Goal: Task Accomplishment & Management: Use online tool/utility

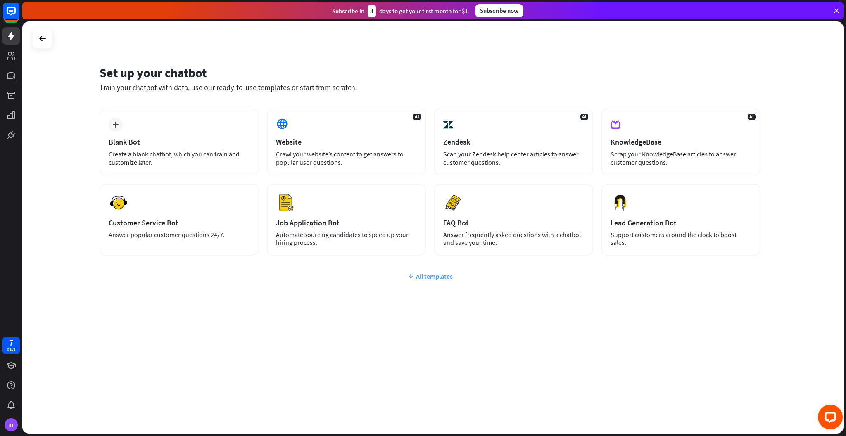
click at [434, 277] on div "All templates" at bounding box center [430, 276] width 661 height 8
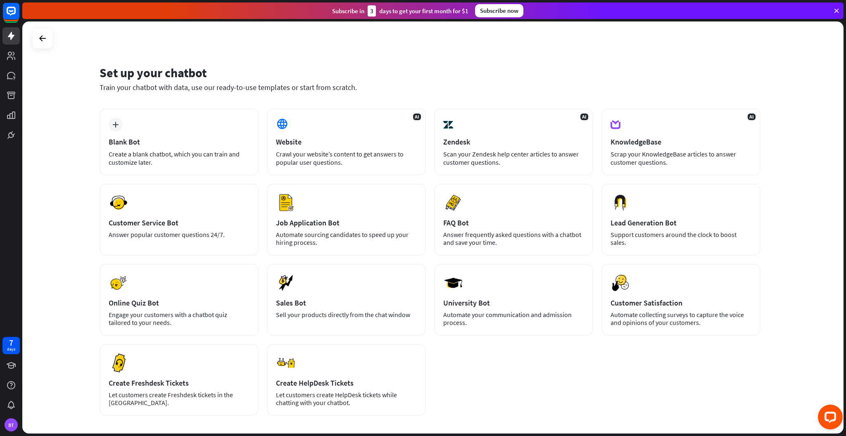
click at [50, 40] on div at bounding box center [42, 38] width 21 height 21
click at [40, 38] on icon at bounding box center [43, 38] width 10 height 10
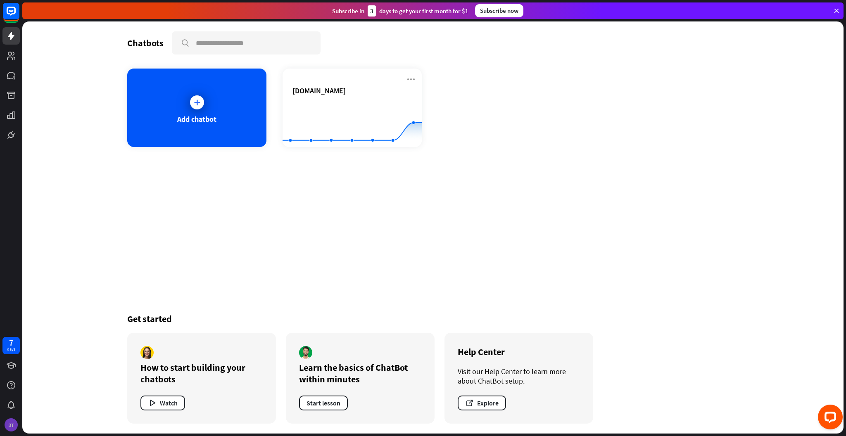
click at [10, 426] on div "BT" at bounding box center [11, 424] width 13 height 13
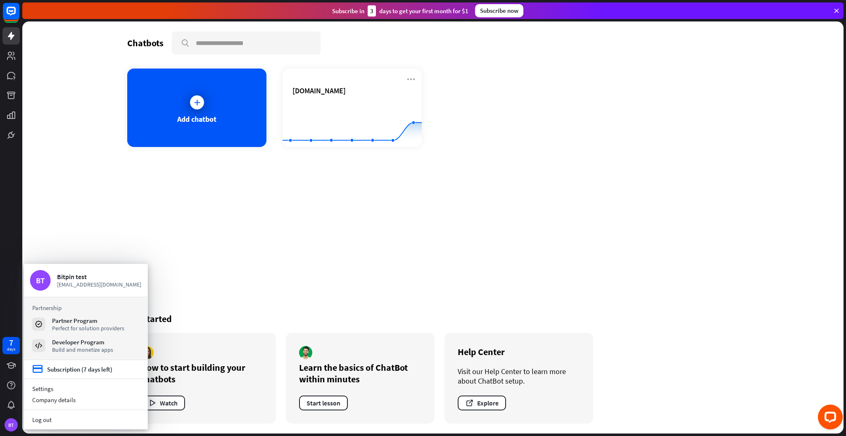
click at [96, 212] on div "Chatbots search Add chatbot [DOMAIN_NAME] Created with Highcharts 10.1.0 0 1 2 …" at bounding box center [432, 227] width 821 height 412
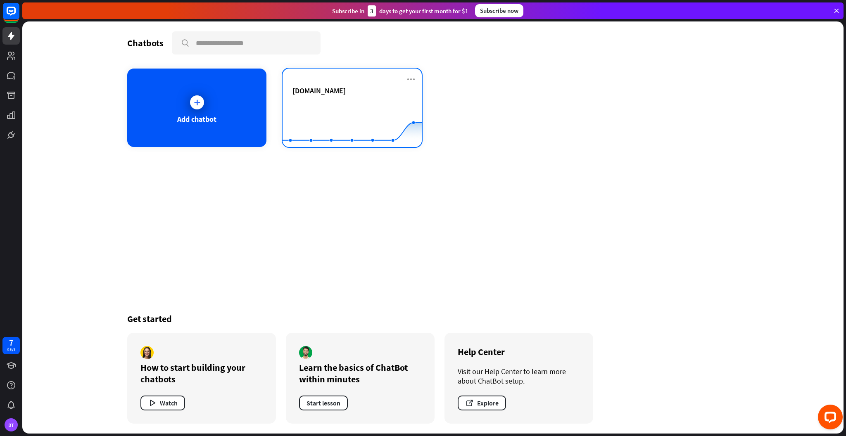
click at [375, 89] on div "[DOMAIN_NAME]" at bounding box center [351, 90] width 119 height 9
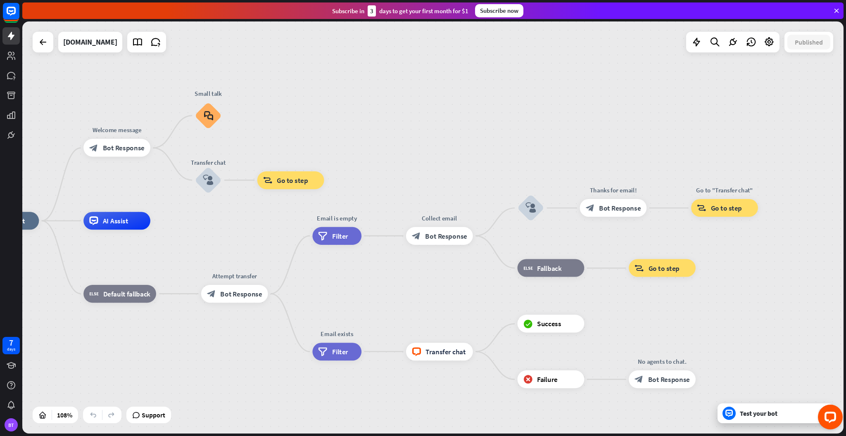
drag, startPoint x: 487, startPoint y: 155, endPoint x: 296, endPoint y: 143, distance: 191.6
click at [296, 143] on div "home_2 Start point Welcome message block_bot_response Bot Response Small talk b…" at bounding box center [432, 227] width 821 height 412
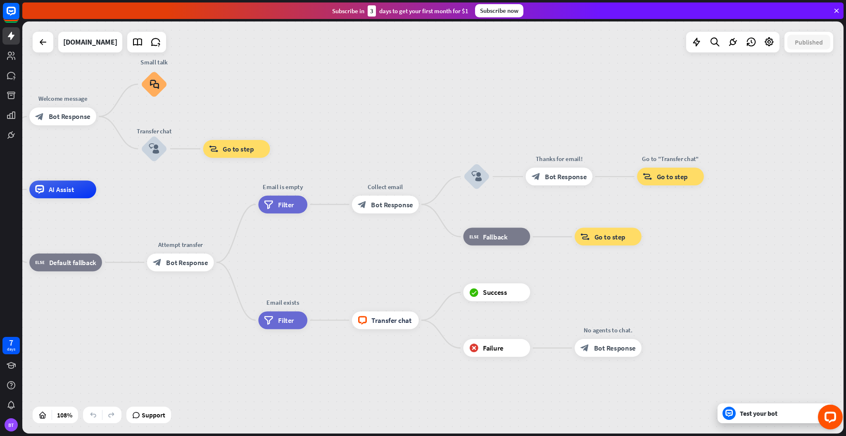
drag, startPoint x: 813, startPoint y: 378, endPoint x: 759, endPoint y: 346, distance: 62.2
click at [759, 346] on div "home_2 Start point Welcome message block_bot_response Bot Response Small talk b…" at bounding box center [360, 412] width 885 height 444
click at [39, 45] on icon at bounding box center [43, 42] width 10 height 10
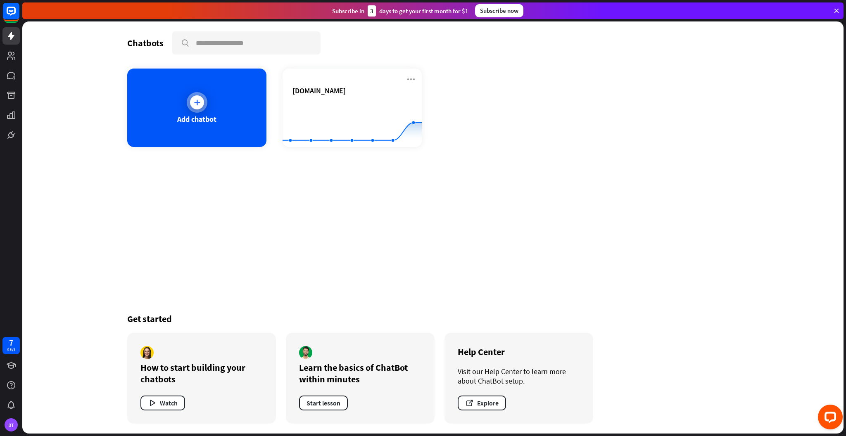
click at [194, 105] on icon at bounding box center [197, 102] width 8 height 8
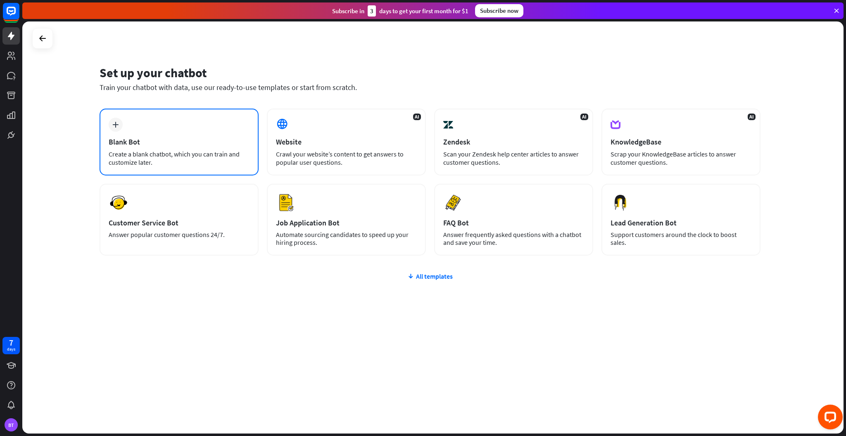
click at [206, 156] on div "Create a blank chatbot, which you can train and customize later." at bounding box center [179, 158] width 141 height 17
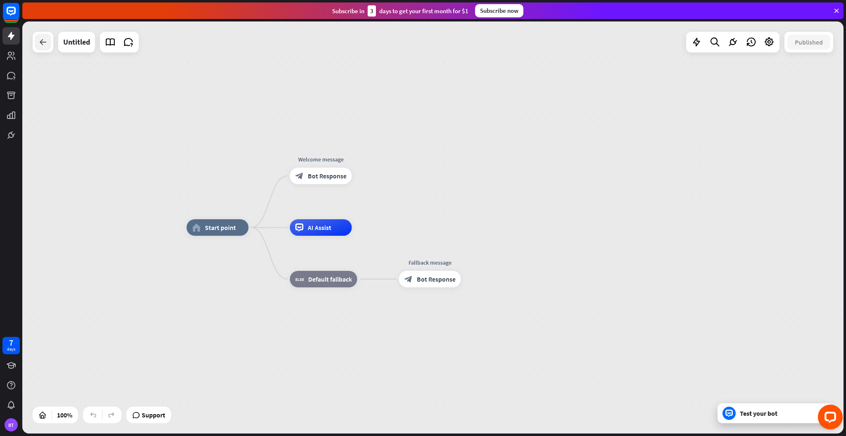
click at [43, 41] on icon at bounding box center [43, 42] width 10 height 10
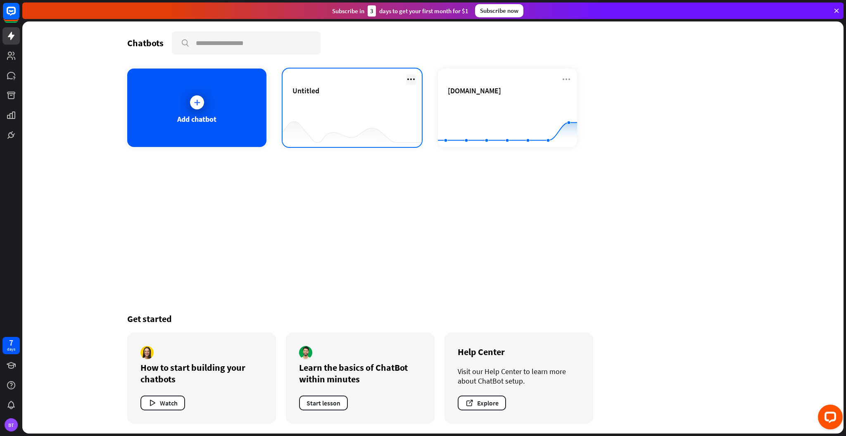
click at [411, 80] on icon at bounding box center [411, 79] width 10 height 10
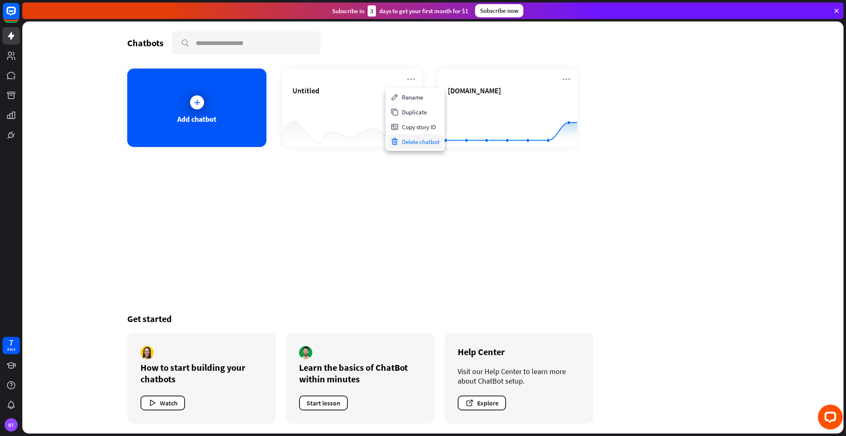
click at [424, 147] on div "Delete chatbot" at bounding box center [415, 141] width 56 height 15
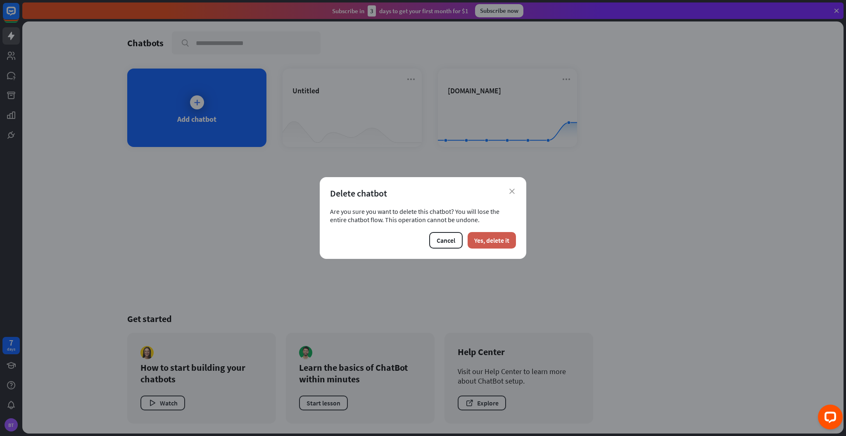
click at [504, 245] on button "Yes, delete it" at bounding box center [491, 240] width 48 height 17
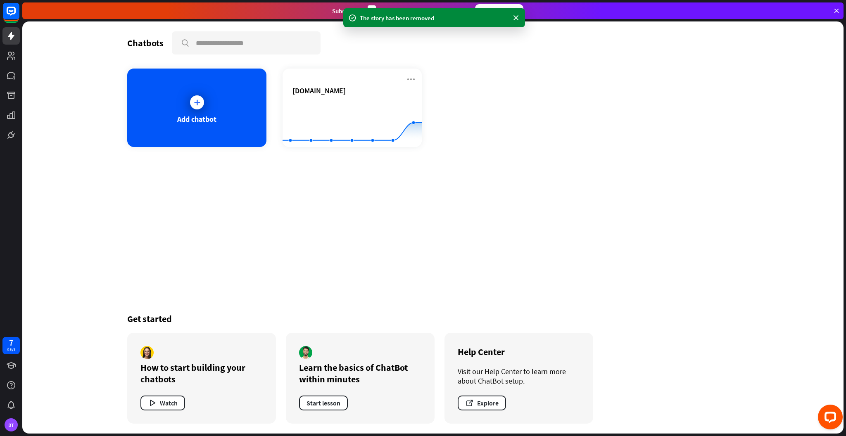
click at [317, 179] on div "Chatbots search Add chatbot [DOMAIN_NAME] Created with Highcharts 10.1.0 0 1 2 …" at bounding box center [432, 227] width 661 height 412
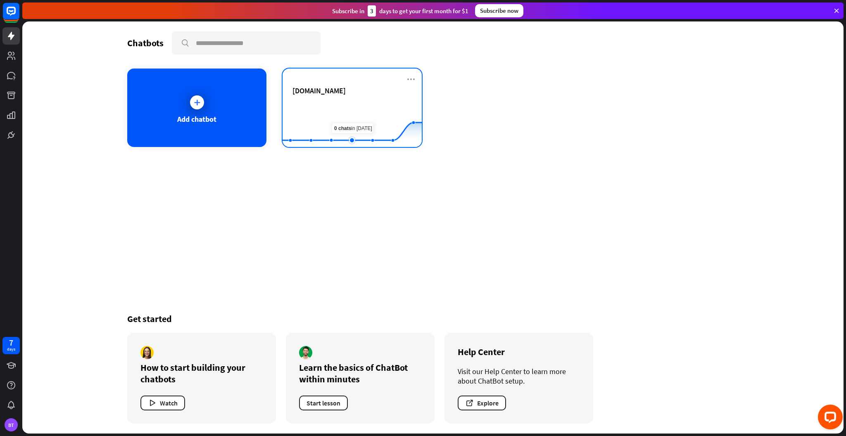
click at [353, 111] on rect at bounding box center [351, 127] width 139 height 52
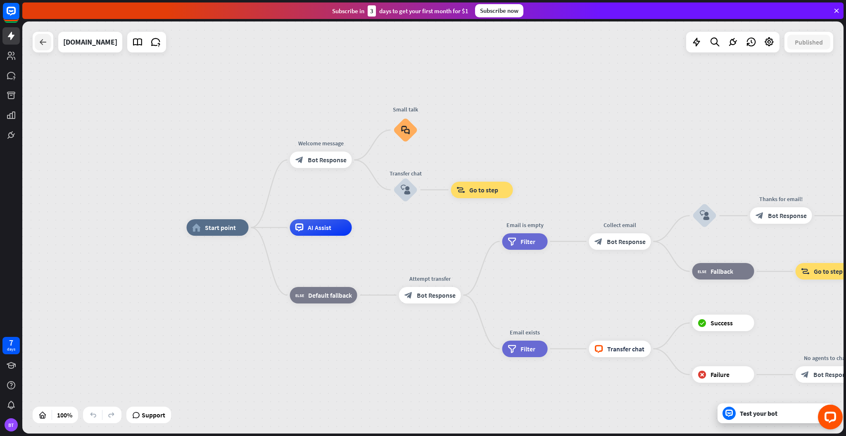
click at [39, 44] on icon at bounding box center [43, 42] width 10 height 10
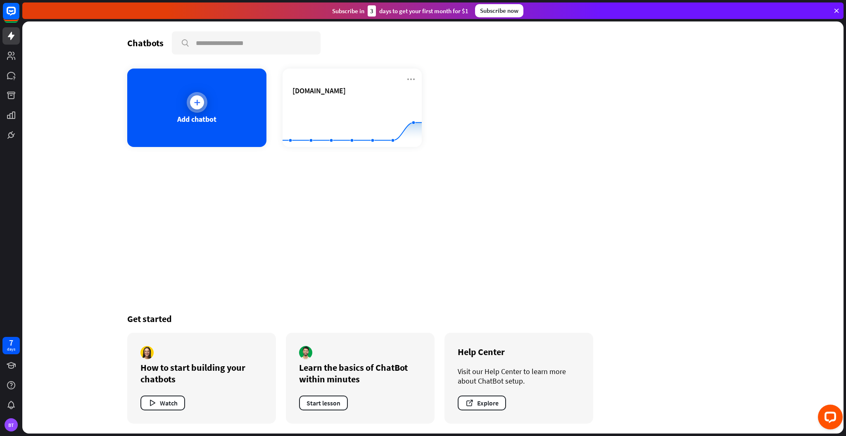
click at [223, 107] on div "Add chatbot" at bounding box center [196, 108] width 139 height 78
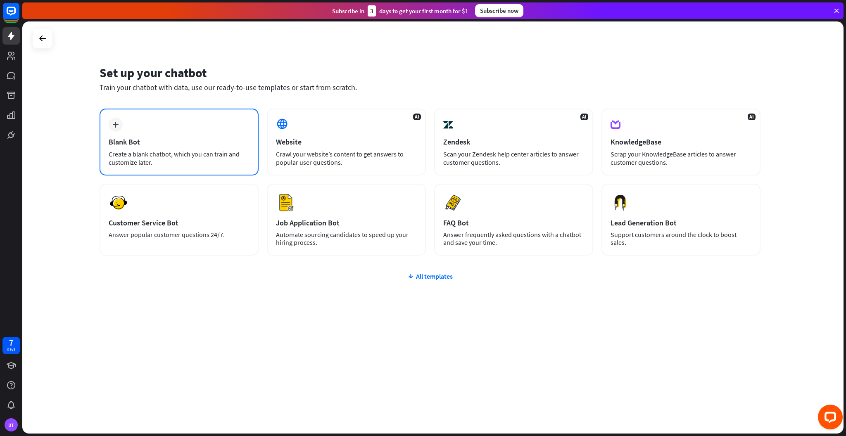
click at [222, 142] on div "Blank Bot" at bounding box center [179, 141] width 141 height 9
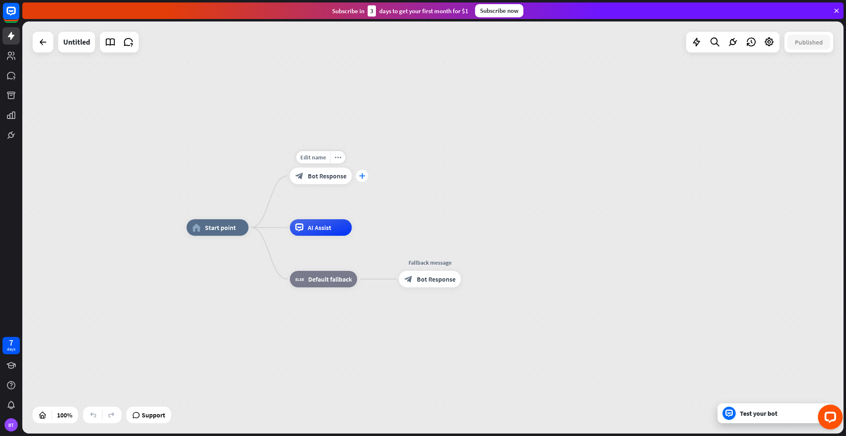
click at [360, 180] on div "plus" at bounding box center [362, 176] width 12 height 12
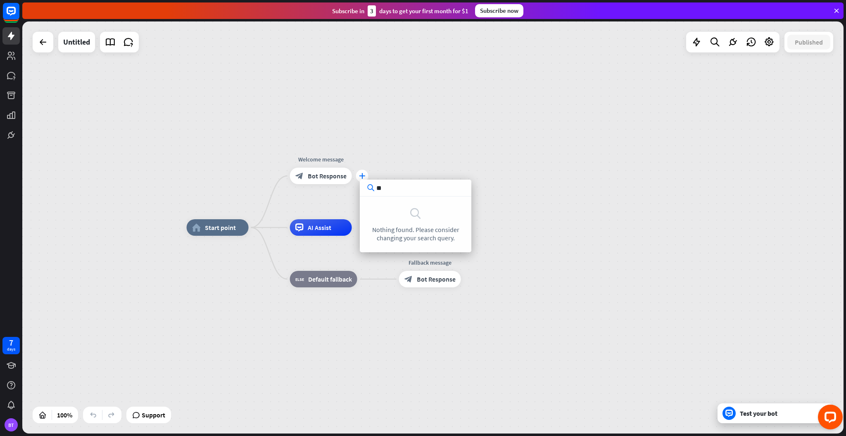
type input "*"
type input "****"
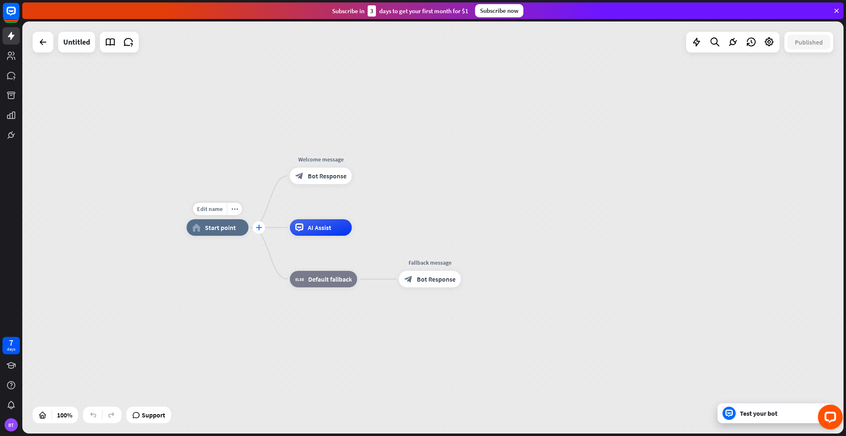
click at [256, 226] on icon "plus" at bounding box center [259, 228] width 6 height 6
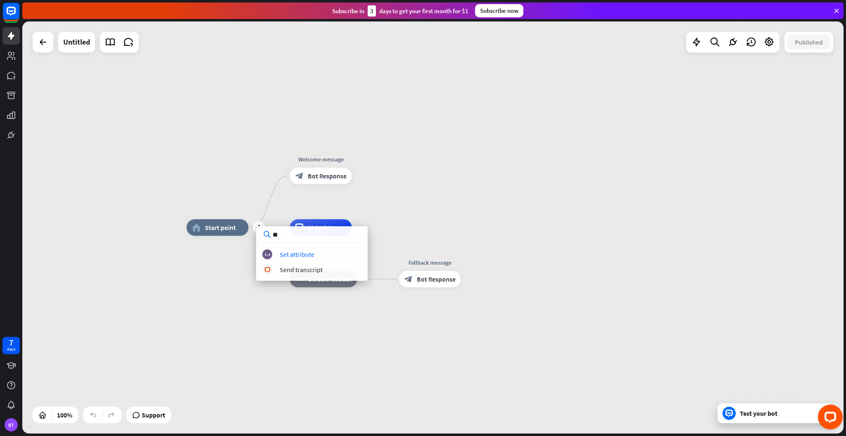
type input "***"
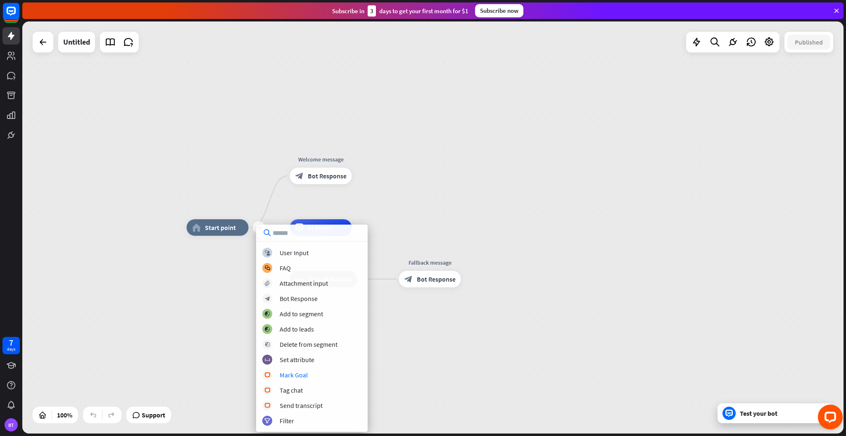
click at [391, 205] on div "plus home_2 Start point Welcome message block_bot_response Bot Response AI Assi…" at bounding box center [432, 227] width 821 height 412
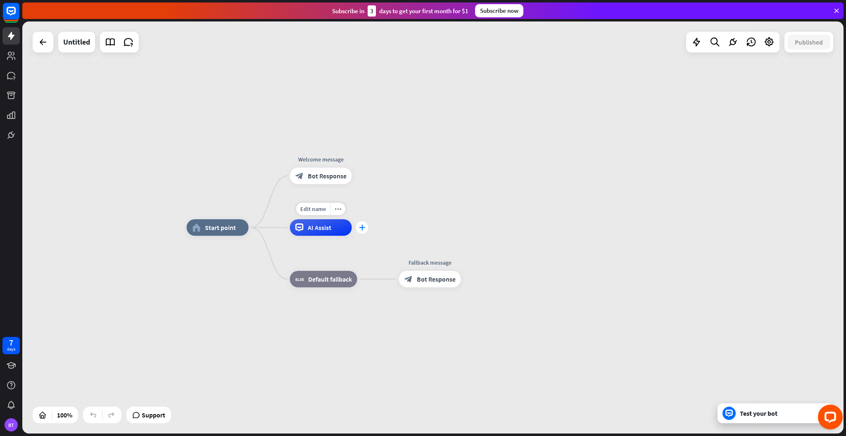
click at [363, 229] on icon "plus" at bounding box center [362, 228] width 6 height 6
click at [469, 279] on icon "plus" at bounding box center [471, 279] width 6 height 6
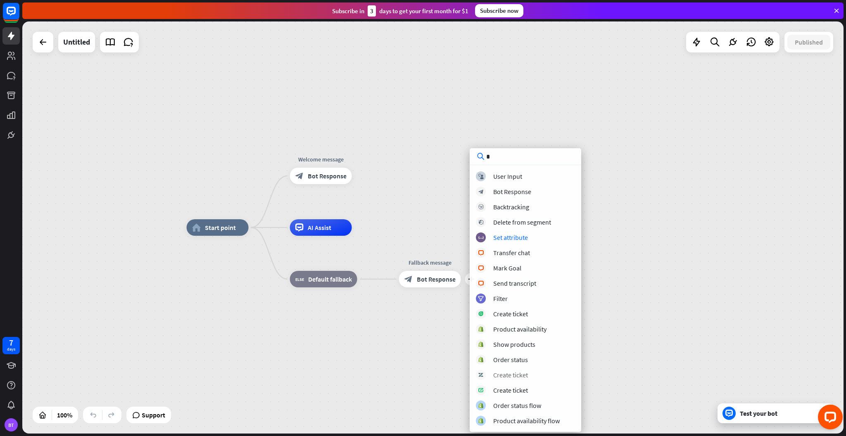
type input "**"
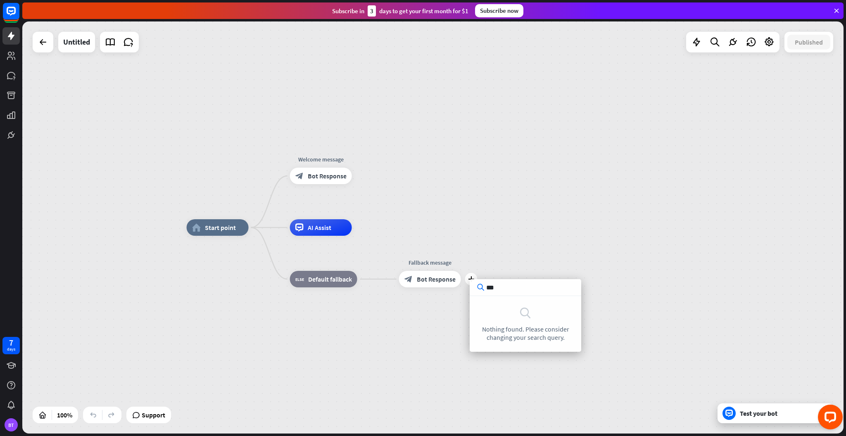
type input "****"
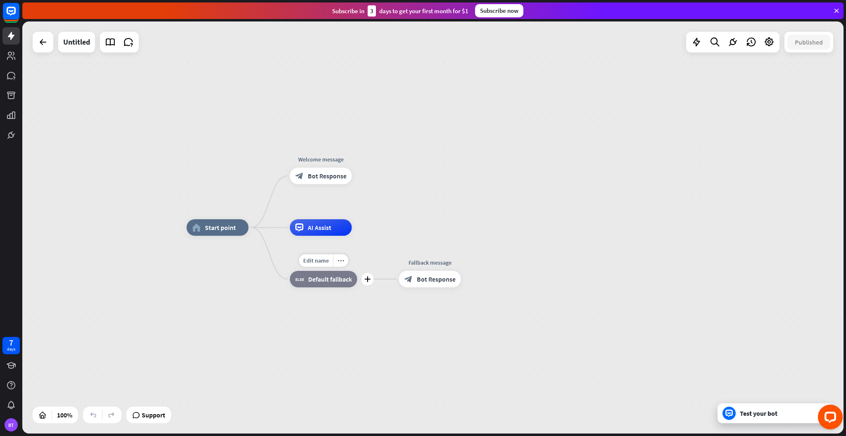
click at [336, 286] on div "block_fallback Default fallback" at bounding box center [323, 279] width 67 height 17
click at [330, 259] on div "Edit name" at bounding box center [316, 260] width 34 height 12
click at [356, 287] on div "plus block_fallback Default fallback" at bounding box center [323, 279] width 67 height 17
click at [341, 277] on span "Default fallback" at bounding box center [330, 279] width 44 height 8
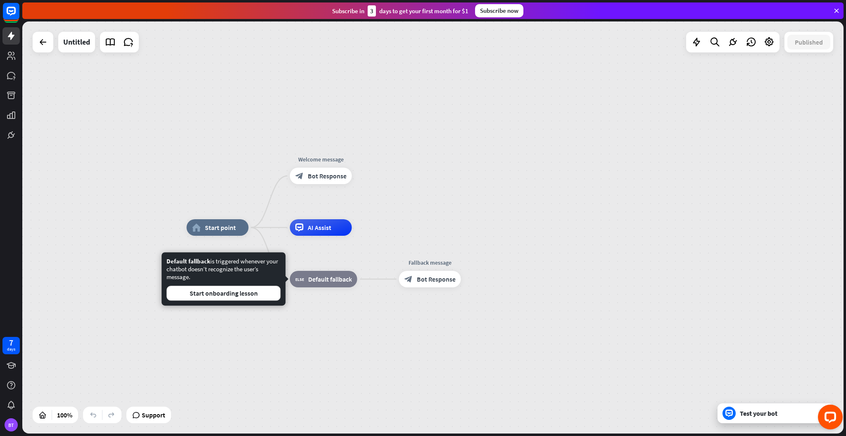
click at [375, 280] on div "home_2 Start point Welcome message block_bot_response Bot Response AI Assist bl…" at bounding box center [597, 434] width 821 height 412
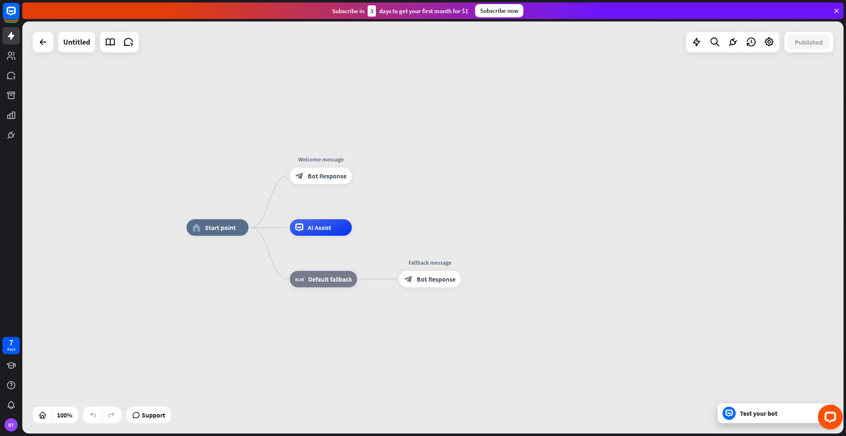
click at [461, 337] on div "home_2 Start point Welcome message block_bot_response Bot Response AI Assist bl…" at bounding box center [597, 434] width 821 height 412
click at [435, 277] on span "Bot Response" at bounding box center [436, 279] width 39 height 8
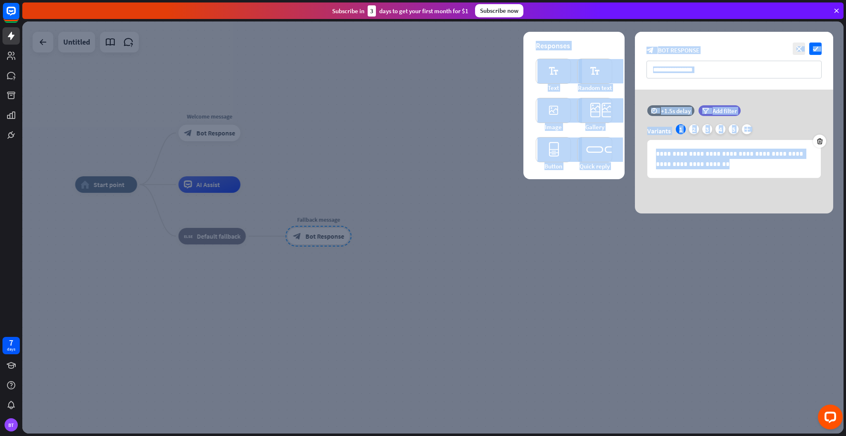
drag, startPoint x: 435, startPoint y: 277, endPoint x: 453, endPoint y: 275, distance: 18.3
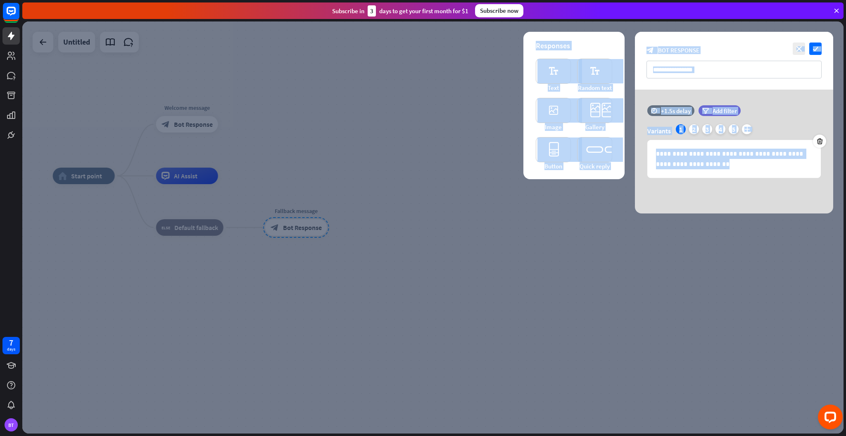
click at [469, 248] on div at bounding box center [432, 227] width 821 height 412
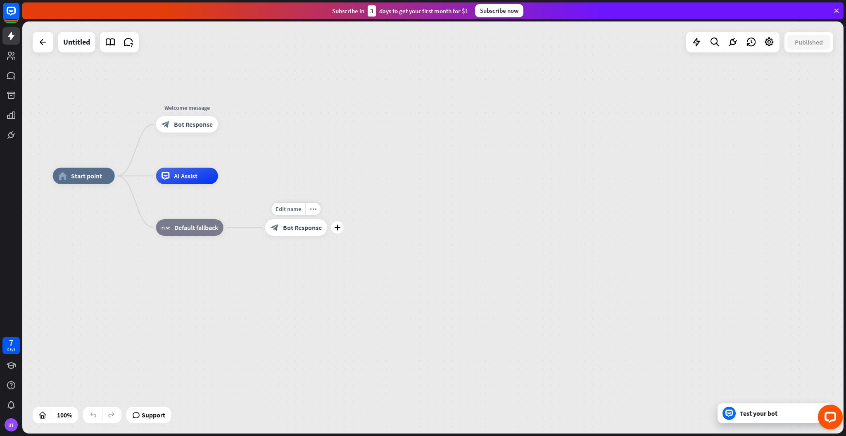
click at [308, 230] on span "Bot Response" at bounding box center [302, 227] width 39 height 8
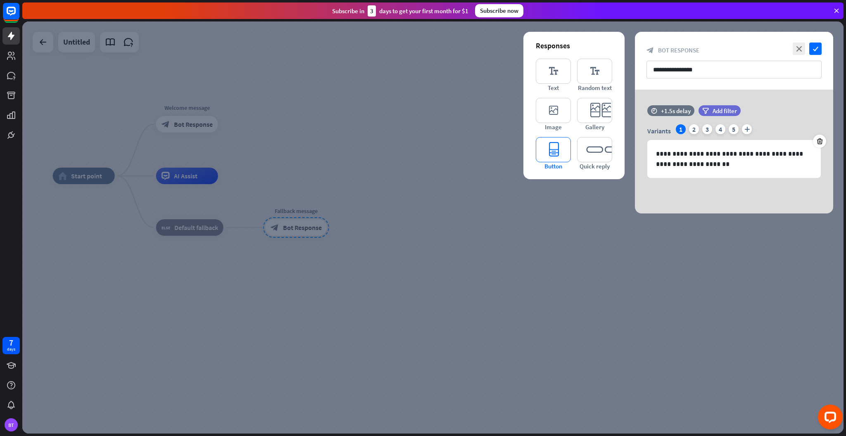
click at [545, 156] on icon "editor_button" at bounding box center [553, 149] width 35 height 25
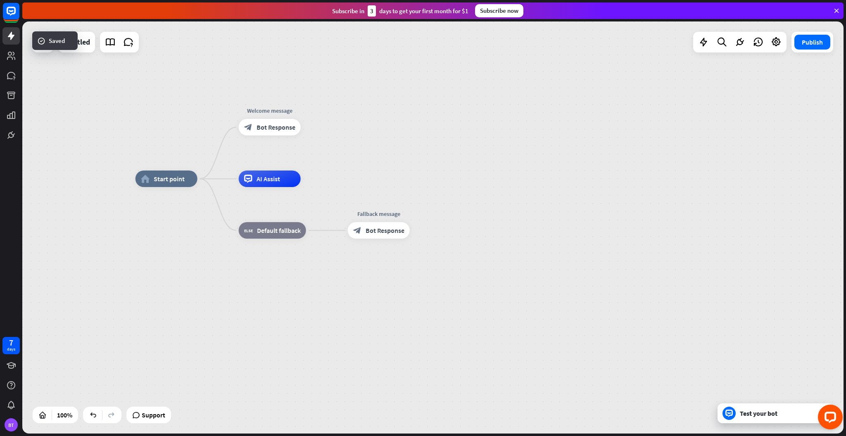
drag, startPoint x: 273, startPoint y: 137, endPoint x: 356, endPoint y: 140, distance: 82.6
click at [356, 140] on div "home_2 Start point Welcome message block_bot_response Bot Response AI Assist bl…" at bounding box center [432, 227] width 821 height 412
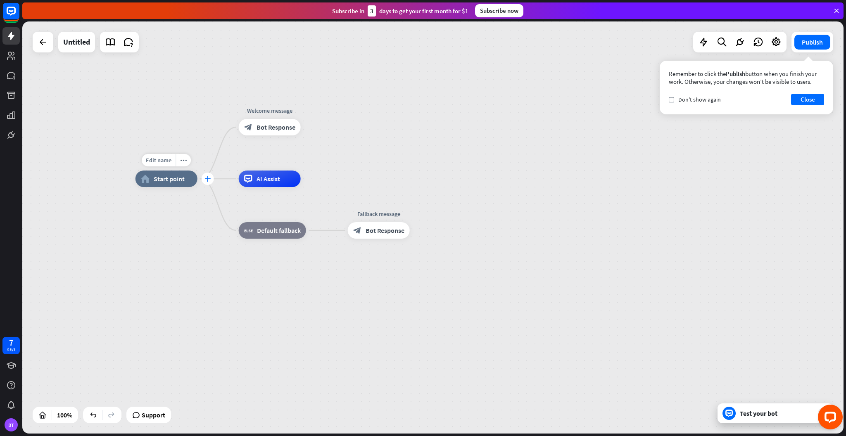
click at [210, 179] on icon "plus" at bounding box center [207, 179] width 6 height 6
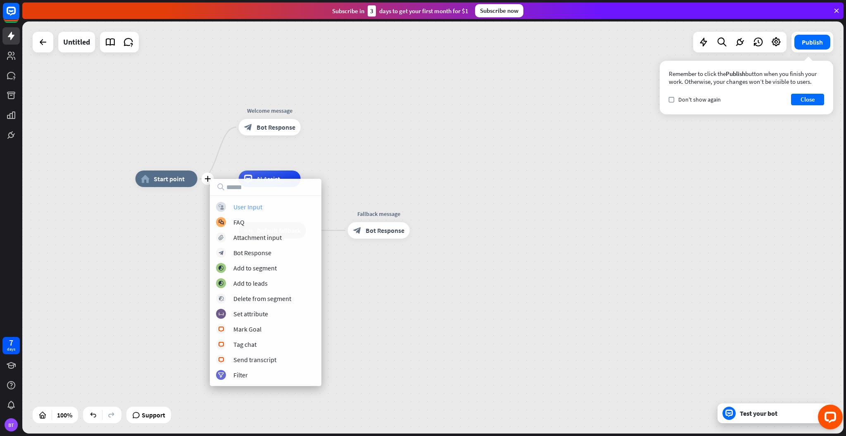
click at [259, 204] on div "User Input" at bounding box center [247, 207] width 29 height 8
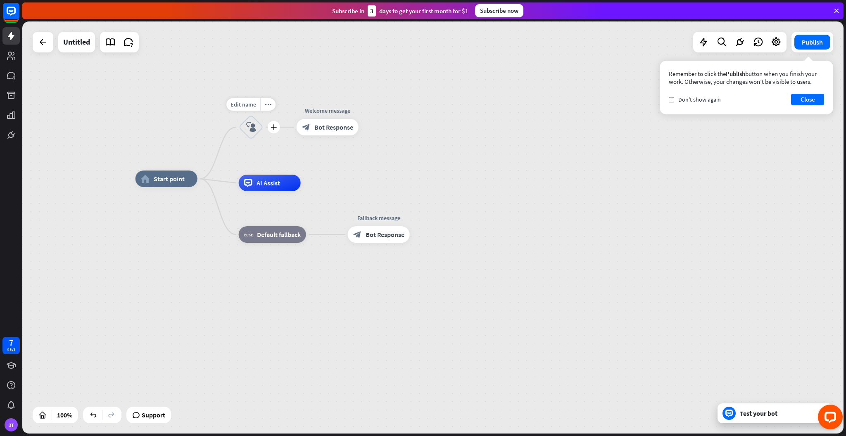
click at [246, 128] on icon "block_user_input" at bounding box center [251, 127] width 10 height 10
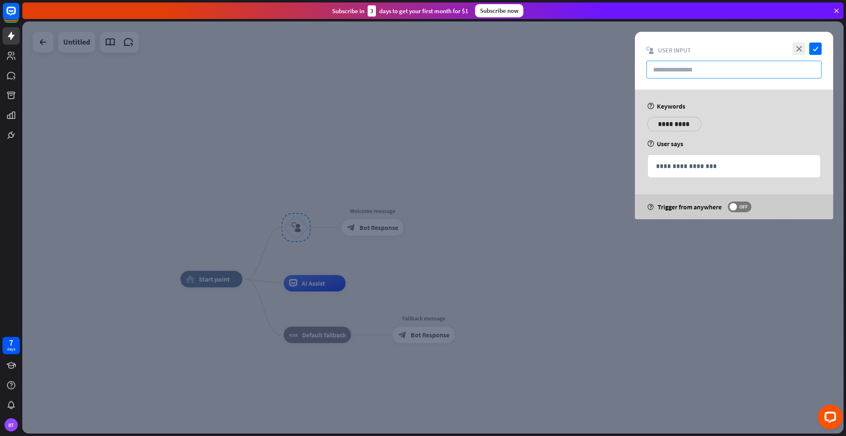
click at [678, 65] on input "text" at bounding box center [733, 70] width 175 height 18
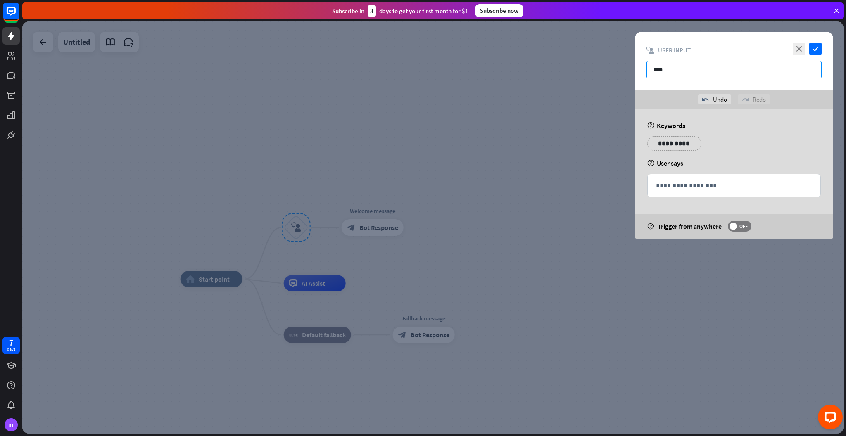
type input "****"
click at [815, 43] on icon "check" at bounding box center [815, 49] width 12 height 12
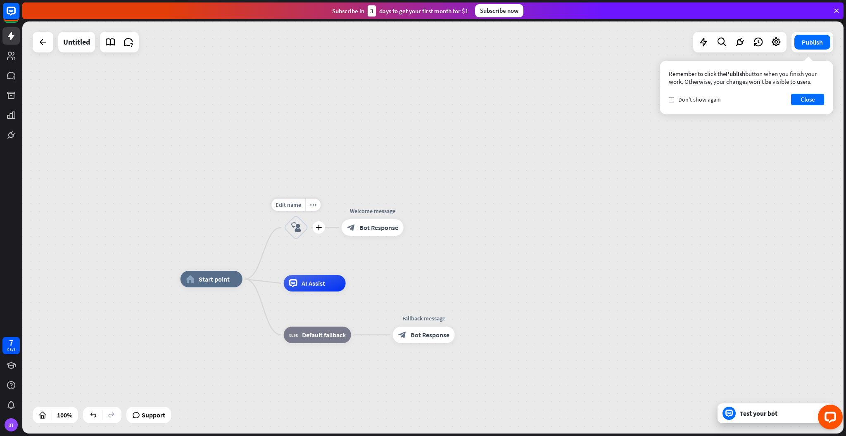
click at [296, 228] on icon "block_user_input" at bounding box center [296, 228] width 10 height 10
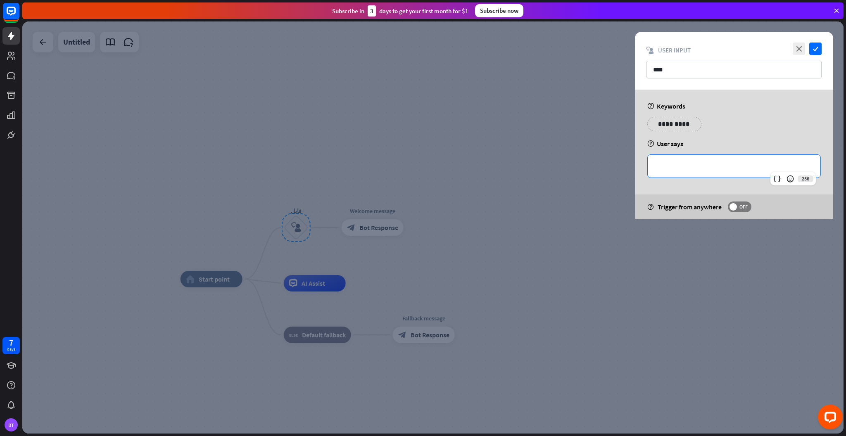
click at [735, 167] on p "**********" at bounding box center [734, 166] width 156 height 10
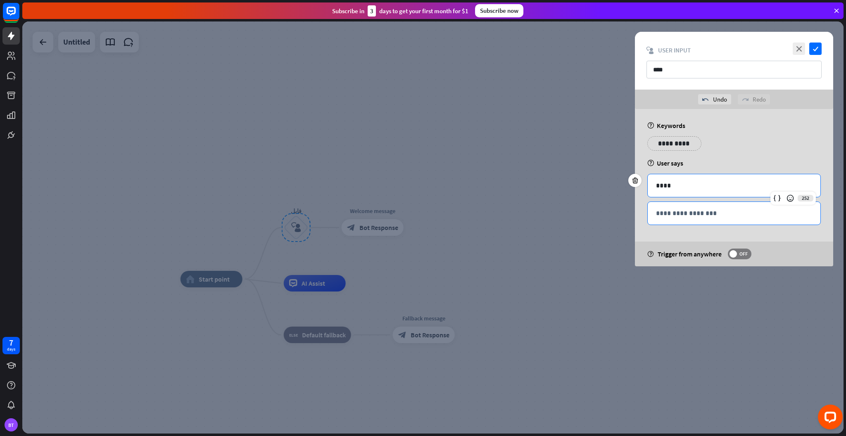
click at [713, 219] on div "**********" at bounding box center [733, 213] width 173 height 23
click at [718, 230] on div "**********" at bounding box center [734, 187] width 198 height 157
click at [713, 188] on p "****" at bounding box center [734, 185] width 156 height 10
click at [779, 243] on div "help Trigger from anywhere OFF" at bounding box center [734, 254] width 198 height 25
click at [814, 45] on icon "check" at bounding box center [815, 49] width 12 height 12
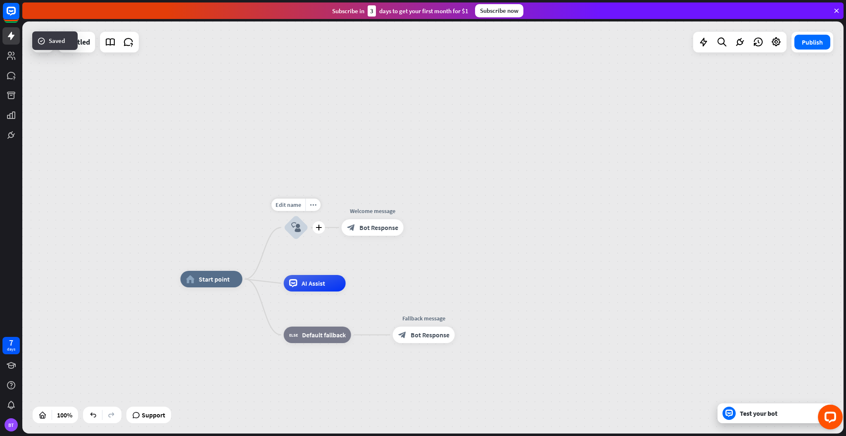
click at [296, 221] on div "block_user_input" at bounding box center [296, 227] width 25 height 25
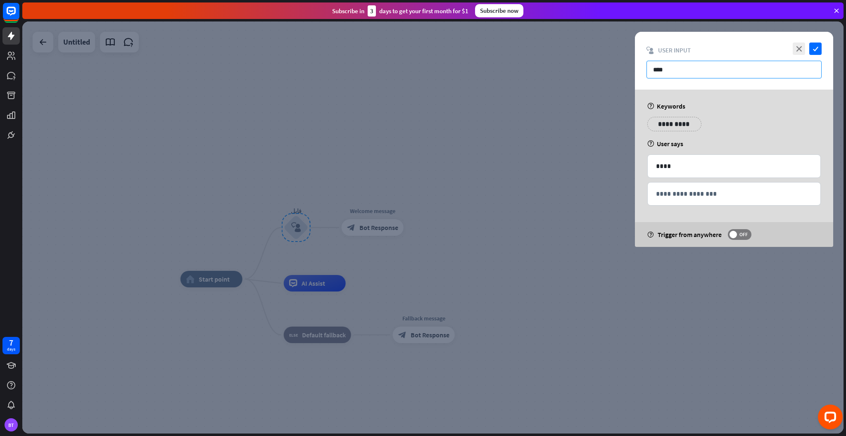
click at [682, 69] on input "****" at bounding box center [733, 70] width 175 height 18
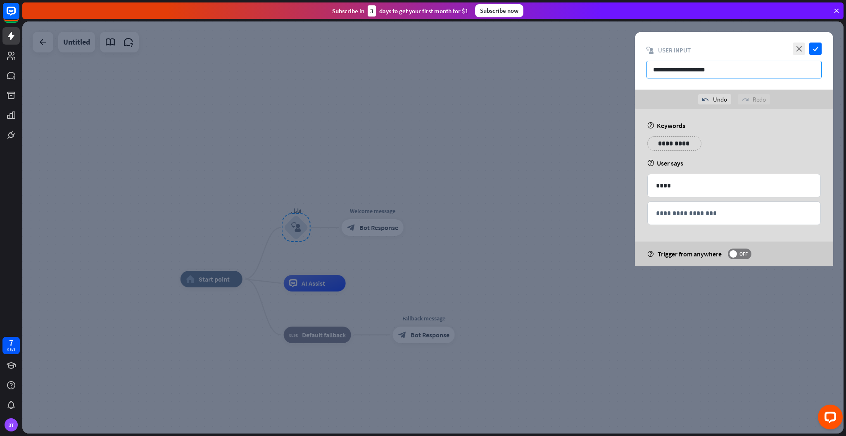
type input "**********"
click at [813, 47] on icon "check" at bounding box center [815, 49] width 12 height 12
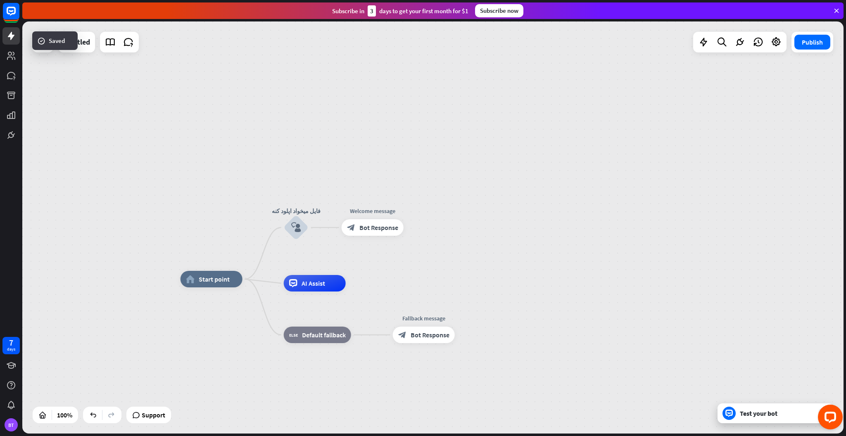
click at [412, 174] on div "home_2 Start point فایل میخواد اپلود کنه block_user_input Welcome message block…" at bounding box center [432, 227] width 821 height 412
click at [366, 229] on span "Bot Response" at bounding box center [378, 227] width 39 height 8
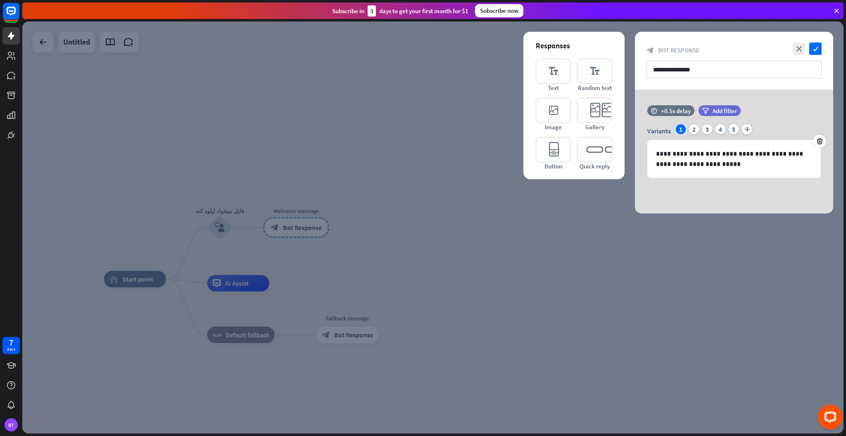
click at [458, 127] on div at bounding box center [432, 227] width 821 height 412
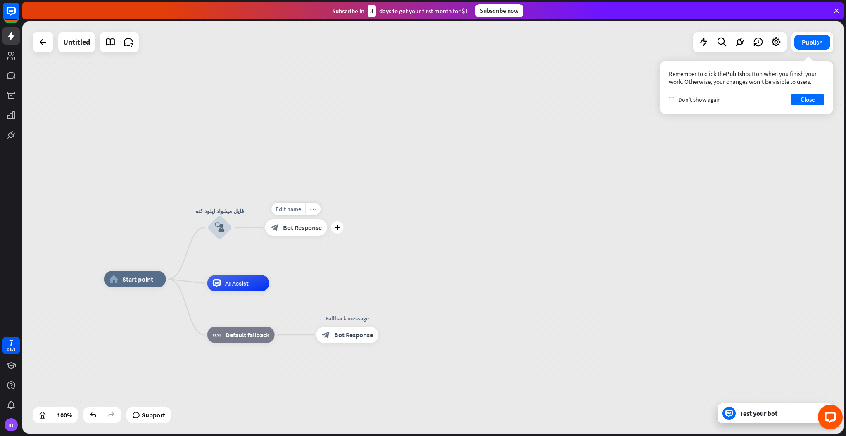
click at [289, 231] on span "Bot Response" at bounding box center [302, 227] width 39 height 8
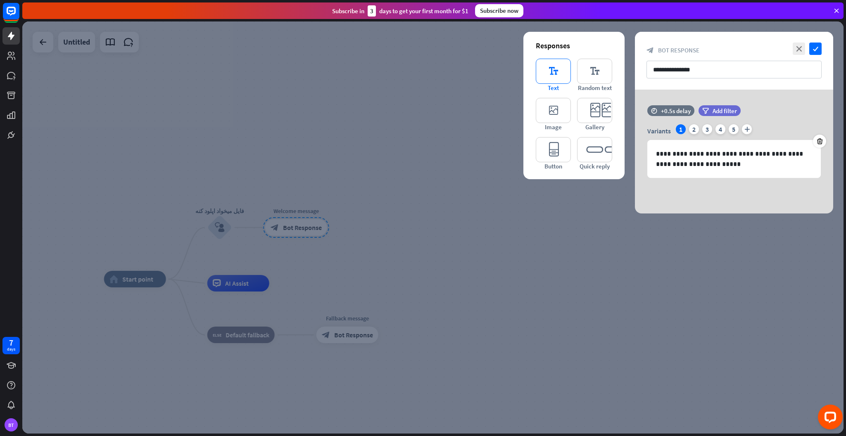
click at [552, 74] on icon "editor_text" at bounding box center [553, 71] width 35 height 25
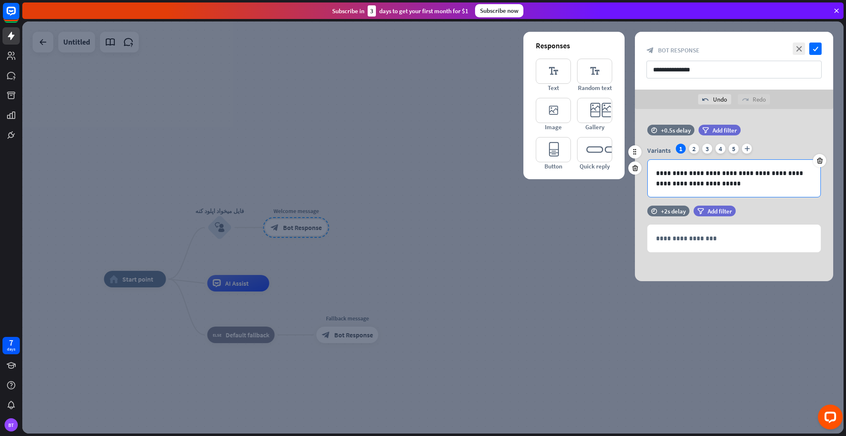
click at [698, 167] on div "**********" at bounding box center [733, 178] width 173 height 37
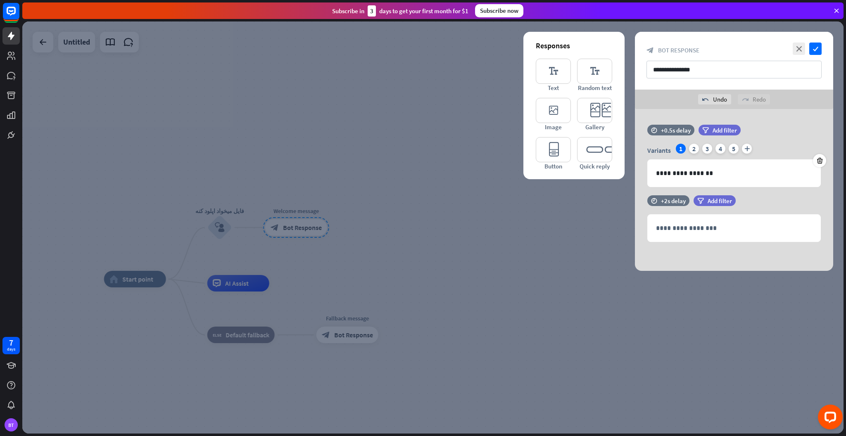
click at [722, 266] on div "**********" at bounding box center [734, 190] width 198 height 162
click at [730, 73] on input "**********" at bounding box center [733, 70] width 175 height 18
type input "**********"
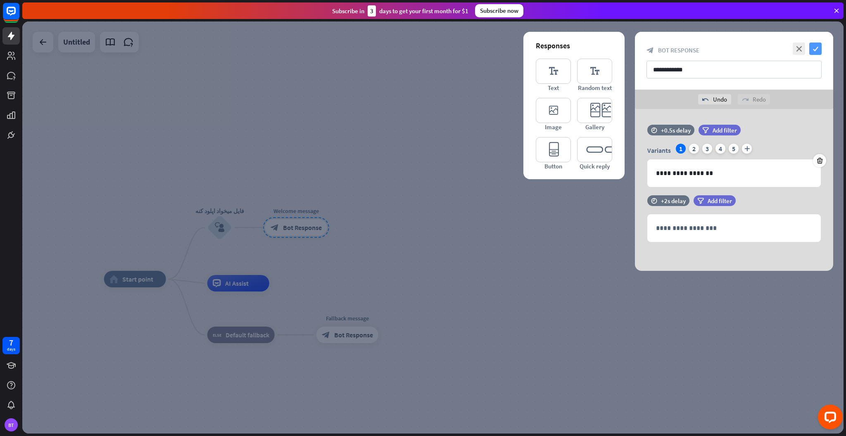
click at [818, 49] on icon "check" at bounding box center [815, 49] width 12 height 12
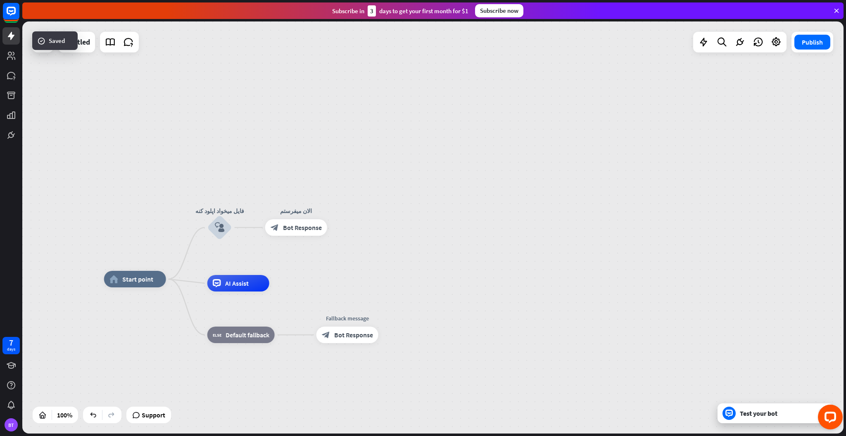
click at [467, 191] on div "home_2 Start point فایل میخواد اپلود کنه block_user_input الان میفرستم block_bo…" at bounding box center [432, 227] width 821 height 412
click at [322, 131] on div "home_2 Start point فایل میخواد اپلود کنه block_user_input الان میفرستم block_bo…" at bounding box center [432, 227] width 821 height 412
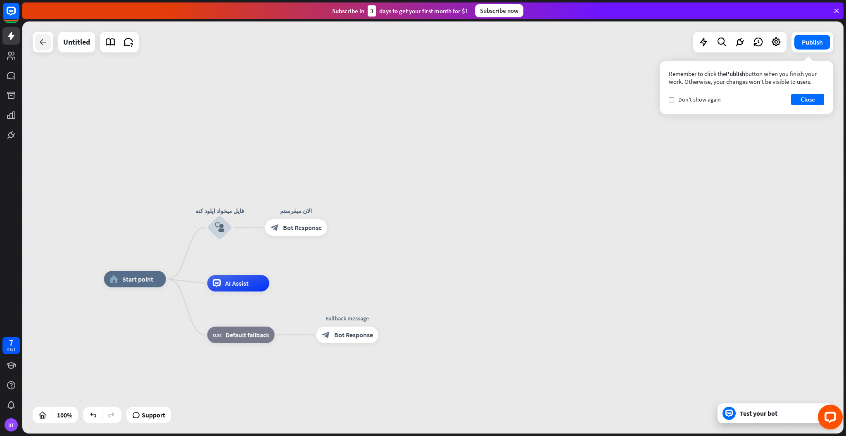
click at [37, 44] on div at bounding box center [43, 42] width 17 height 17
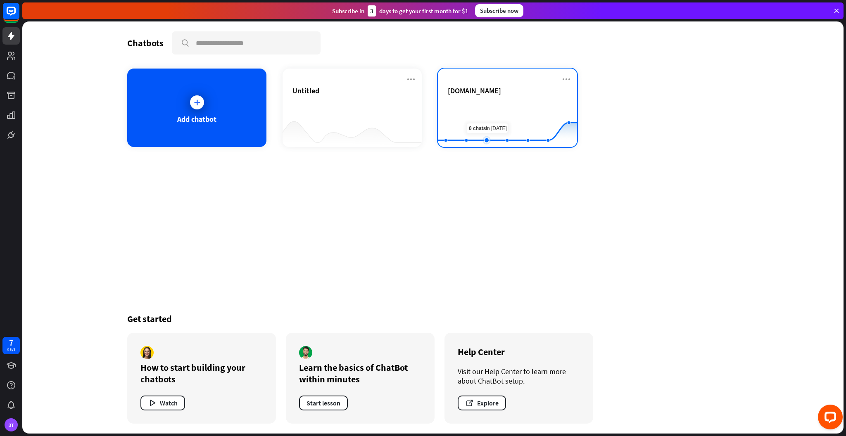
click at [479, 107] on rect at bounding box center [507, 127] width 139 height 52
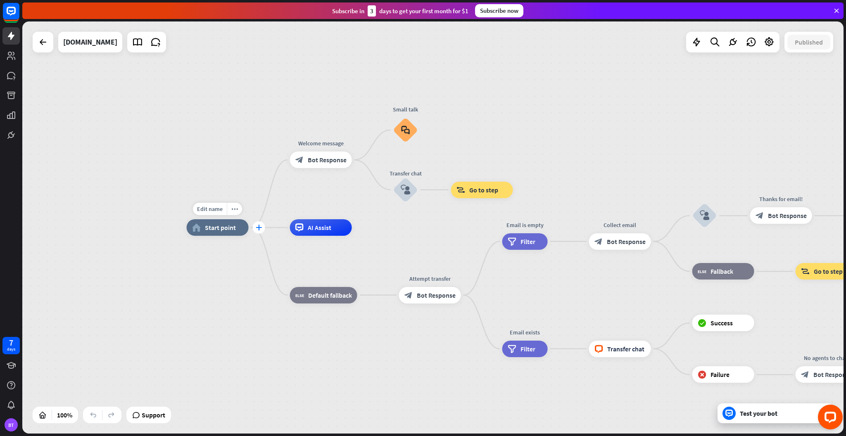
click at [259, 227] on icon "plus" at bounding box center [259, 228] width 6 height 6
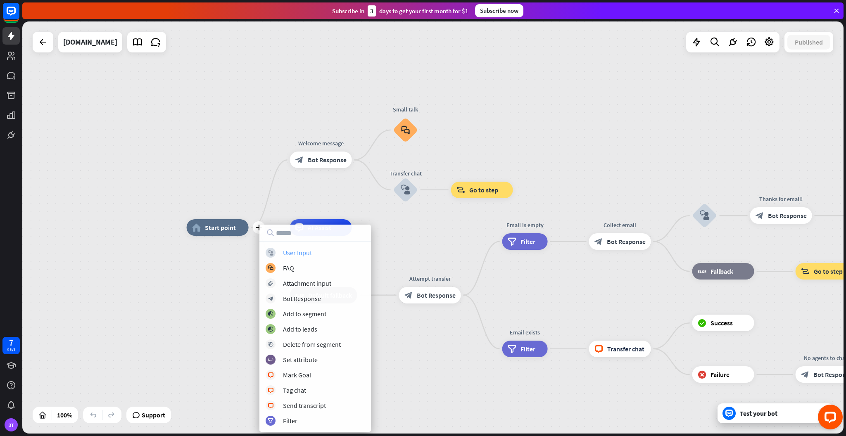
click at [316, 254] on div "block_user_input User Input" at bounding box center [315, 253] width 99 height 10
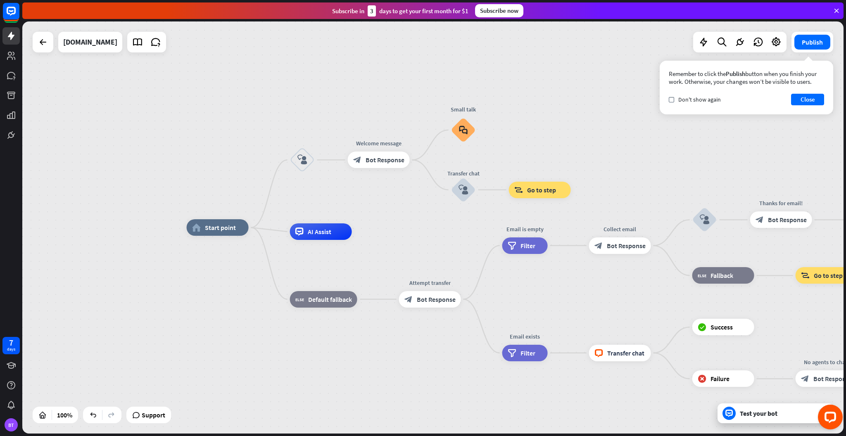
click at [311, 201] on div "home_2 Start point block_user_input Welcome message block_bot_response Bot Resp…" at bounding box center [432, 227] width 821 height 412
click at [316, 190] on div "home_2 Start point block_user_input Welcome message block_bot_response Bot Resp…" at bounding box center [432, 227] width 821 height 412
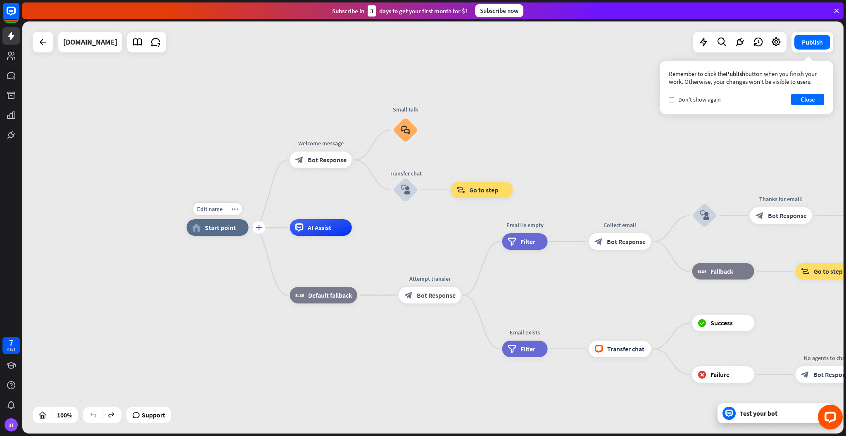
click at [260, 227] on icon "plus" at bounding box center [259, 228] width 6 height 6
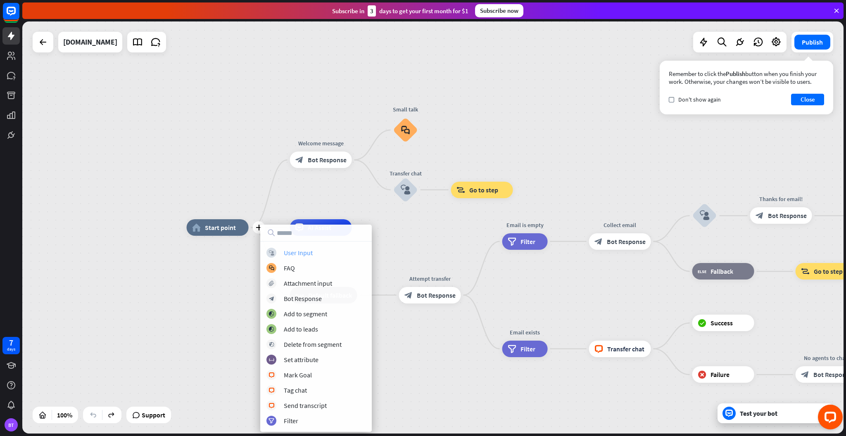
click at [285, 248] on div "block_user_input User Input" at bounding box center [315, 253] width 99 height 10
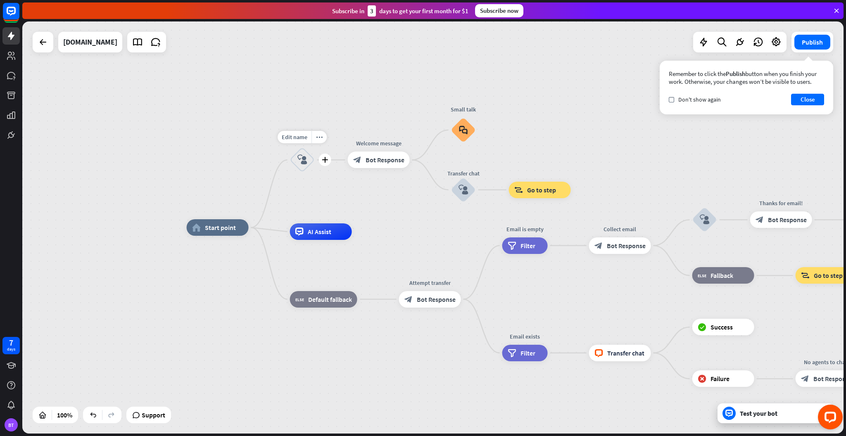
click at [306, 165] on div "block_user_input" at bounding box center [302, 159] width 25 height 25
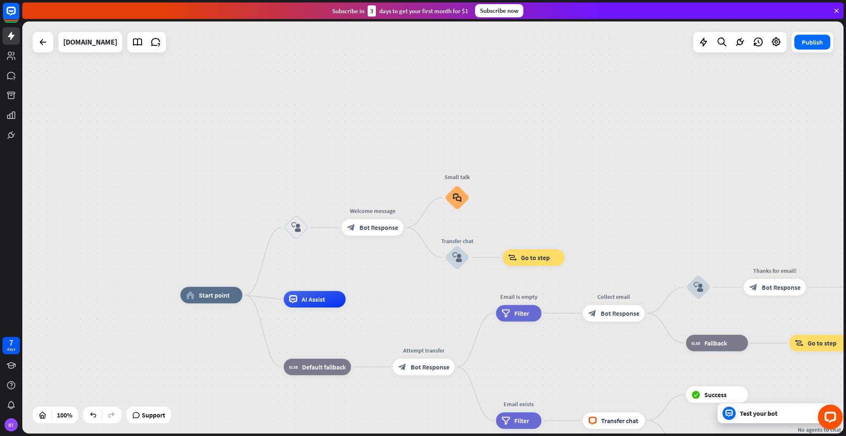
click at [388, 270] on div "home_2 Start point block_user_input Welcome message block_bot_response Bot Resp…" at bounding box center [432, 227] width 821 height 412
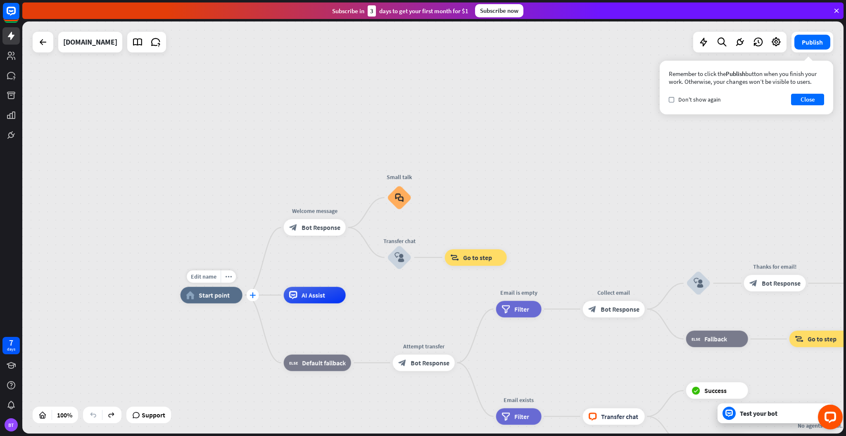
click at [254, 295] on icon "plus" at bounding box center [252, 295] width 6 height 6
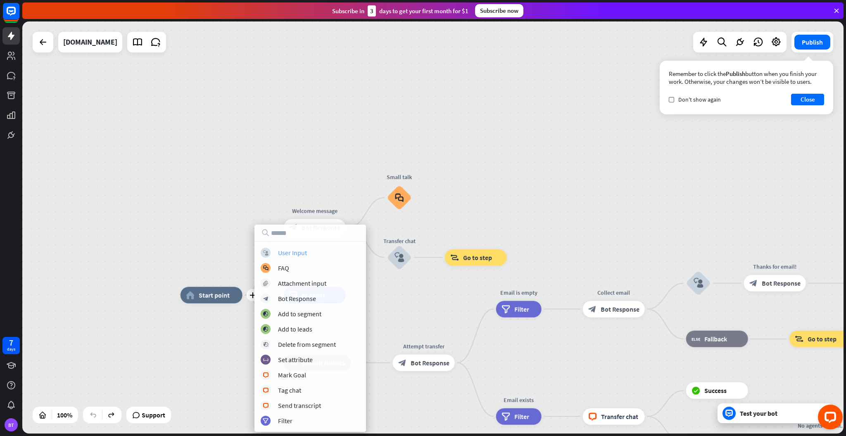
click at [339, 257] on div "block_user_input User Input" at bounding box center [310, 253] width 99 height 10
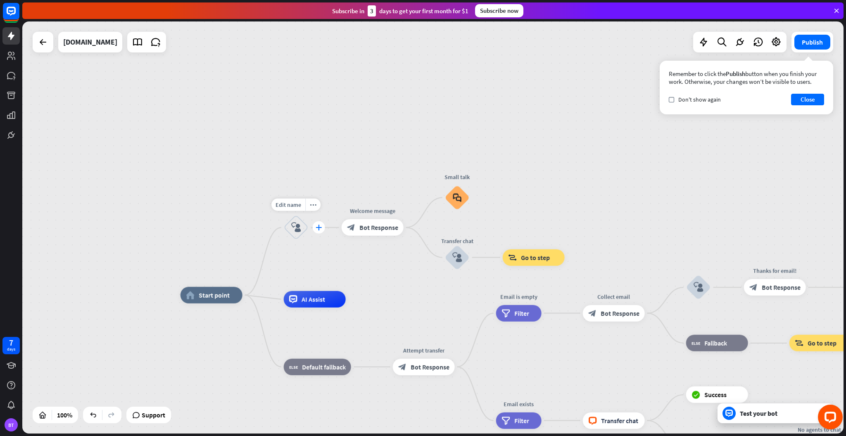
click at [316, 228] on icon "plus" at bounding box center [318, 228] width 6 height 6
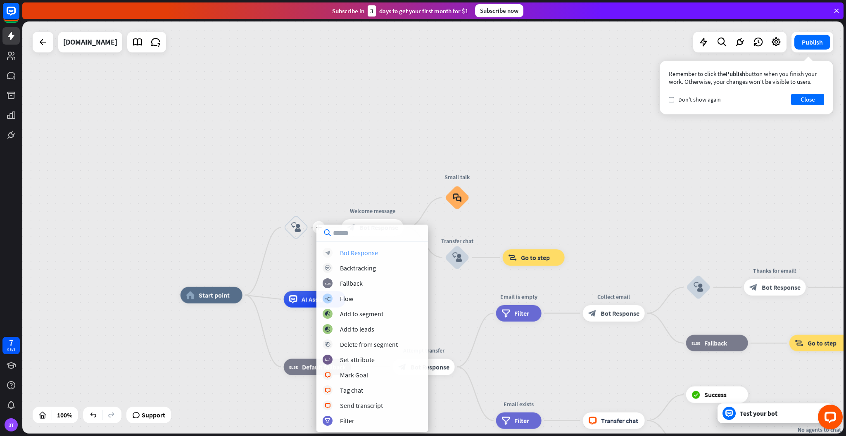
click at [351, 252] on div "Bot Response" at bounding box center [359, 253] width 38 height 8
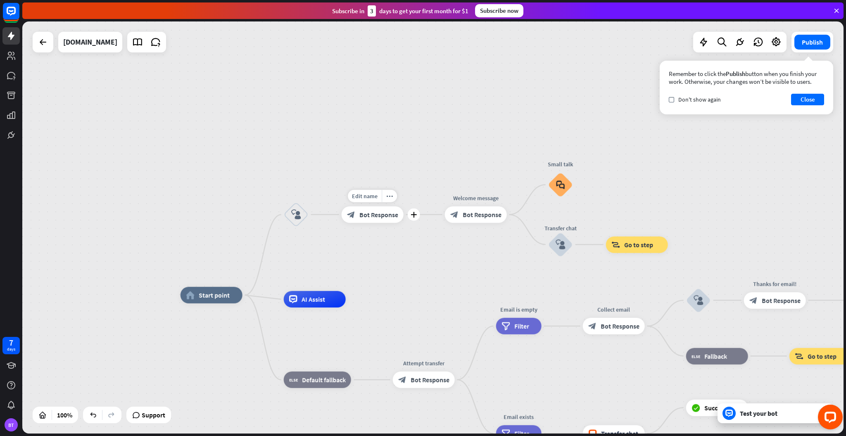
click at [386, 207] on div "block_bot_response Bot Response" at bounding box center [372, 214] width 62 height 17
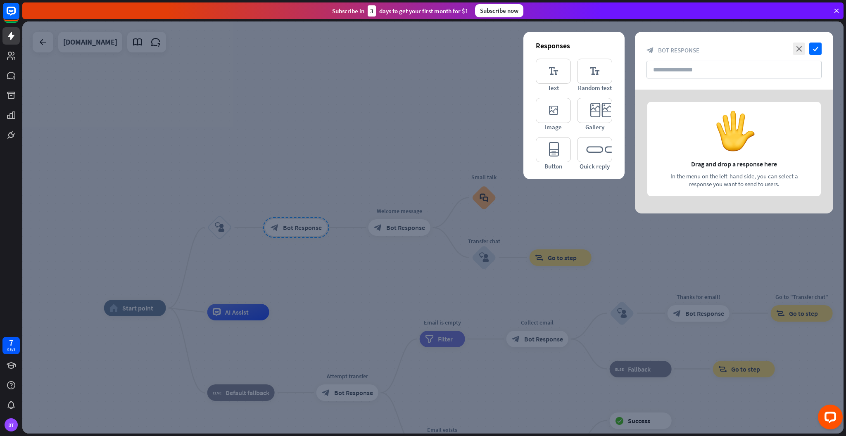
click at [431, 195] on div at bounding box center [432, 227] width 821 height 412
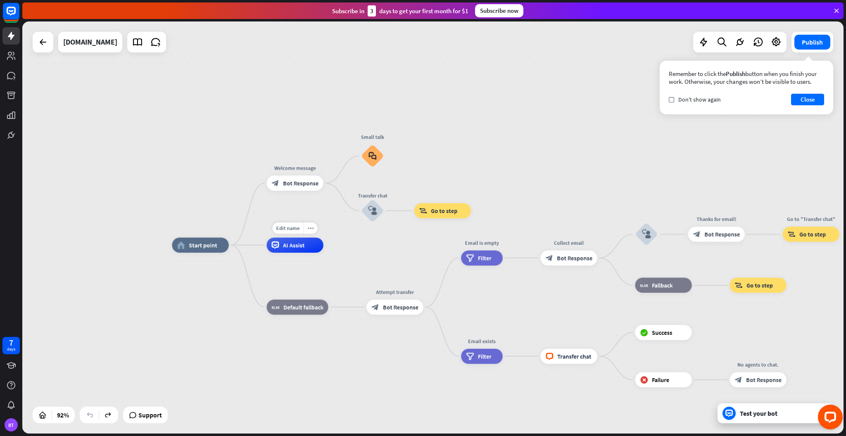
drag, startPoint x: 225, startPoint y: 336, endPoint x: 283, endPoint y: 271, distance: 87.2
click at [283, 271] on div "home_2 Start point Welcome message block_bot_response Bot Response Small talk b…" at bounding box center [548, 433] width 752 height 377
click at [312, 167] on icon "more_horiz" at bounding box center [311, 167] width 6 height 6
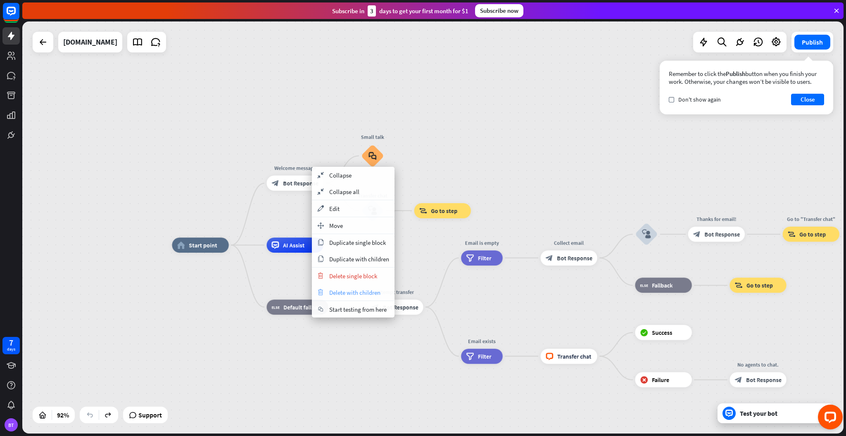
click at [353, 300] on div "trash Delete with children" at bounding box center [353, 292] width 83 height 17
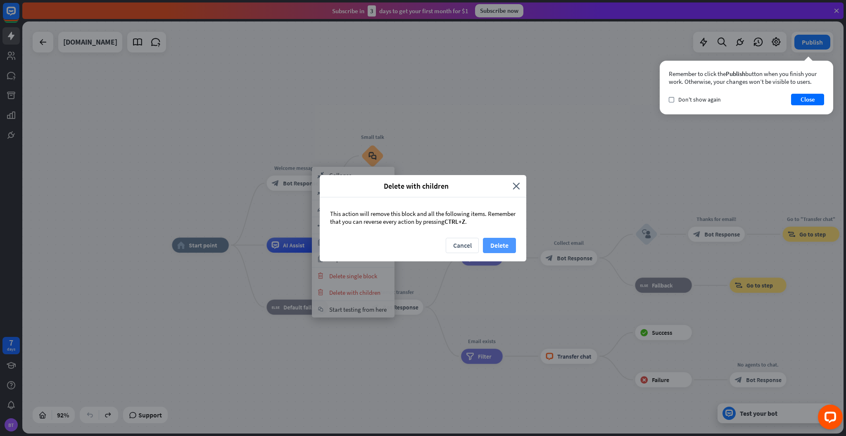
click at [488, 238] on button "Delete" at bounding box center [499, 245] width 33 height 15
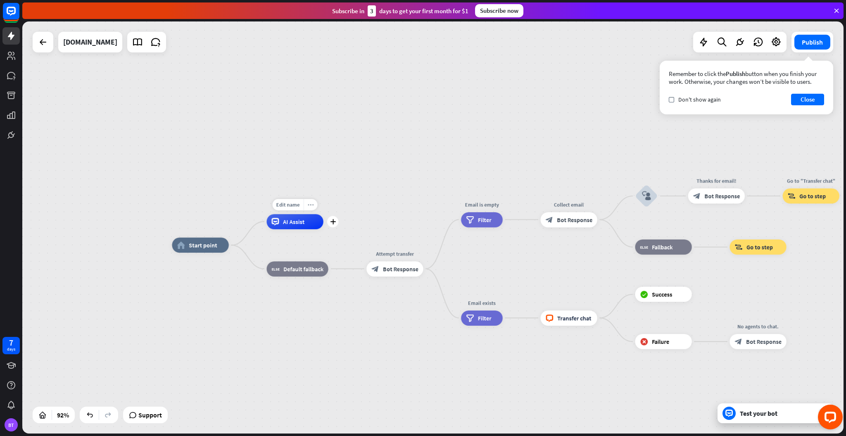
click at [311, 206] on icon "more_horiz" at bounding box center [311, 205] width 6 height 6
click at [328, 261] on div "Edit name more_horiz plus block_fallback Default fallback" at bounding box center [297, 268] width 62 height 15
click at [228, 249] on div "Edit name more_horiz plus home_2 Start point" at bounding box center [200, 244] width 57 height 15
click at [239, 245] on icon "plus" at bounding box center [238, 244] width 6 height 5
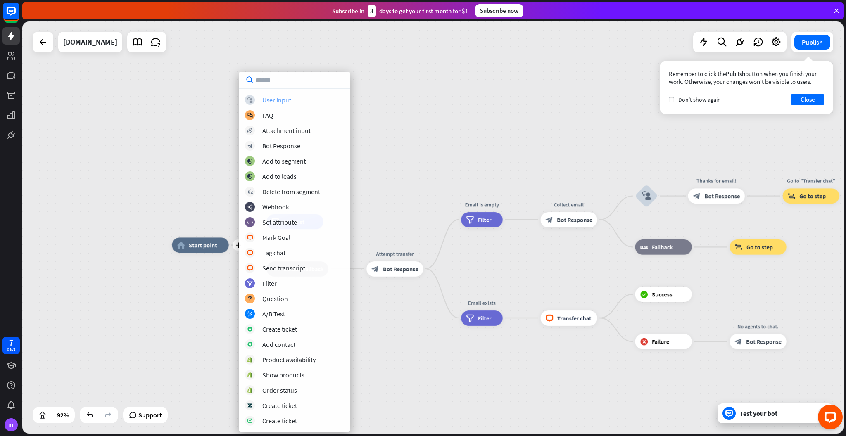
click at [283, 104] on div "User Input" at bounding box center [276, 100] width 29 height 8
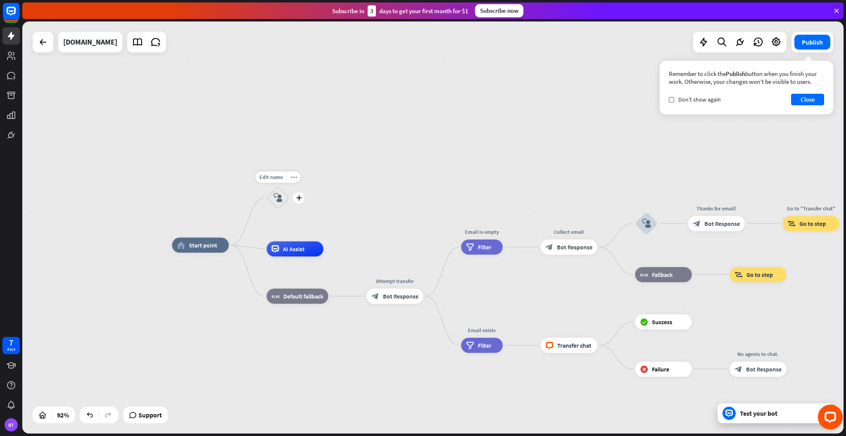
click at [279, 199] on icon "block_user_input" at bounding box center [277, 197] width 9 height 9
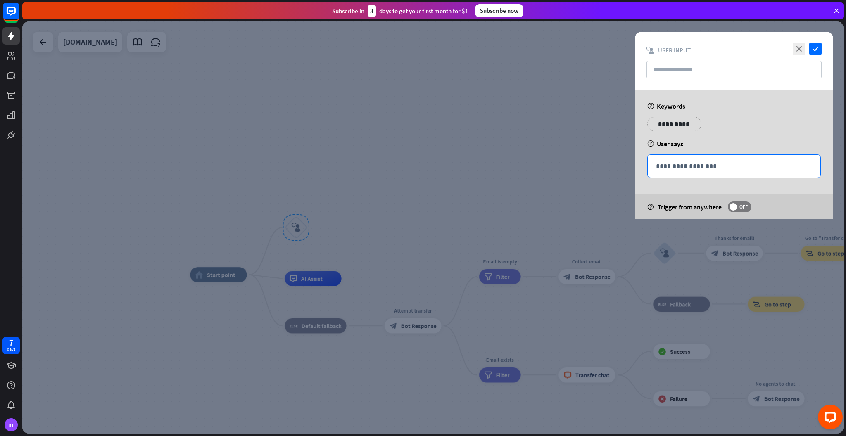
click at [707, 168] on p "**********" at bounding box center [734, 166] width 156 height 10
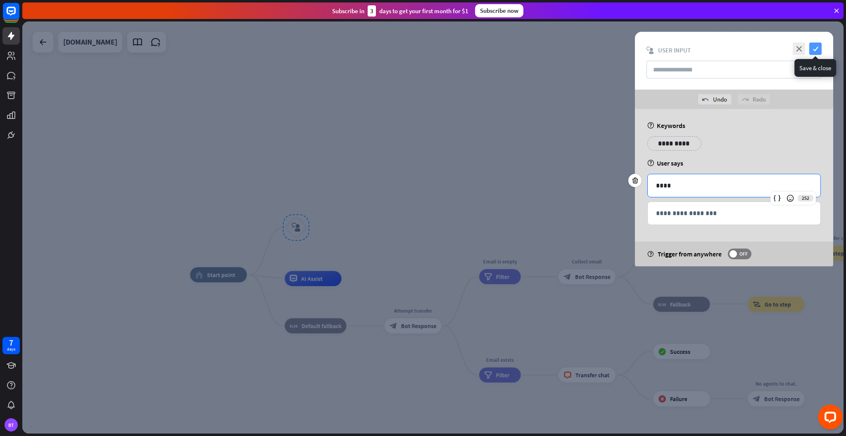
click at [816, 49] on icon "check" at bounding box center [815, 49] width 12 height 12
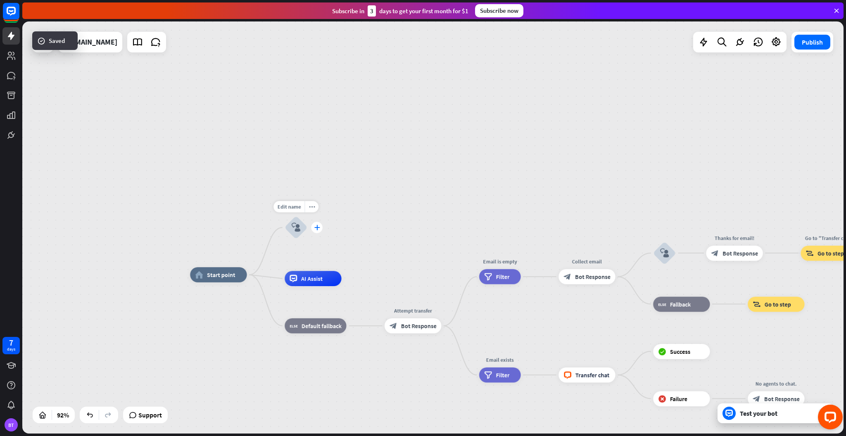
click at [320, 228] on div "plus" at bounding box center [316, 227] width 11 height 11
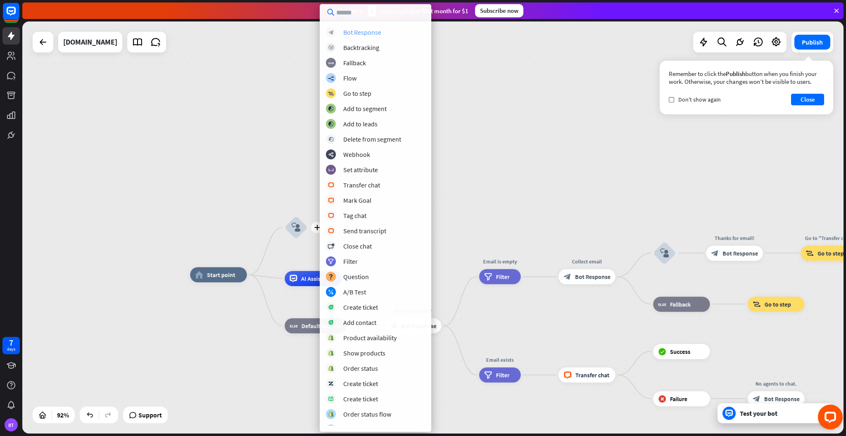
click at [365, 36] on div "Bot Response" at bounding box center [362, 32] width 38 height 8
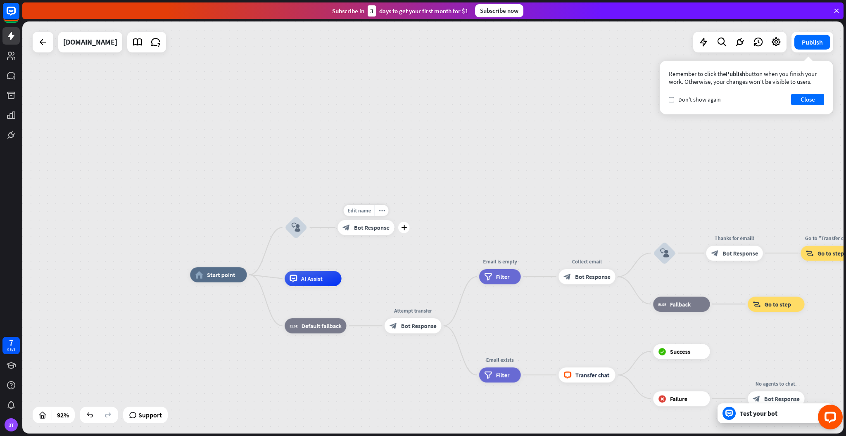
click at [374, 227] on span "Bot Response" at bounding box center [372, 227] width 36 height 7
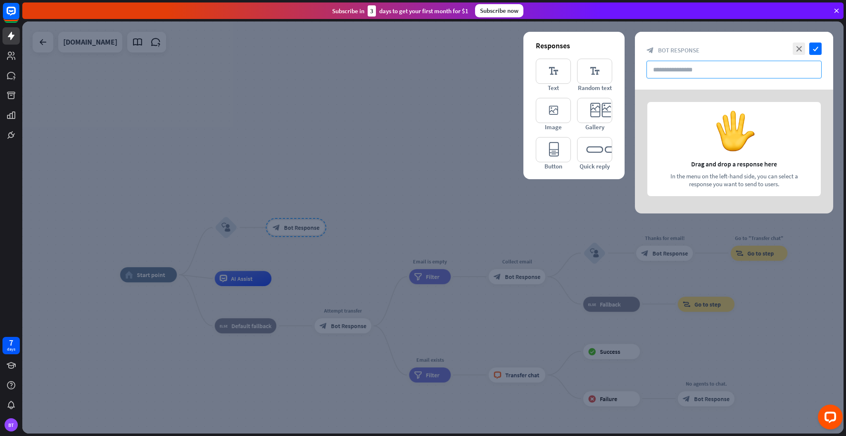
click at [699, 71] on input "text" at bounding box center [733, 70] width 175 height 18
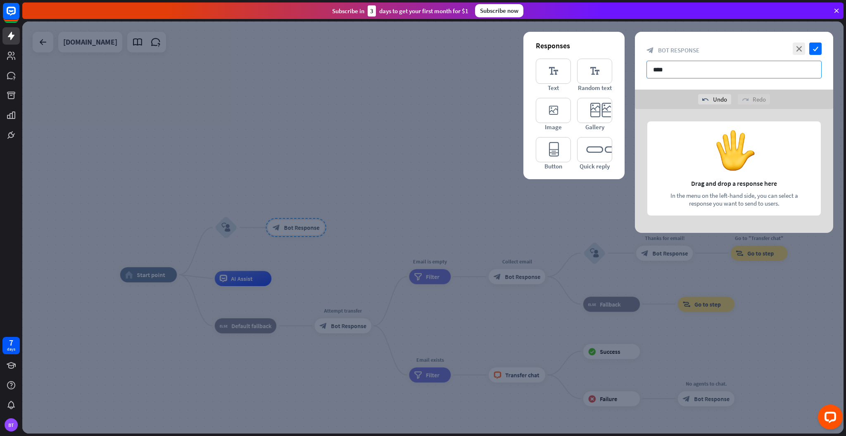
type input "*****"
click at [545, 73] on icon "editor_text" at bounding box center [553, 71] width 35 height 25
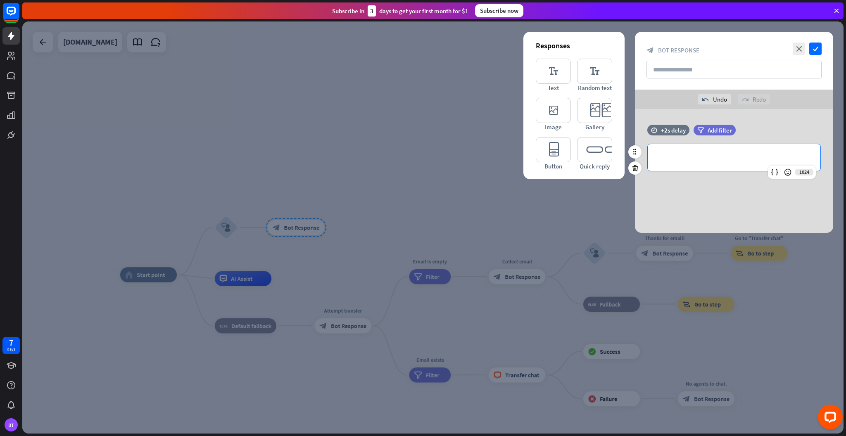
click at [707, 153] on p "**********" at bounding box center [734, 157] width 156 height 10
click at [815, 47] on icon "check" at bounding box center [815, 49] width 12 height 12
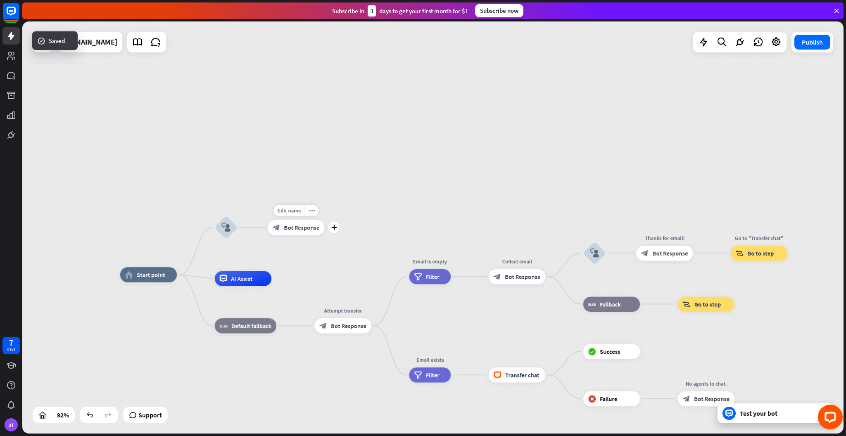
click at [289, 228] on span "Bot Response" at bounding box center [302, 227] width 36 height 7
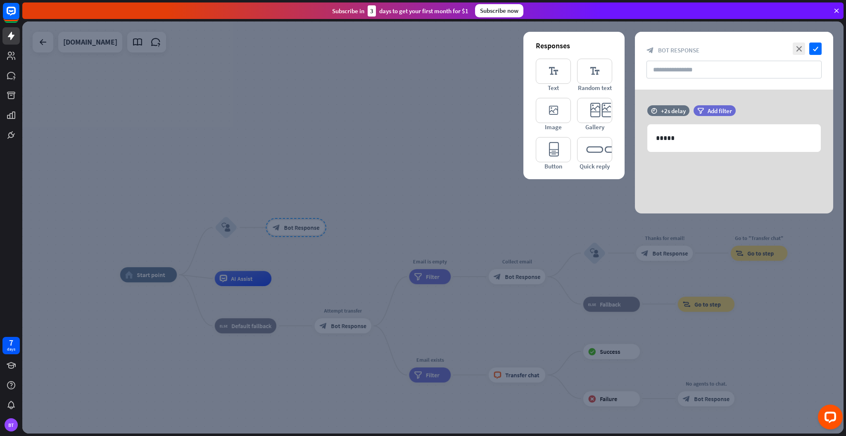
click at [315, 132] on div at bounding box center [432, 227] width 821 height 412
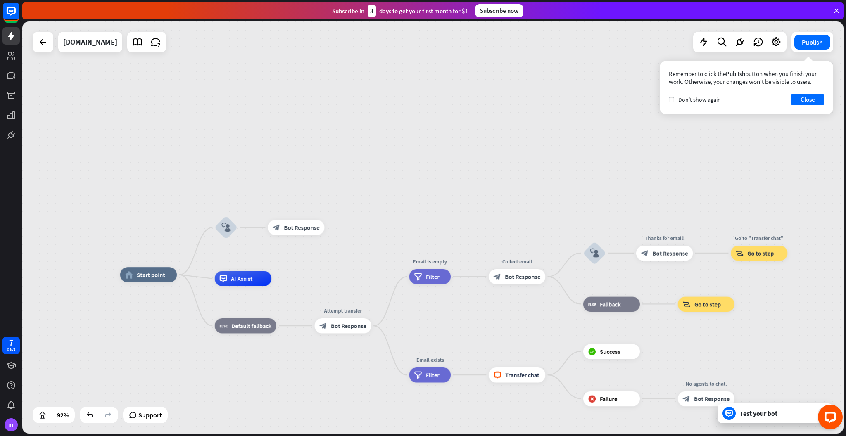
click at [387, 121] on div "home_2 Start point block_user_input block_bot_response Bot Response AI Assist b…" at bounding box center [432, 227] width 821 height 412
click at [805, 99] on button "Close" at bounding box center [807, 100] width 33 height 12
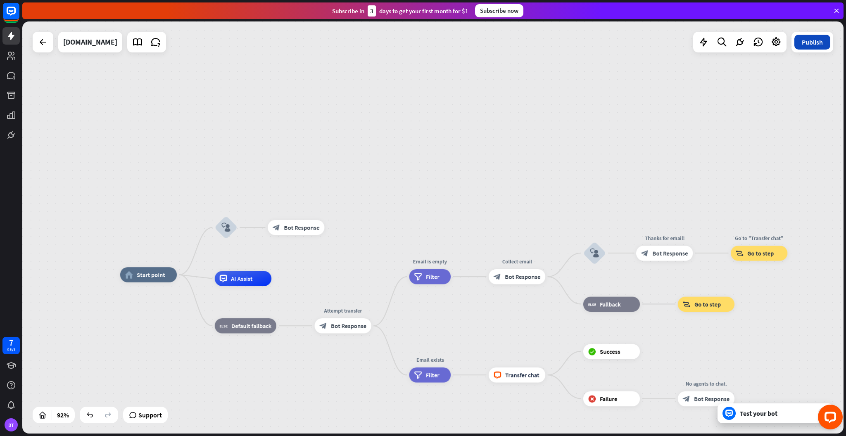
click at [822, 41] on button "Publish" at bounding box center [812, 42] width 36 height 15
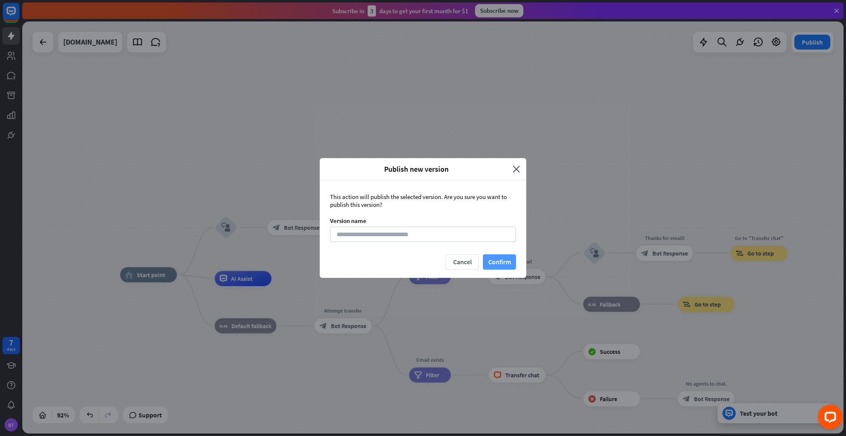
click at [504, 264] on button "Confirm" at bounding box center [499, 261] width 33 height 15
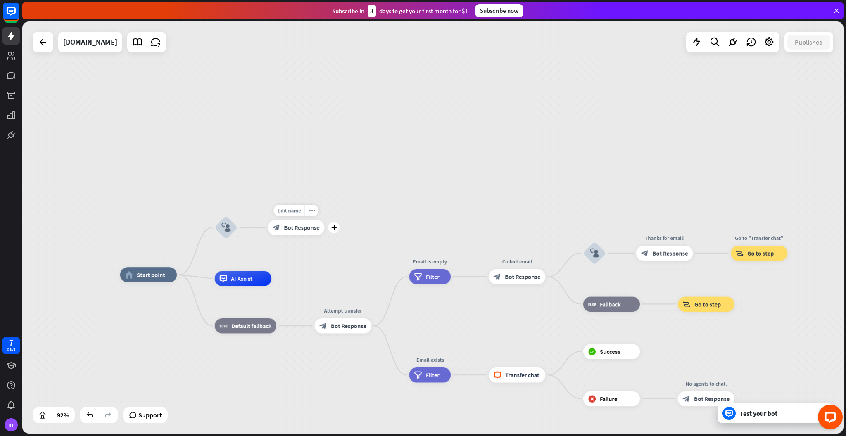
click at [290, 232] on div "block_bot_response Bot Response" at bounding box center [296, 227] width 57 height 15
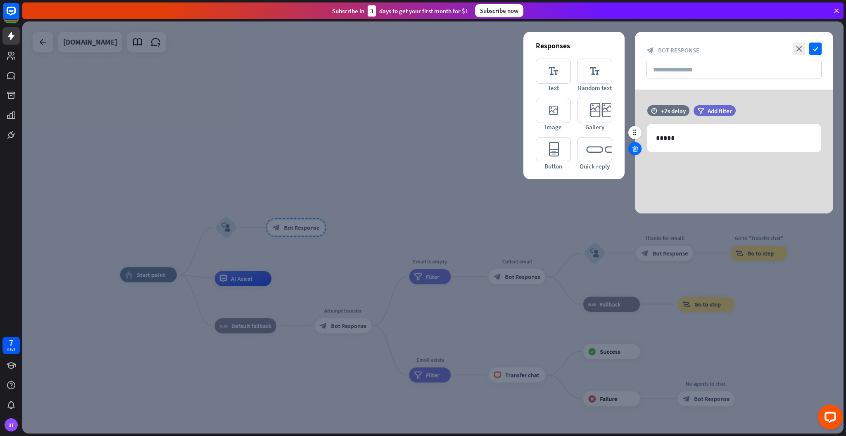
click at [635, 150] on icon at bounding box center [635, 148] width 8 height 7
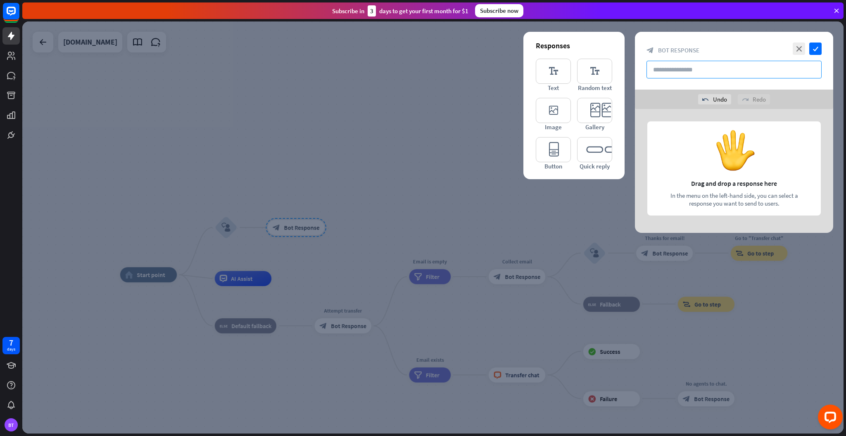
click at [721, 70] on input "text" at bounding box center [733, 70] width 175 height 18
type input "**********"
click at [815, 51] on icon "check" at bounding box center [815, 49] width 12 height 12
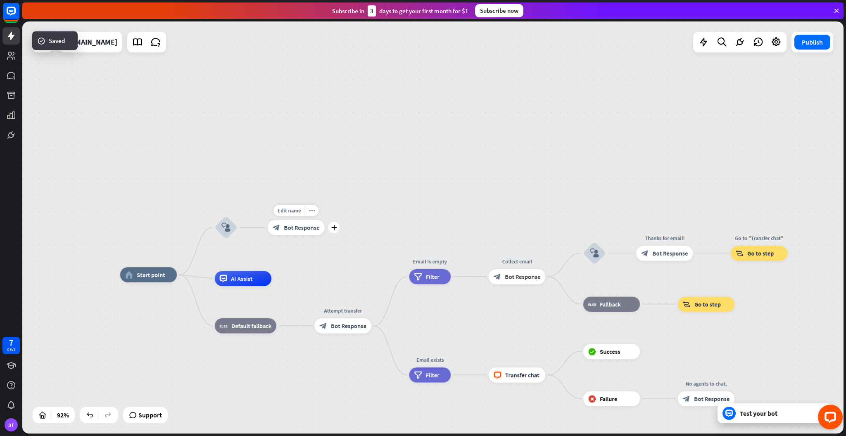
click at [292, 231] on span "Bot Response" at bounding box center [302, 227] width 36 height 7
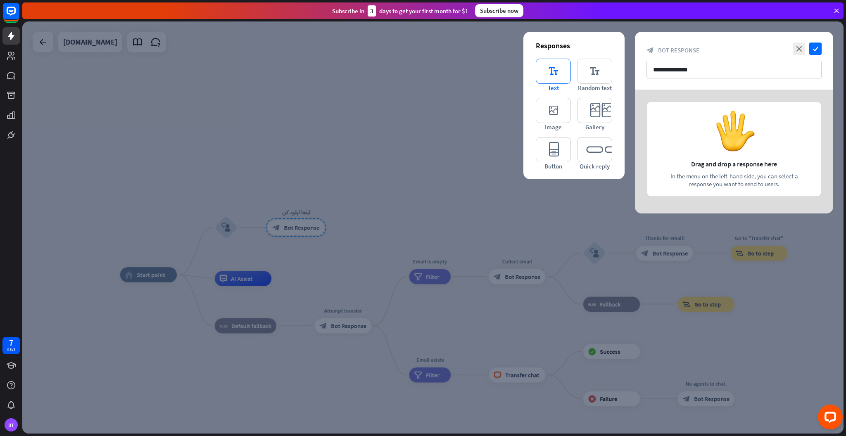
click at [555, 71] on icon "editor_text" at bounding box center [553, 71] width 35 height 25
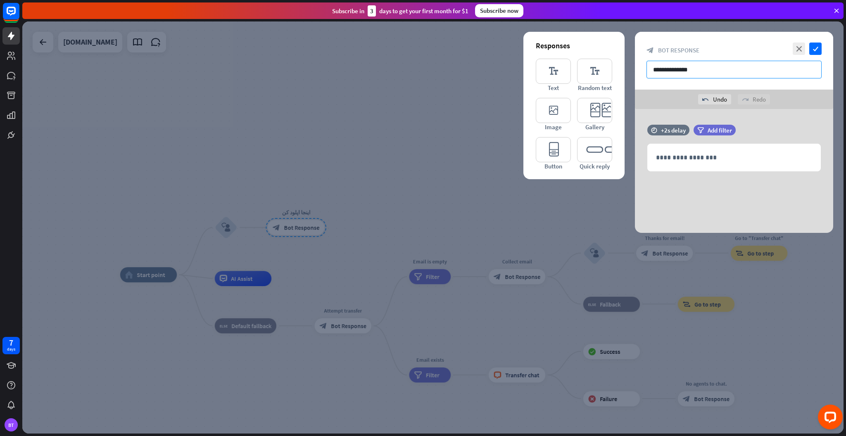
click at [690, 67] on input "**********" at bounding box center [733, 70] width 175 height 18
paste input "**********"
type input "*"
type input "**********"
click at [731, 197] on div "**********" at bounding box center [734, 171] width 198 height 124
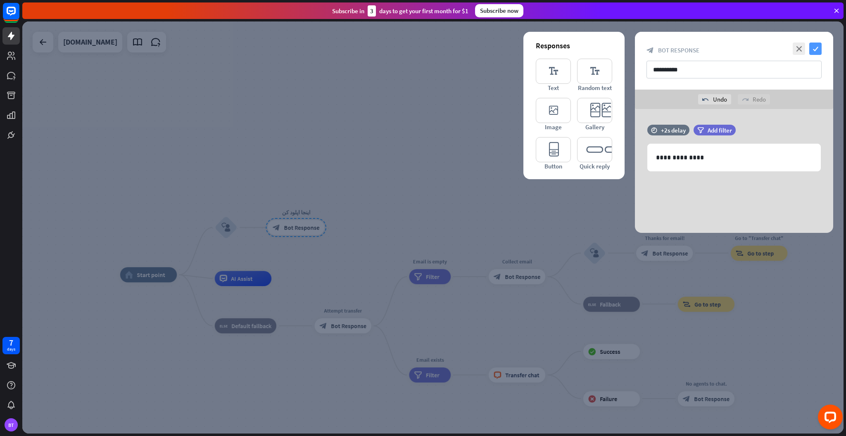
click at [813, 53] on icon "check" at bounding box center [815, 49] width 12 height 12
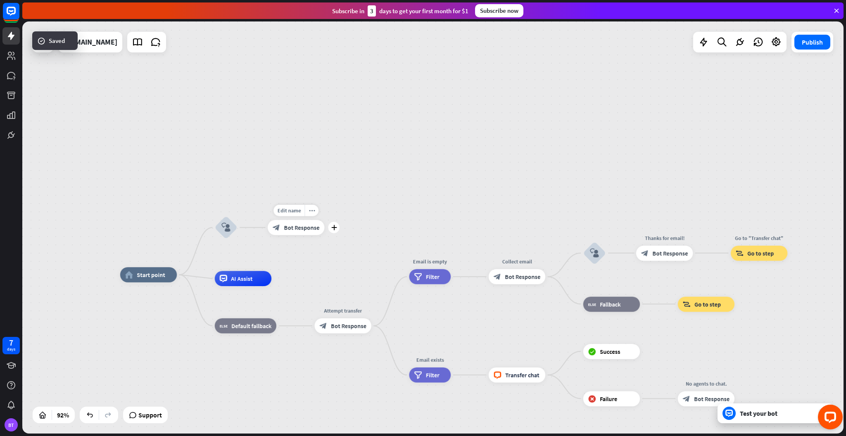
click at [291, 224] on span "Bot Response" at bounding box center [302, 227] width 36 height 7
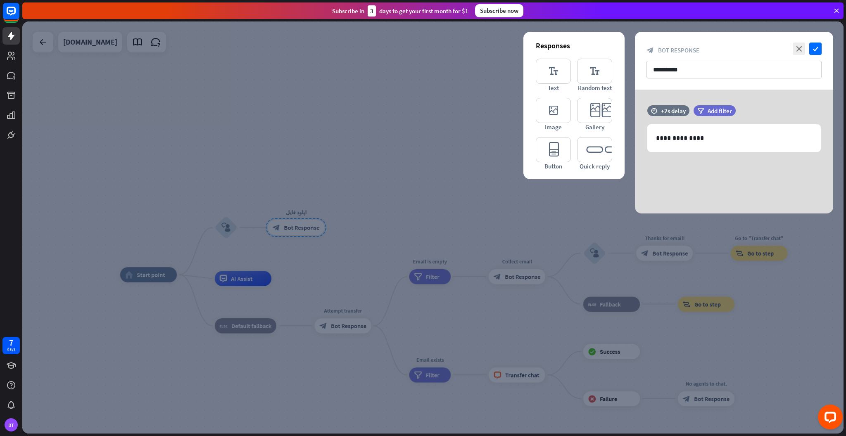
click at [669, 202] on div "**********" at bounding box center [734, 152] width 198 height 124
click at [555, 152] on icon "editor_button" at bounding box center [553, 149] width 35 height 25
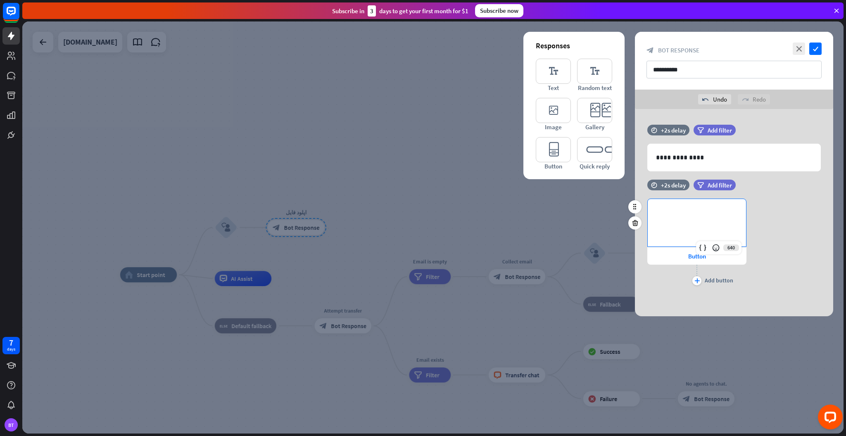
click at [692, 219] on div "**********" at bounding box center [696, 222] width 98 height 47
click at [688, 261] on div "Button" at bounding box center [696, 255] width 99 height 17
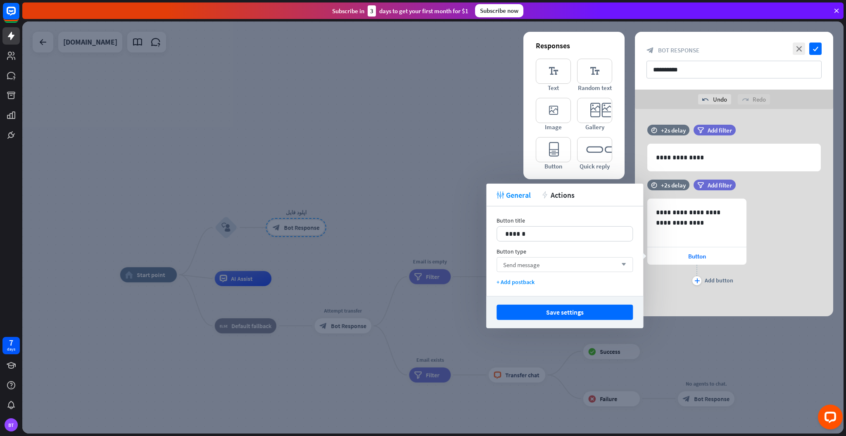
click at [547, 265] on div "Send message arrow_down" at bounding box center [564, 264] width 136 height 15
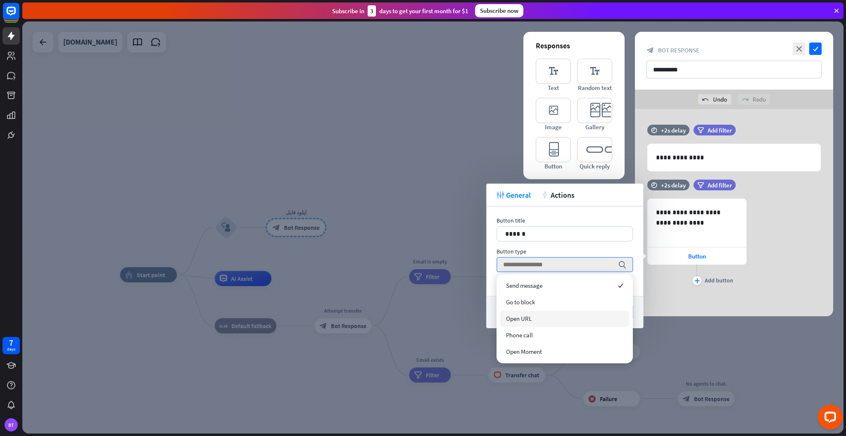
click at [536, 322] on div "Open URL" at bounding box center [565, 319] width 130 height 17
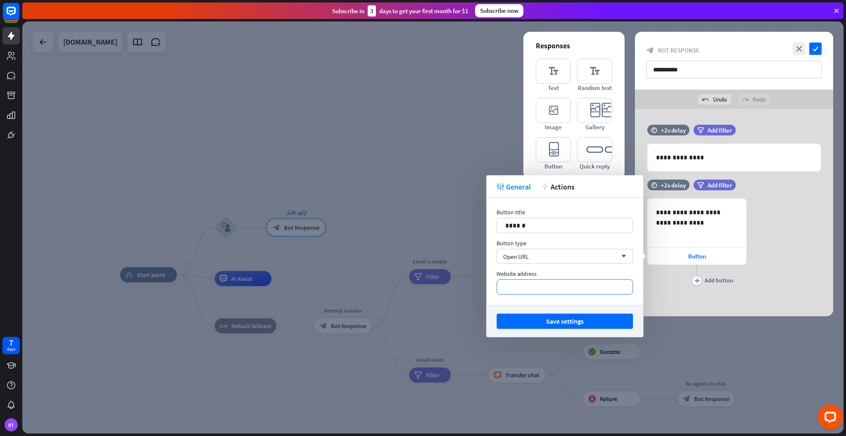
click at [553, 292] on div "*********" at bounding box center [564, 287] width 135 height 14
click at [554, 307] on div "Save settings" at bounding box center [564, 321] width 157 height 32
click at [541, 226] on p "******" at bounding box center [564, 225] width 119 height 10
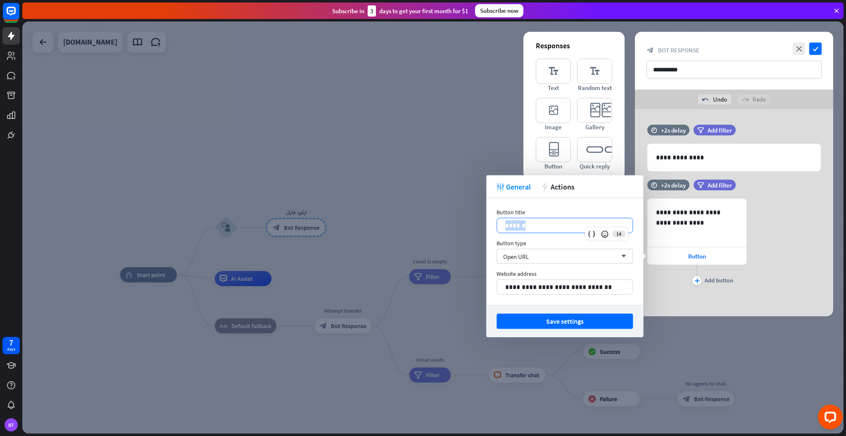
click at [541, 226] on p "******" at bounding box center [564, 225] width 119 height 10
click at [550, 318] on button "Save settings" at bounding box center [564, 321] width 136 height 15
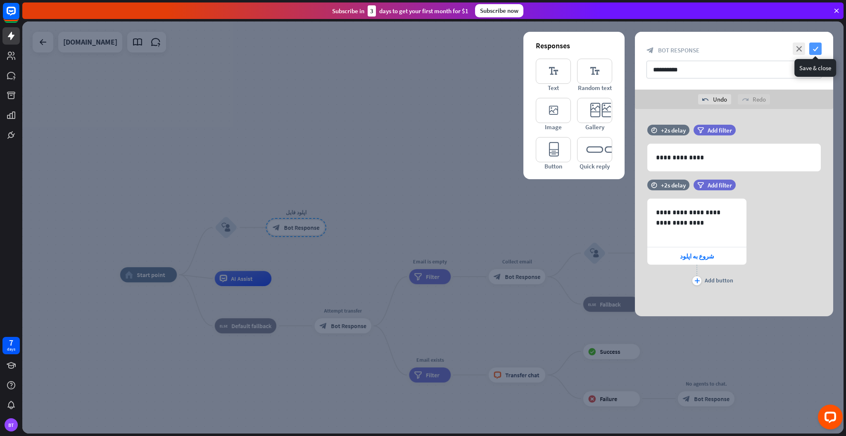
click at [816, 50] on icon "check" at bounding box center [815, 49] width 12 height 12
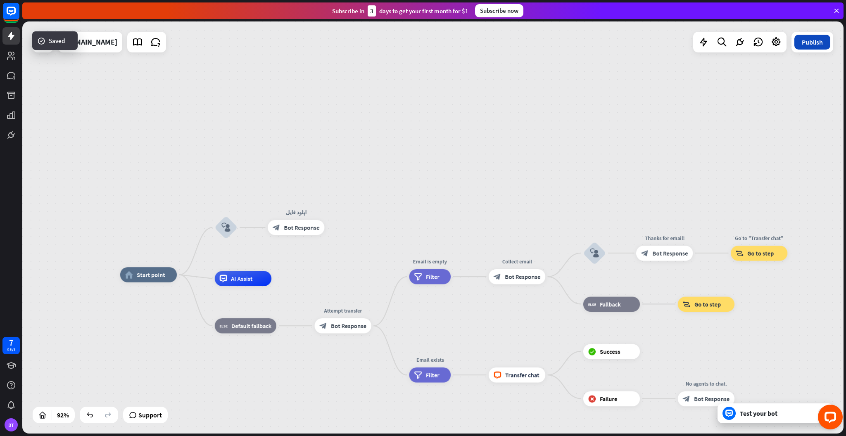
click at [816, 45] on button "Publish" at bounding box center [812, 42] width 36 height 15
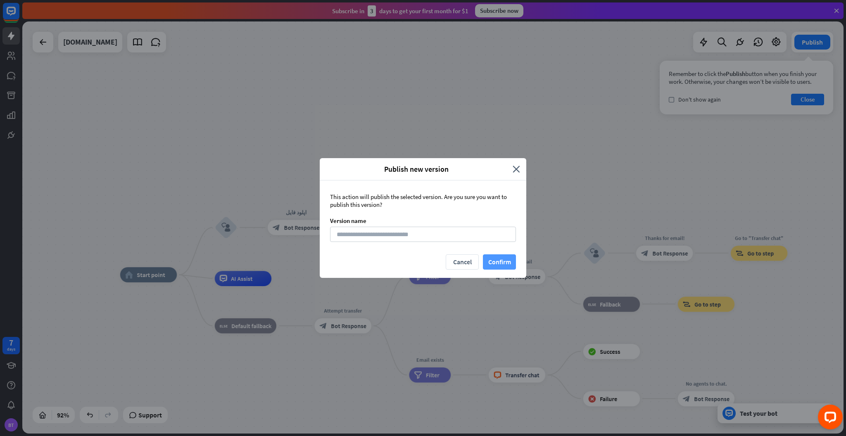
click at [500, 268] on button "Confirm" at bounding box center [499, 261] width 33 height 15
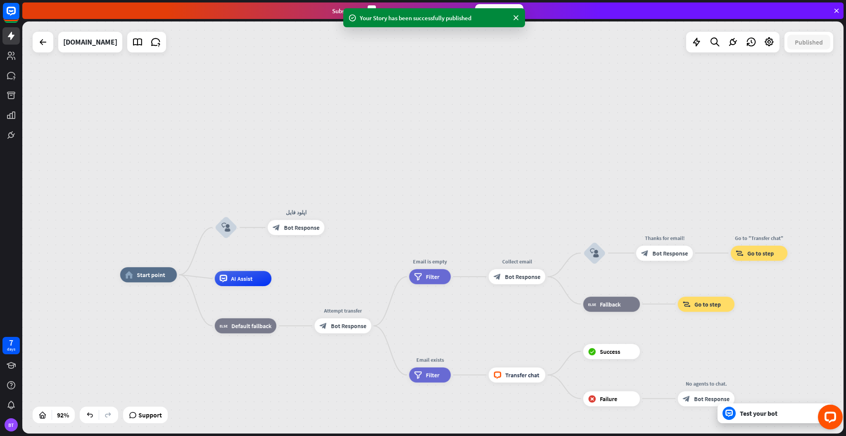
click at [481, 126] on div "home_2 Start point block_user_input اپلود فایل block_bot_response Bot Response …" at bounding box center [432, 227] width 821 height 412
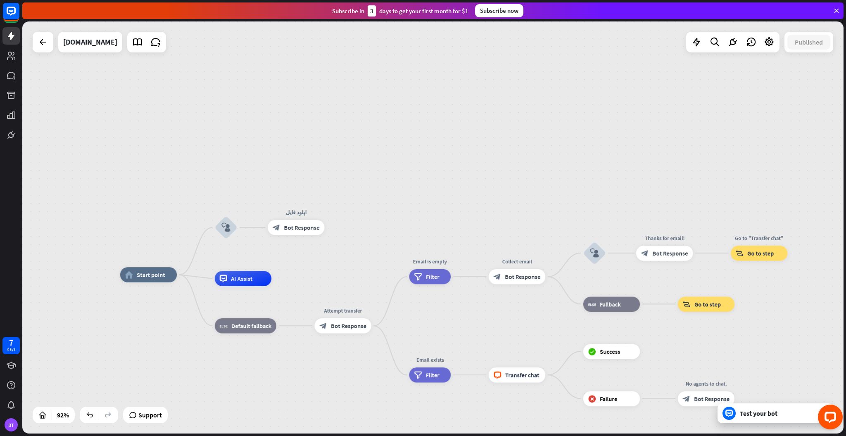
click at [385, 202] on div "home_2 Start point block_user_input اپلود فایل block_bot_response Bot Response …" at bounding box center [432, 227] width 821 height 412
click at [288, 224] on span "Bot Response" at bounding box center [302, 227] width 36 height 7
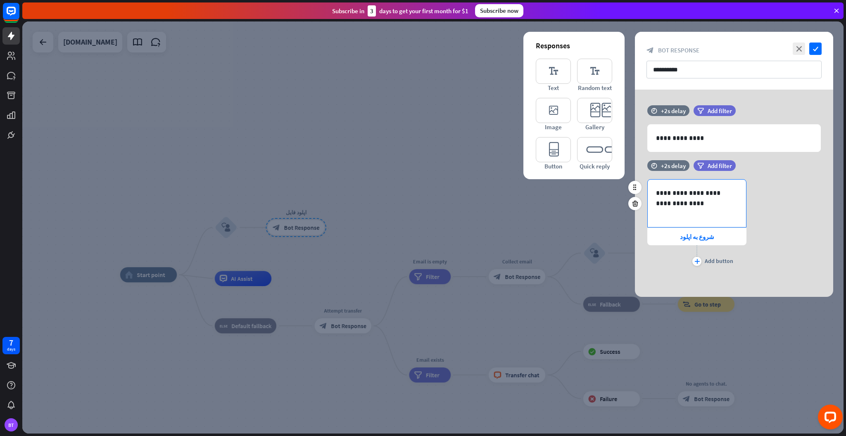
click at [674, 207] on p "**********" at bounding box center [697, 198] width 82 height 21
click at [670, 244] on div "شروع به اپلود" at bounding box center [696, 236] width 99 height 17
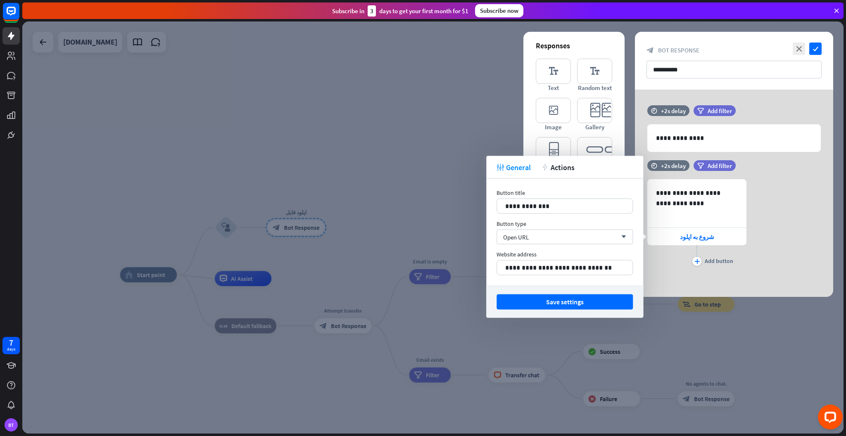
click at [759, 248] on div "**********" at bounding box center [734, 223] width 198 height 89
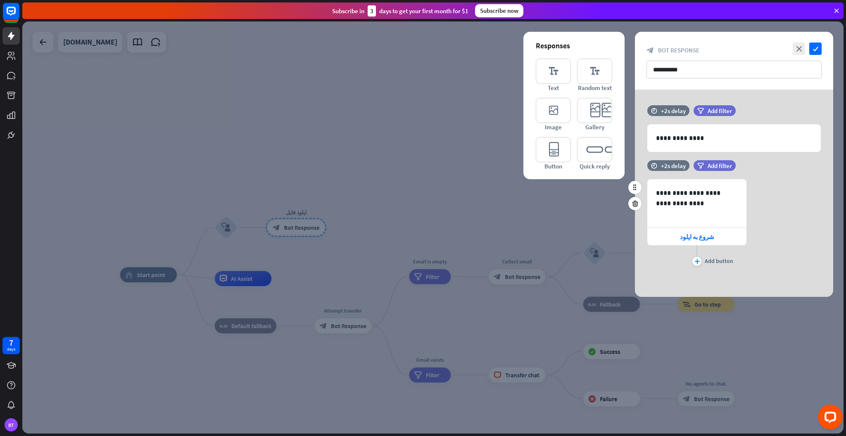
click at [764, 204] on div "**********" at bounding box center [734, 223] width 198 height 89
click at [706, 212] on div "**********" at bounding box center [696, 203] width 98 height 47
click at [667, 239] on div "شروع به اپلود" at bounding box center [696, 236] width 99 height 17
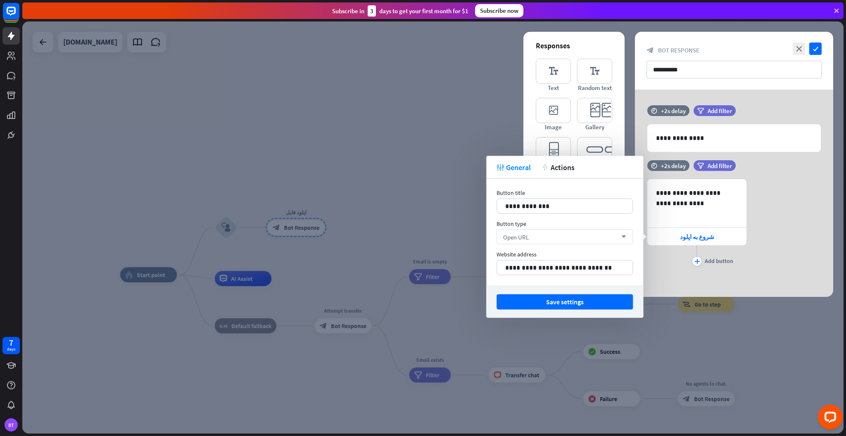
drag, startPoint x: 564, startPoint y: 246, endPoint x: 542, endPoint y: 237, distance: 24.3
click at [542, 237] on div "**********" at bounding box center [564, 232] width 157 height 107
click at [542, 237] on div "Open URL arrow_down" at bounding box center [564, 237] width 136 height 15
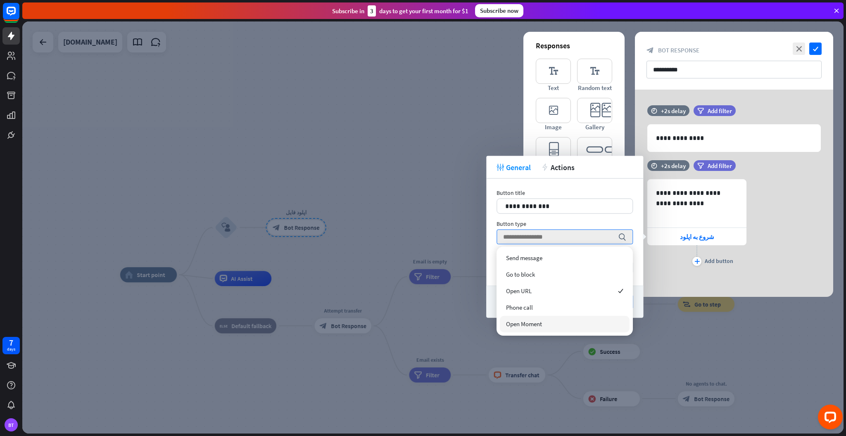
click at [572, 323] on div "Open Moment" at bounding box center [565, 324] width 130 height 17
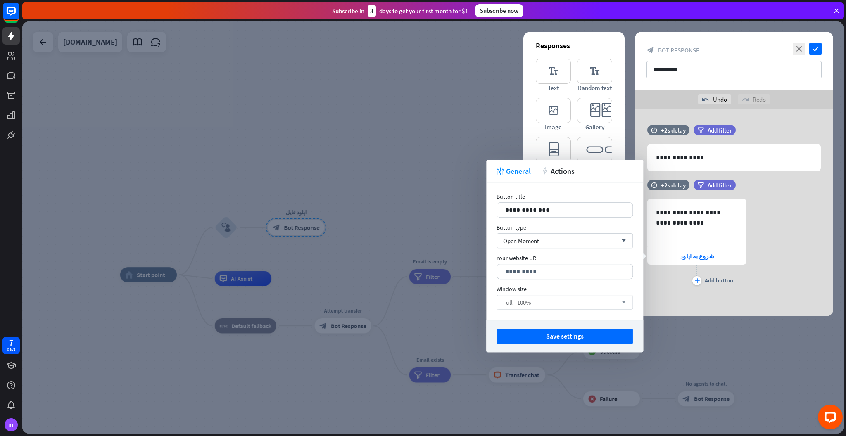
click at [585, 301] on div "Full - 100% arrow_down" at bounding box center [564, 302] width 136 height 15
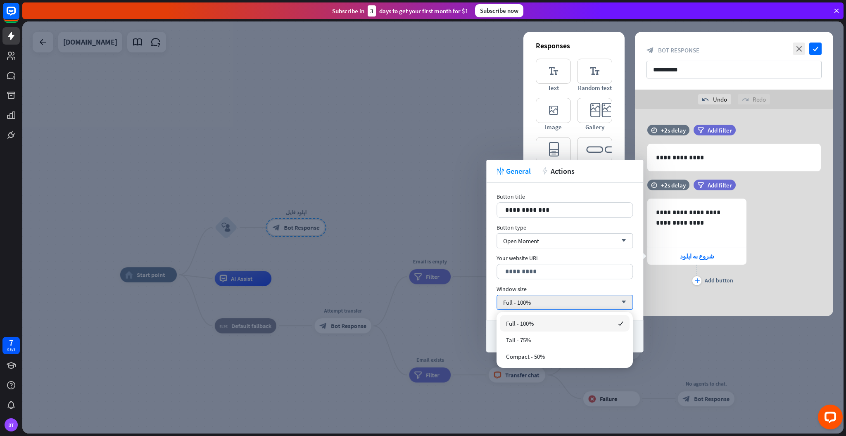
click at [569, 320] on div "Full - 100% checked" at bounding box center [565, 323] width 130 height 17
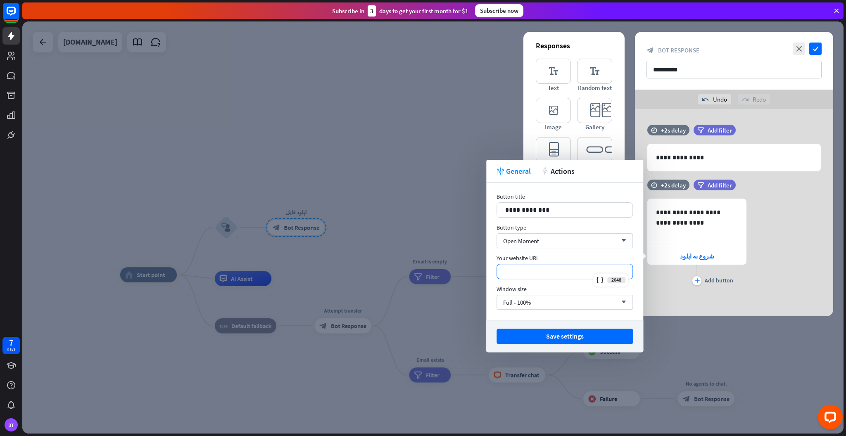
click at [573, 273] on p "*********" at bounding box center [564, 271] width 119 height 10
click at [610, 234] on div "Open Moment arrow_down" at bounding box center [564, 240] width 136 height 15
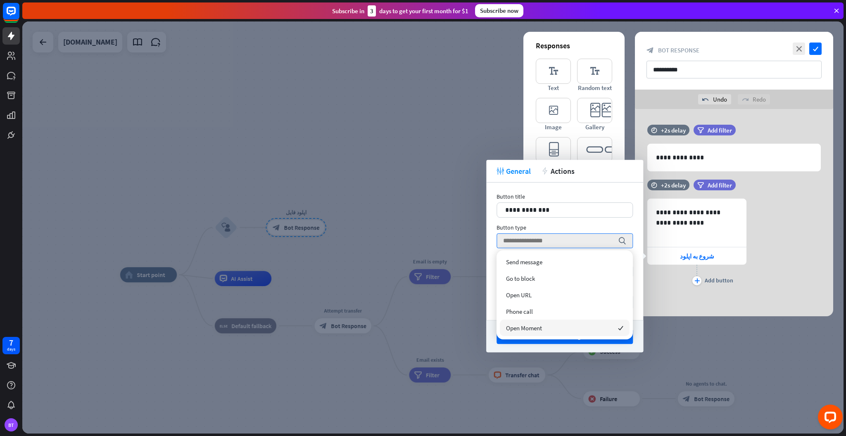
click at [589, 222] on div "**********" at bounding box center [564, 251] width 157 height 137
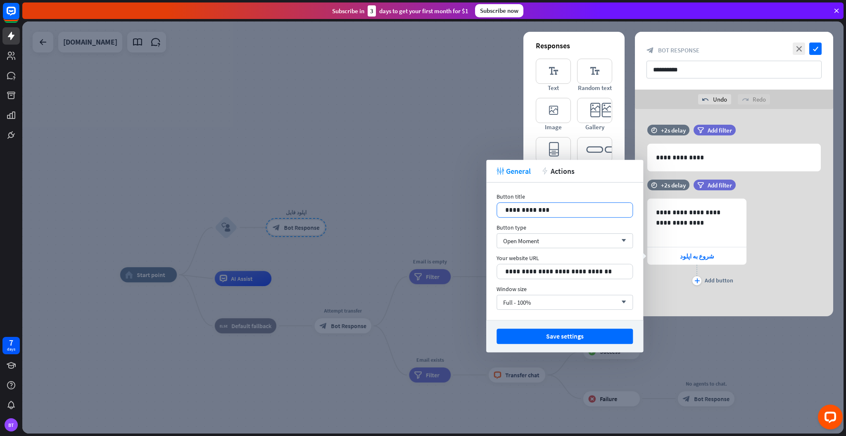
click at [540, 208] on p "**********" at bounding box center [564, 210] width 119 height 10
click at [515, 213] on p "**********" at bounding box center [564, 210] width 119 height 10
click at [525, 327] on div "Save settings" at bounding box center [564, 336] width 157 height 32
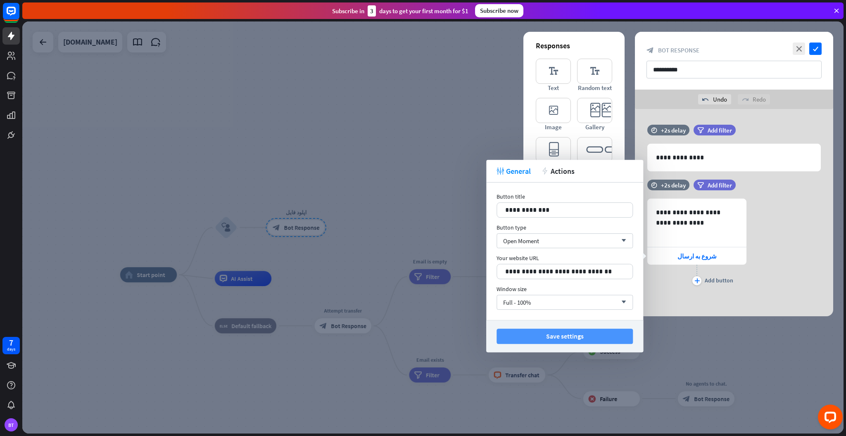
click at [540, 334] on button "Save settings" at bounding box center [564, 336] width 136 height 15
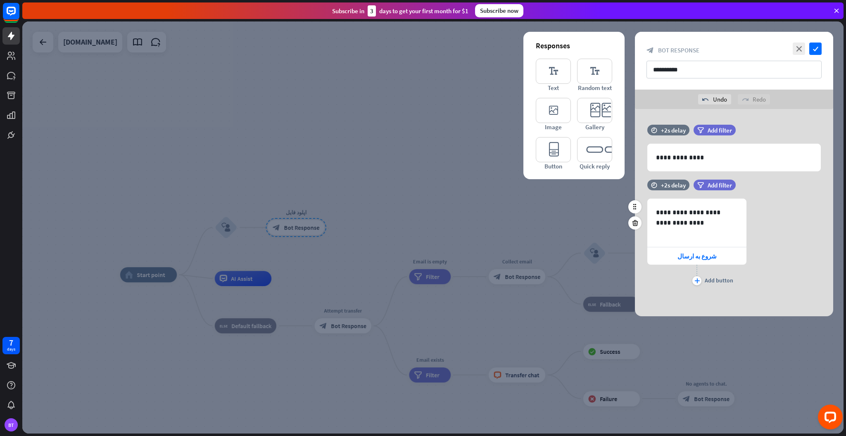
click at [767, 220] on div "**********" at bounding box center [734, 243] width 198 height 89
click at [713, 230] on div "**********" at bounding box center [696, 222] width 98 height 47
click at [671, 258] on div "شروع به ارسال" at bounding box center [696, 255] width 99 height 17
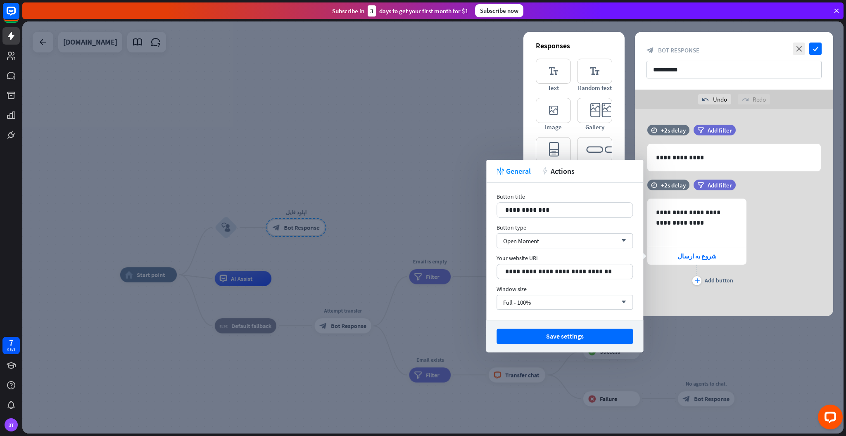
click at [678, 301] on div "**********" at bounding box center [734, 212] width 198 height 207
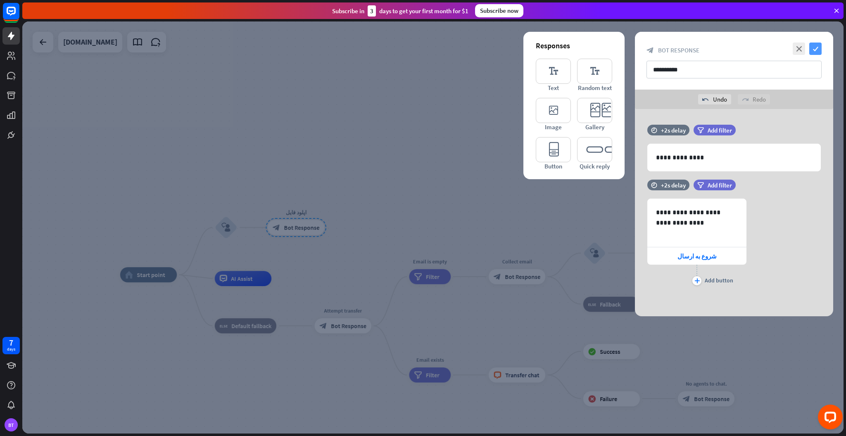
click at [816, 47] on icon "check" at bounding box center [815, 49] width 12 height 12
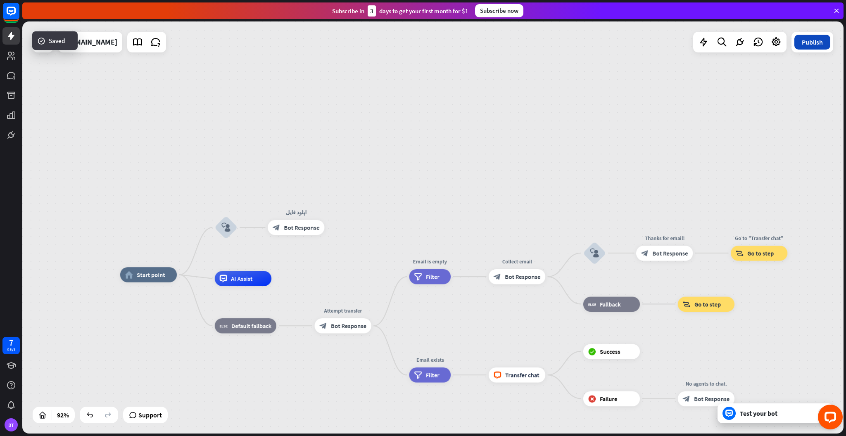
click at [820, 38] on button "Publish" at bounding box center [812, 42] width 36 height 15
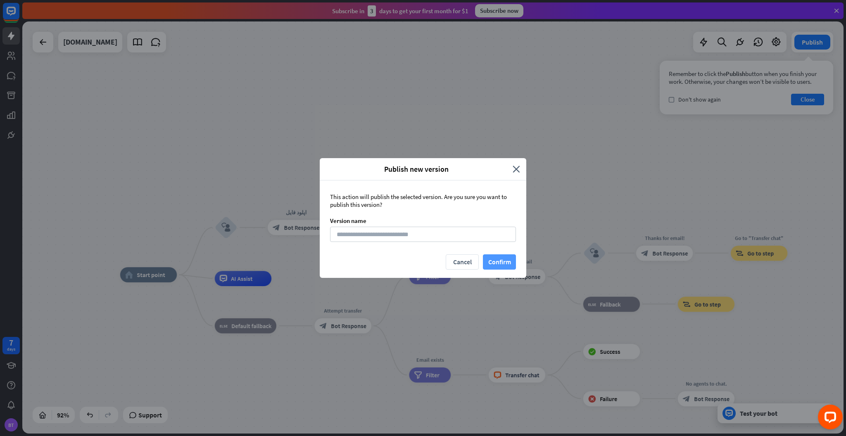
click at [509, 264] on button "Confirm" at bounding box center [499, 261] width 33 height 15
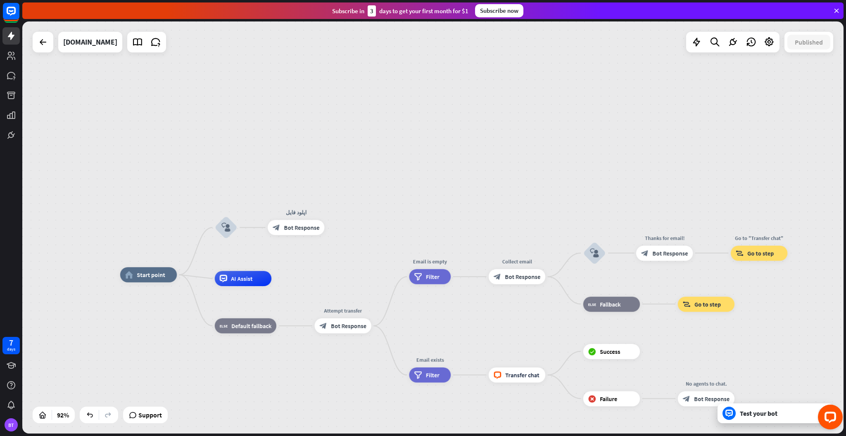
click at [374, 142] on div "home_2 Start point block_user_input اپلود فایل block_bot_response Bot Response …" at bounding box center [432, 227] width 821 height 412
click at [404, 123] on div "home_2 Start point block_user_input اپلود فایل block_bot_response Bot Response …" at bounding box center [432, 227] width 821 height 412
click at [293, 225] on span "Bot Response" at bounding box center [302, 227] width 36 height 7
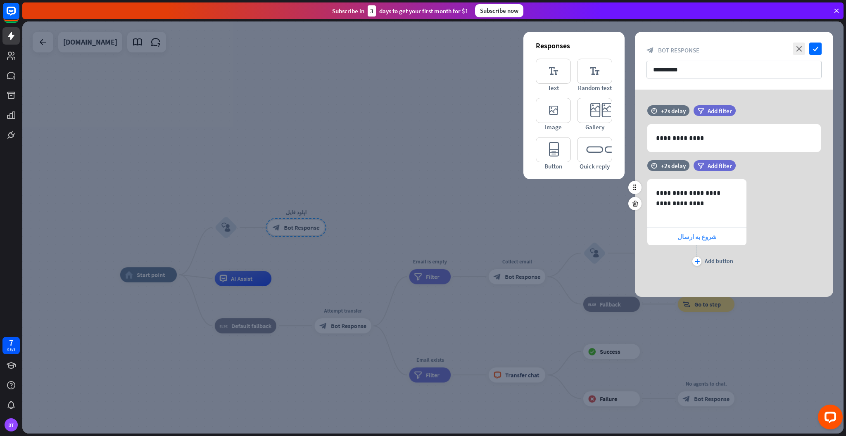
click at [703, 235] on span "شروع به ارسال" at bounding box center [696, 237] width 39 height 8
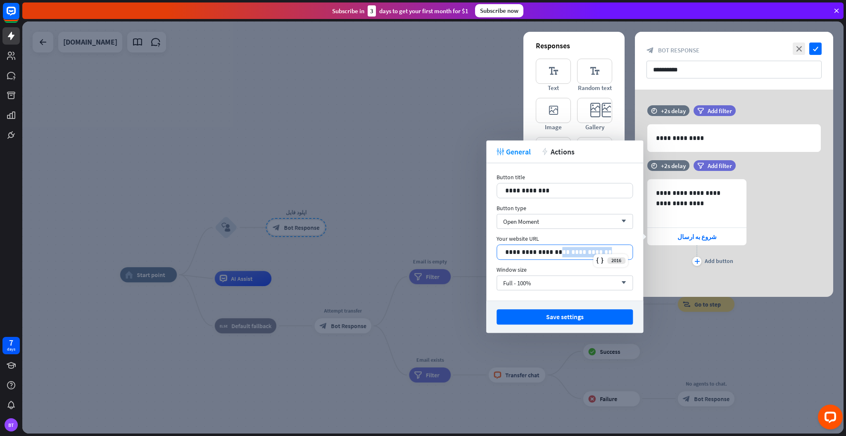
drag, startPoint x: 600, startPoint y: 252, endPoint x: 548, endPoint y: 256, distance: 51.7
click at [548, 256] on p "**********" at bounding box center [564, 252] width 119 height 10
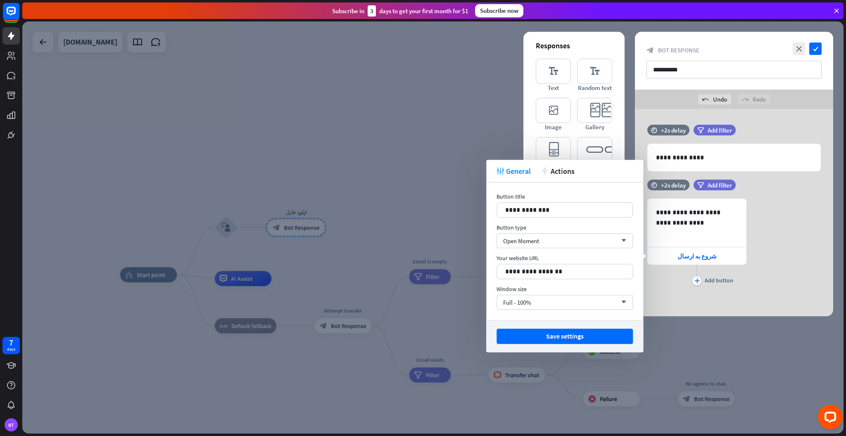
click at [613, 346] on div "Save settings" at bounding box center [564, 336] width 157 height 32
click at [601, 340] on button "Save settings" at bounding box center [564, 336] width 136 height 15
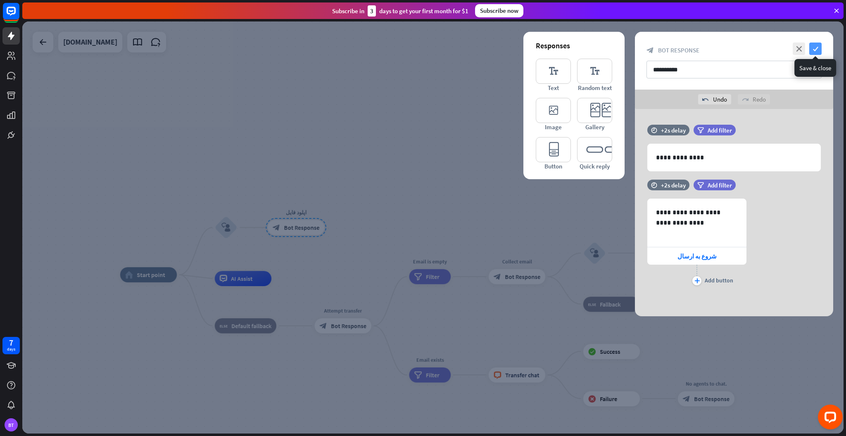
click at [816, 49] on icon "check" at bounding box center [815, 49] width 12 height 12
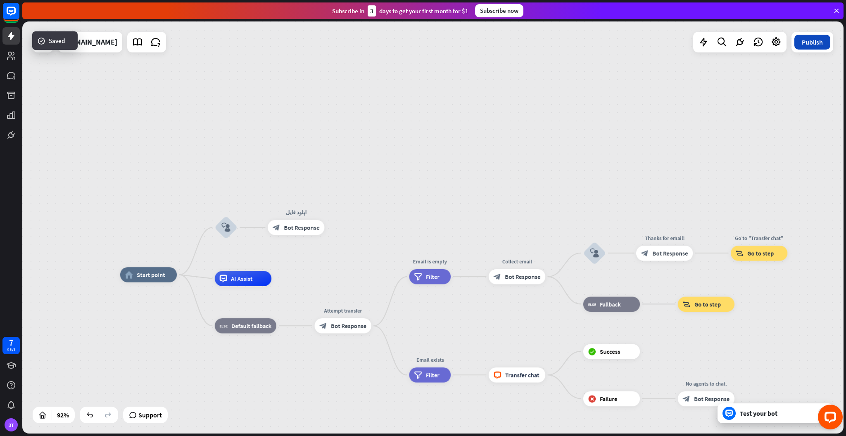
click at [812, 39] on button "Publish" at bounding box center [812, 42] width 36 height 15
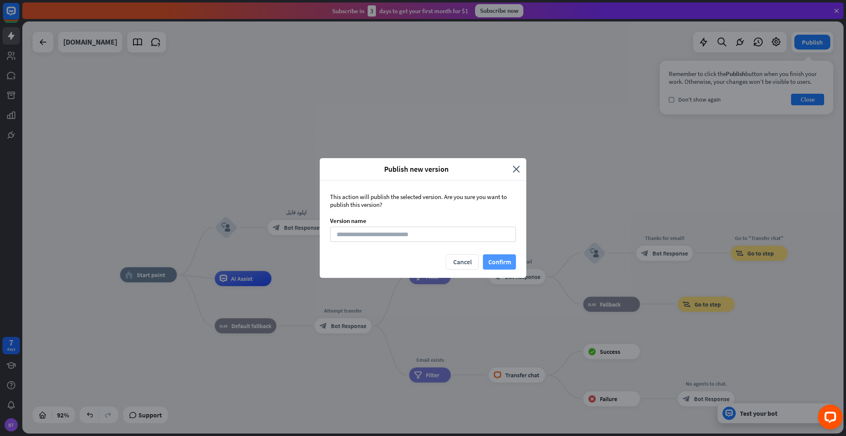
click at [504, 265] on button "Confirm" at bounding box center [499, 261] width 33 height 15
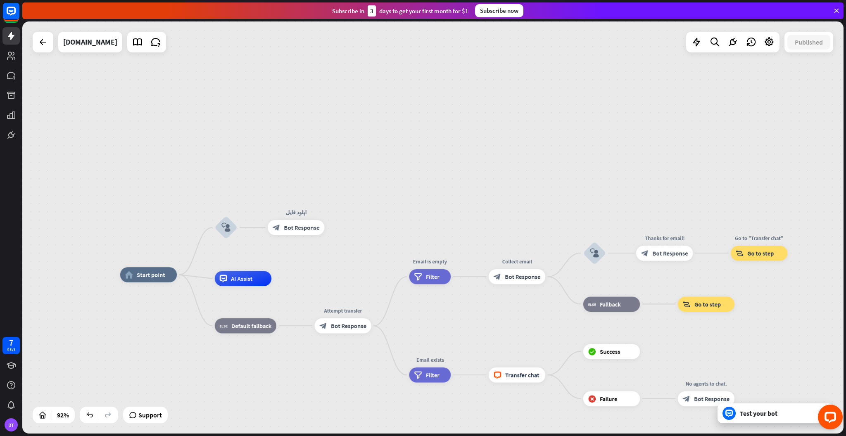
click at [437, 85] on div "home_2 Start point block_user_input اپلود فایل block_bot_response Bot Response …" at bounding box center [432, 227] width 821 height 412
click at [222, 226] on icon "block_user_input" at bounding box center [225, 227] width 9 height 9
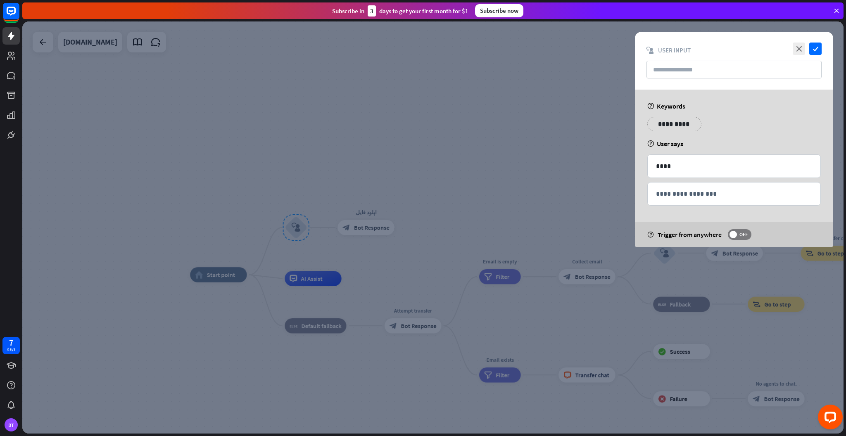
click at [222, 226] on div at bounding box center [432, 227] width 821 height 412
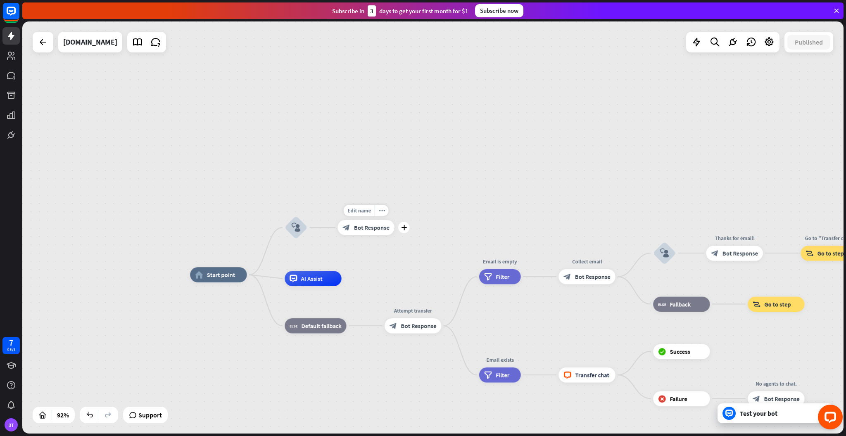
click at [354, 229] on span "Bot Response" at bounding box center [372, 227] width 36 height 7
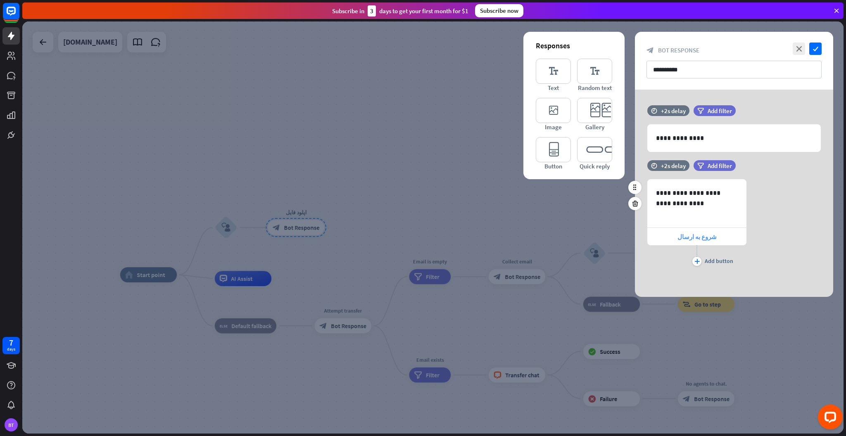
click at [699, 238] on span "شروع به ارسال" at bounding box center [696, 237] width 39 height 8
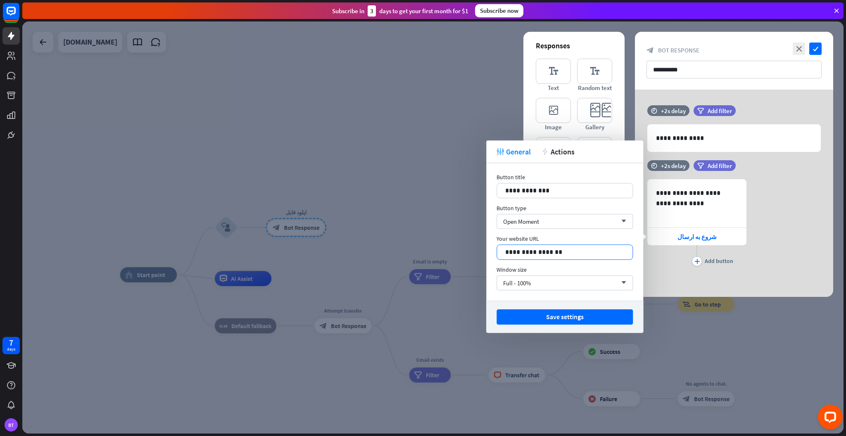
click at [570, 253] on p "**********" at bounding box center [564, 252] width 119 height 10
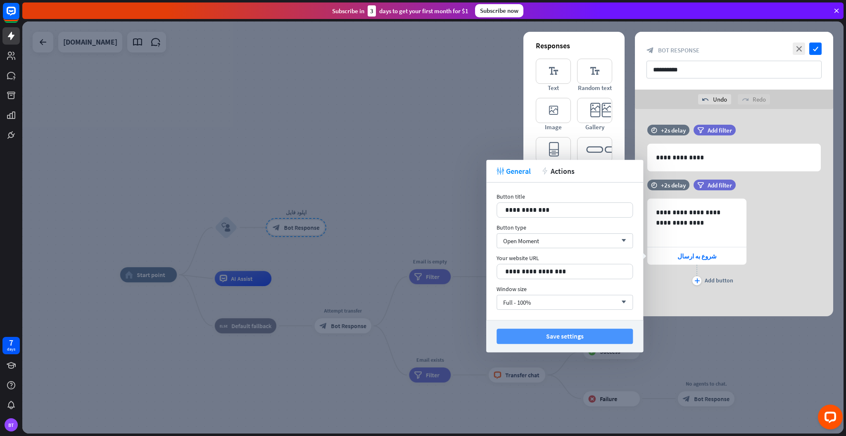
click at [562, 340] on button "Save settings" at bounding box center [564, 336] width 136 height 15
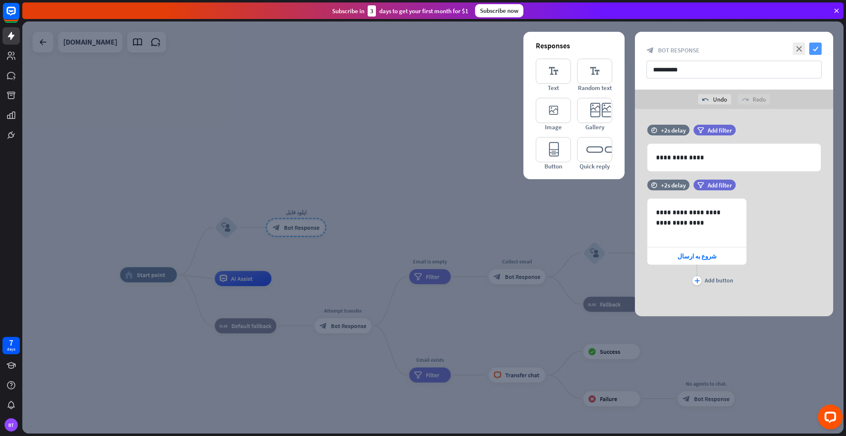
click at [817, 48] on icon "check" at bounding box center [815, 49] width 12 height 12
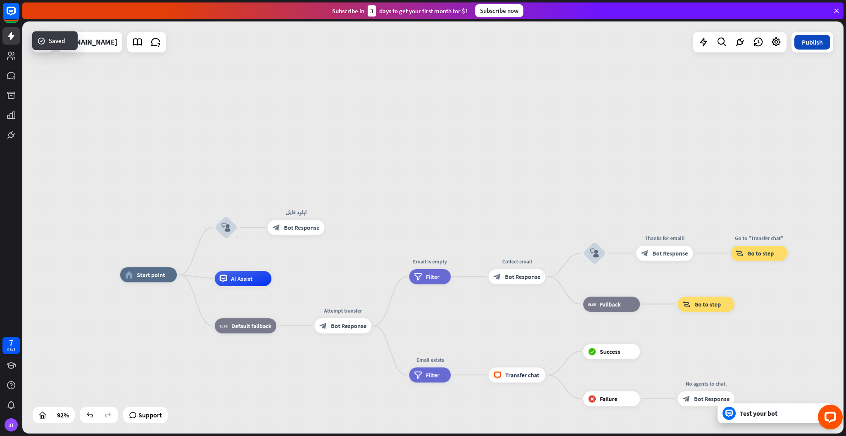
click at [814, 43] on button "Publish" at bounding box center [812, 42] width 36 height 15
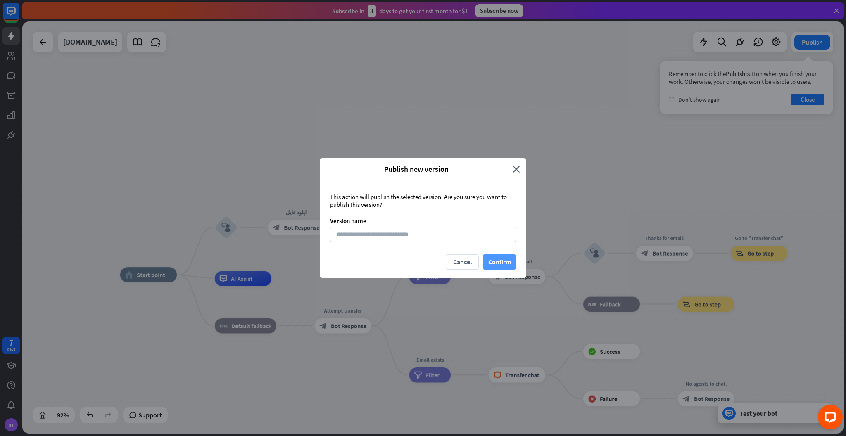
click at [503, 267] on button "Confirm" at bounding box center [499, 261] width 33 height 15
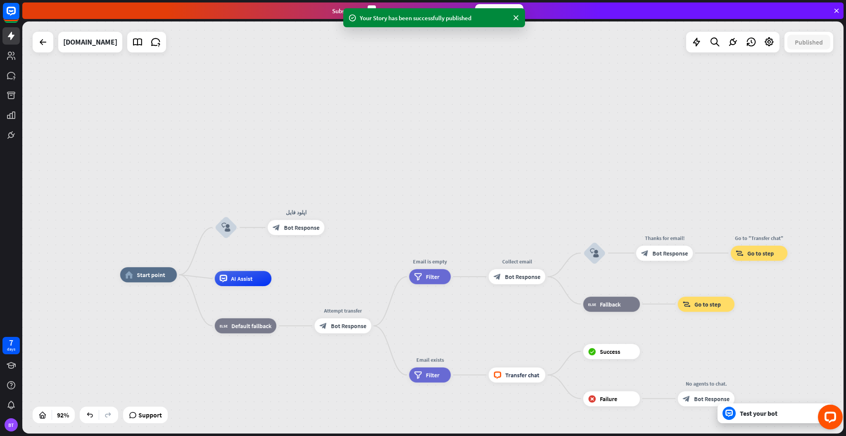
click at [532, 100] on div "home_2 Start point block_user_input اپلود فایل block_bot_response Bot Response …" at bounding box center [432, 227] width 821 height 412
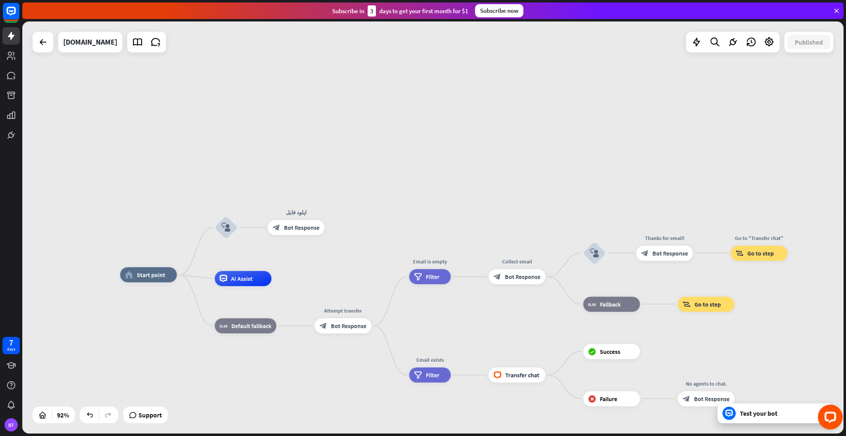
click at [361, 259] on div "home_2 Start point block_user_input اپلود فایل block_bot_response Bot Response …" at bounding box center [432, 227] width 821 height 412
click at [688, 192] on div "home_2 Start point block_user_input اپلود فایل block_bot_response Bot Response …" at bounding box center [432, 227] width 821 height 412
click at [426, 112] on div "home_2 Start point block_user_input اپلود فایل block_bot_response Bot Response …" at bounding box center [432, 227] width 821 height 412
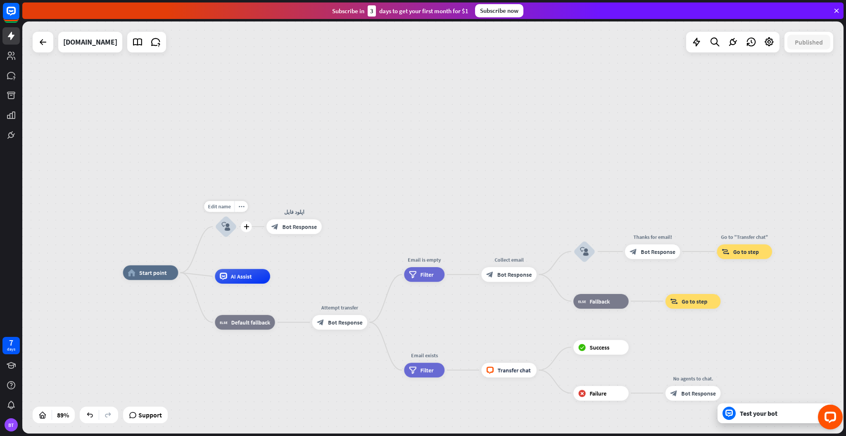
click at [225, 224] on icon "block_user_input" at bounding box center [225, 226] width 9 height 9
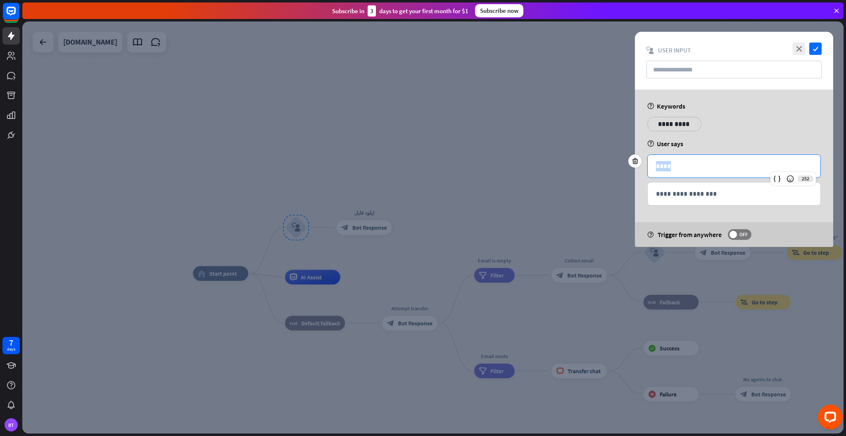
drag, startPoint x: 676, startPoint y: 164, endPoint x: 650, endPoint y: 163, distance: 26.4
click at [650, 163] on div "****" at bounding box center [733, 166] width 173 height 23
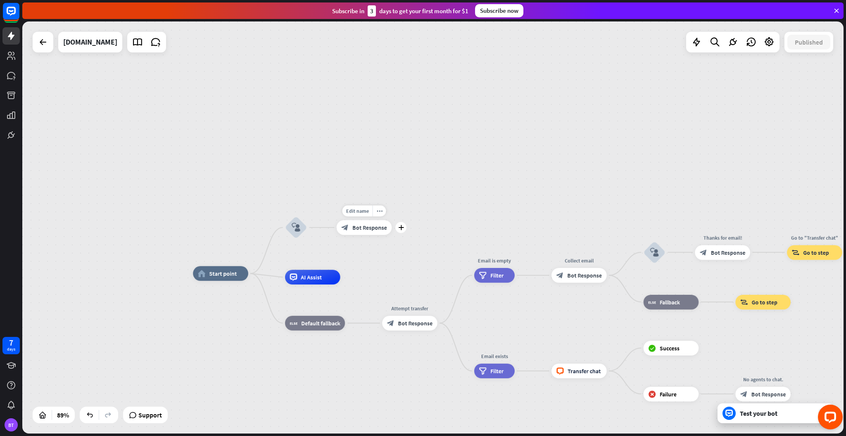
click at [363, 220] on div "block_bot_response Bot Response" at bounding box center [364, 227] width 55 height 15
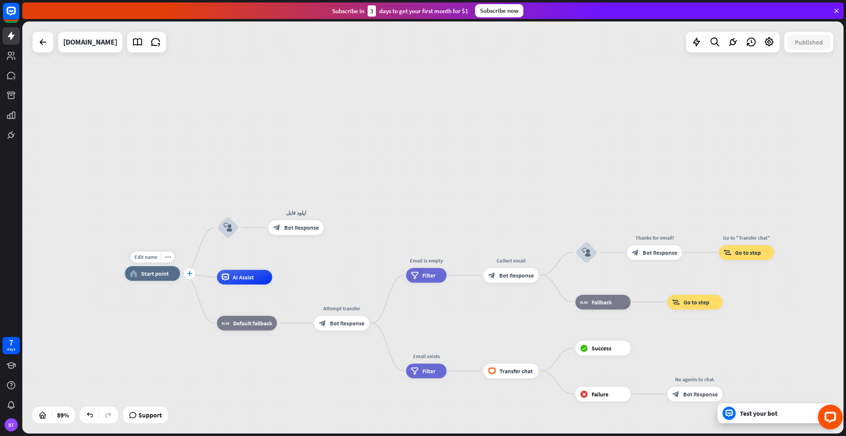
click at [185, 271] on div "plus" at bounding box center [189, 273] width 11 height 11
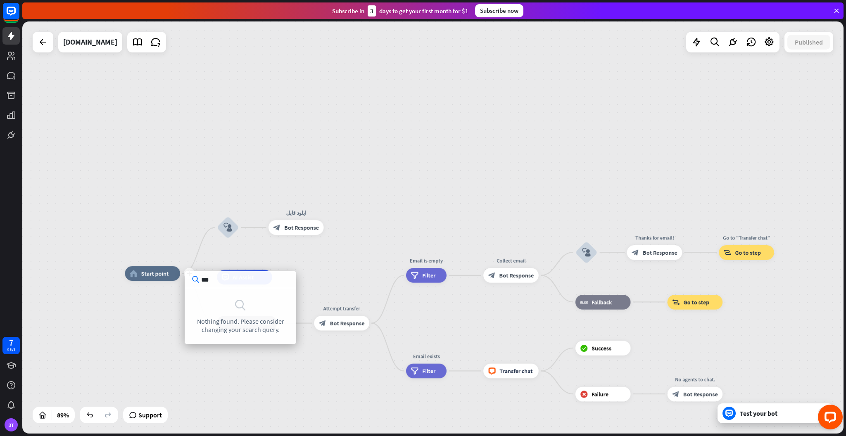
type input "****"
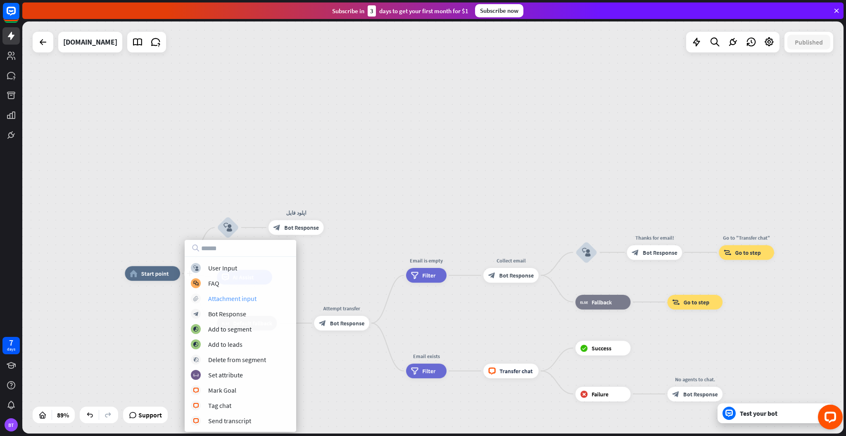
click at [261, 301] on div "block_attachment Attachment input" at bounding box center [240, 299] width 99 height 10
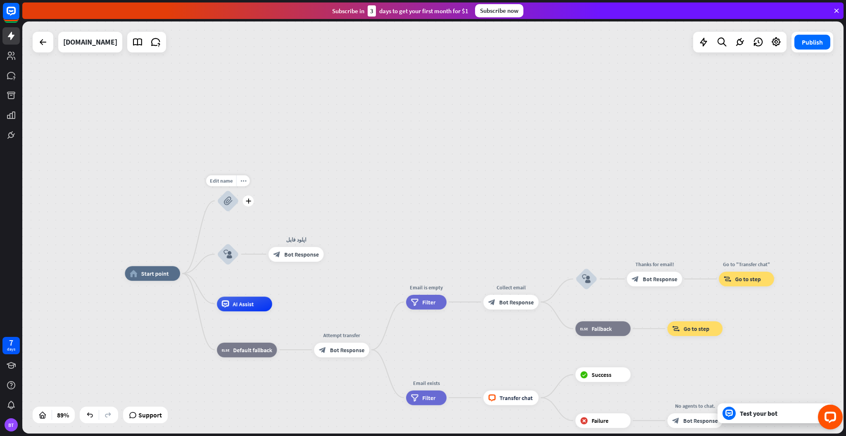
click at [232, 197] on div "block_attachment" at bounding box center [228, 201] width 22 height 22
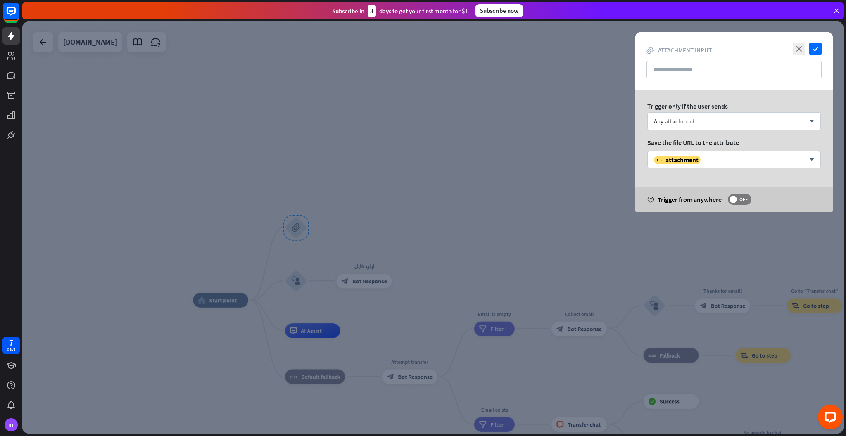
click at [391, 182] on div at bounding box center [432, 227] width 821 height 412
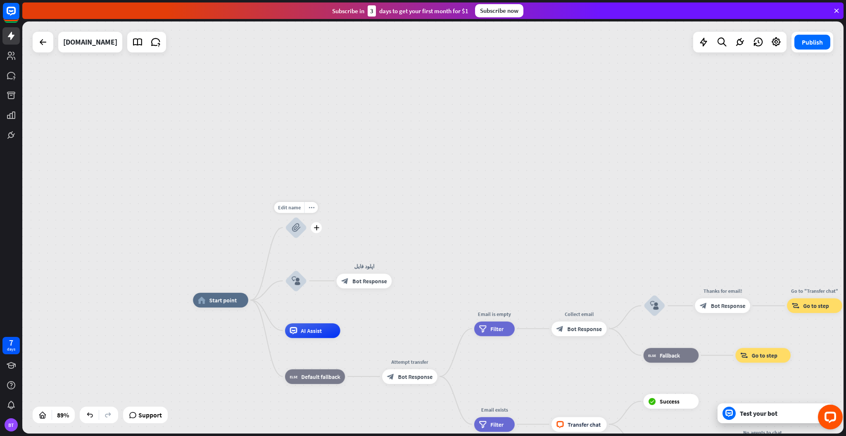
click at [295, 230] on icon "block_attachment" at bounding box center [296, 227] width 9 height 9
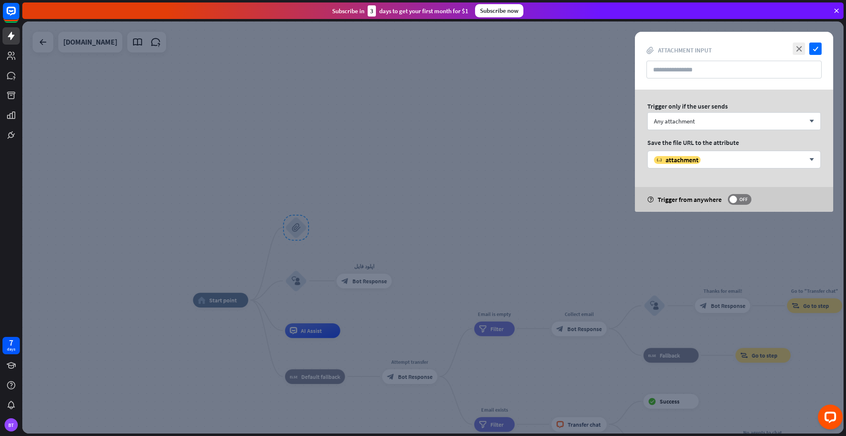
click at [694, 130] on div "Trigger only if the user sends Any attachment arrow_down Save the file URL to t…" at bounding box center [734, 151] width 198 height 122
click at [705, 117] on div "Any attachment arrow_down" at bounding box center [733, 121] width 173 height 18
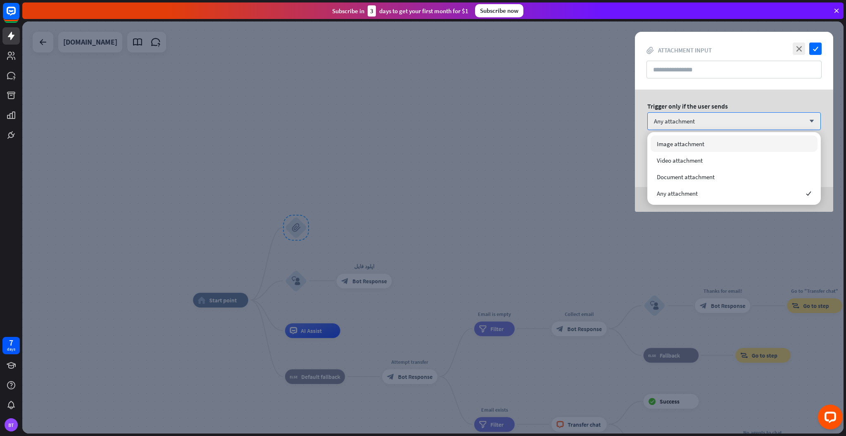
click at [690, 106] on div "Trigger only if the user sends" at bounding box center [733, 106] width 173 height 8
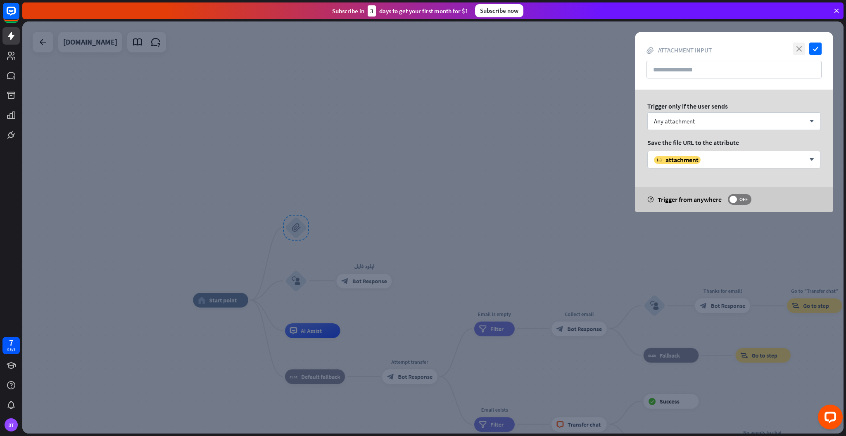
click at [802, 50] on icon "close" at bounding box center [798, 49] width 12 height 12
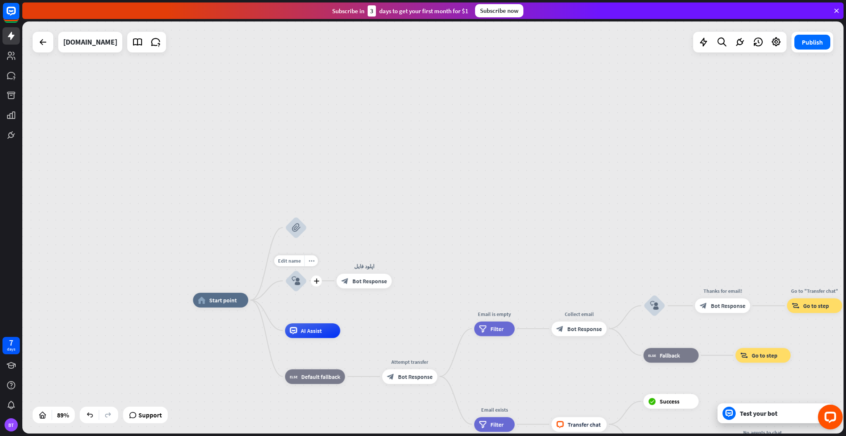
click at [295, 278] on icon "block_user_input" at bounding box center [296, 280] width 9 height 9
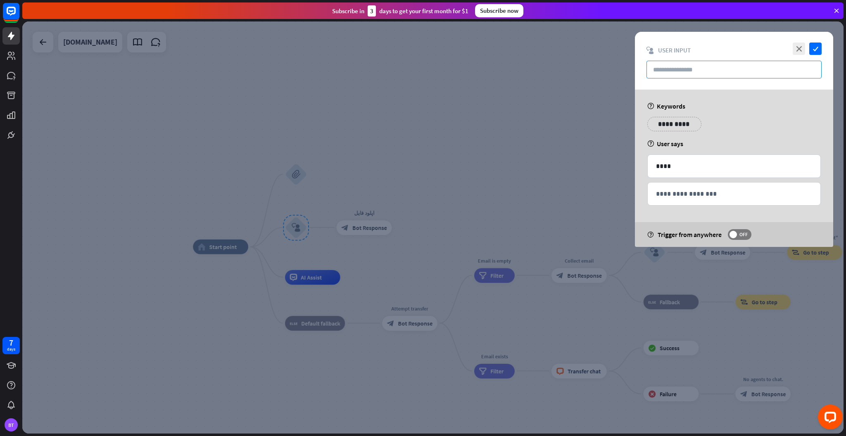
click at [684, 61] on input "text" at bounding box center [733, 70] width 175 height 18
click at [674, 117] on div "**********" at bounding box center [674, 124] width 54 height 14
click at [652, 107] on icon "help" at bounding box center [650, 106] width 7 height 7
click at [646, 141] on div "**********" at bounding box center [734, 168] width 198 height 157
click at [382, 157] on div at bounding box center [432, 227] width 821 height 412
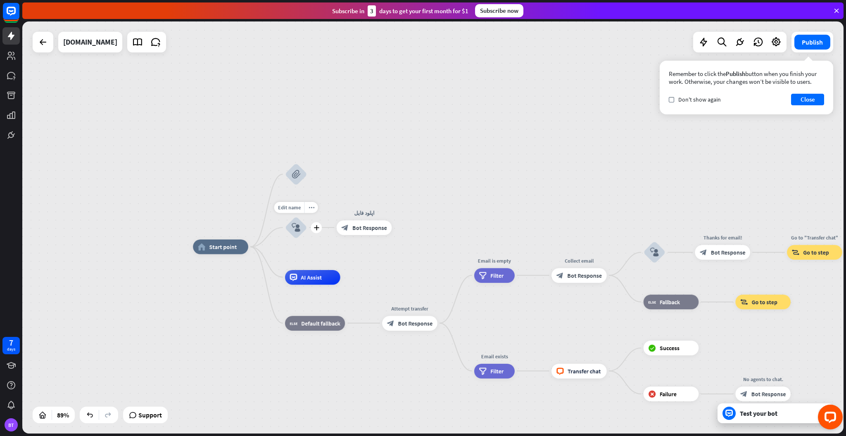
click at [298, 230] on icon "block_user_input" at bounding box center [296, 227] width 9 height 9
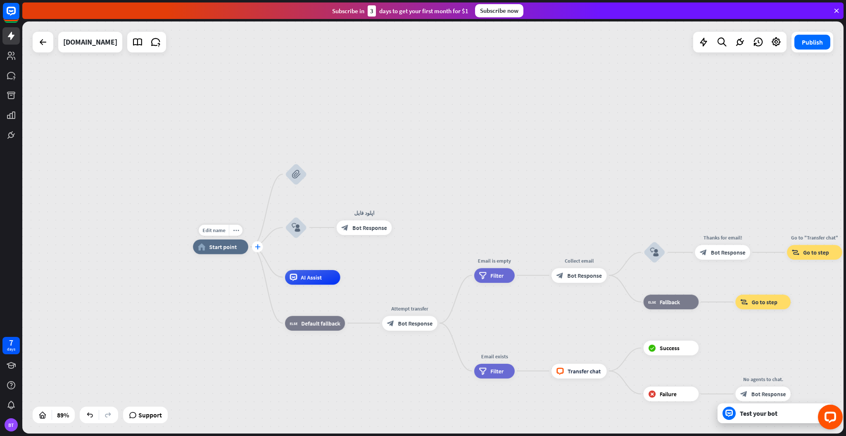
click at [259, 249] on icon "plus" at bounding box center [256, 246] width 5 height 5
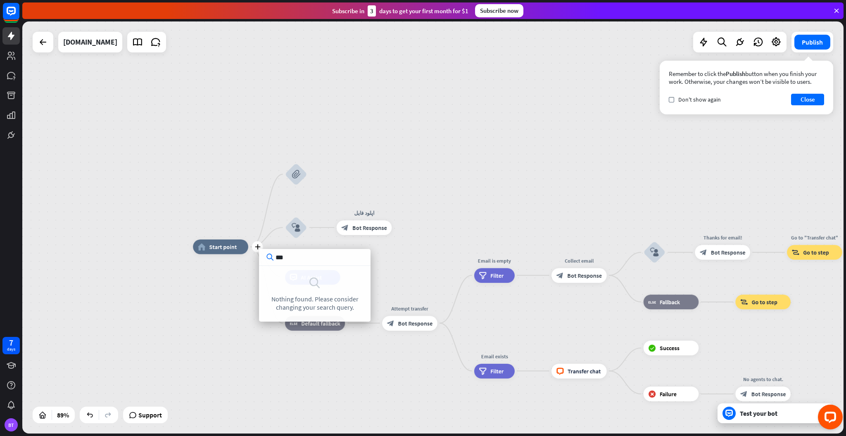
type input "****"
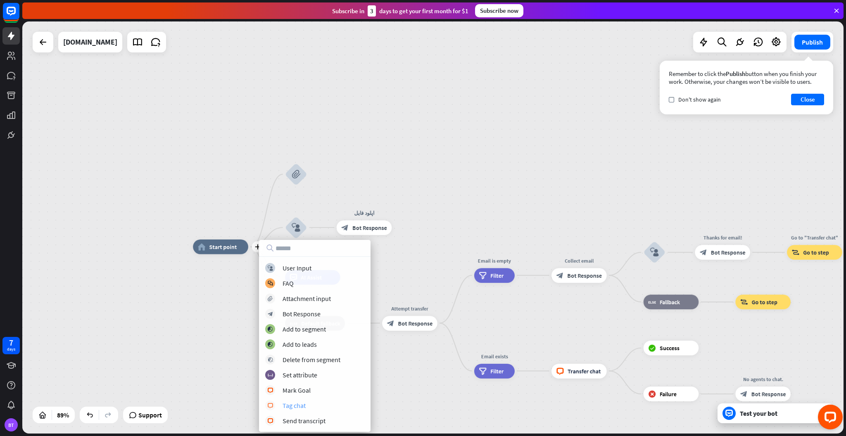
click at [311, 405] on div "block_livechat Tag chat" at bounding box center [314, 406] width 99 height 10
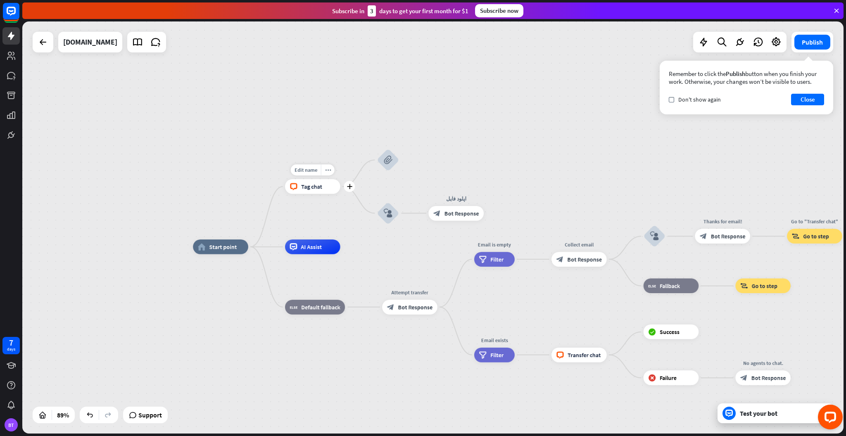
click at [318, 186] on span "Tag chat" at bounding box center [311, 186] width 21 height 7
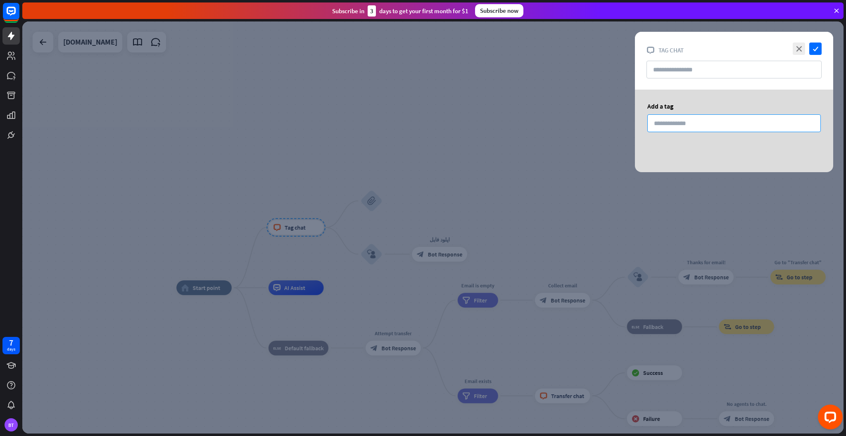
click at [671, 128] on input at bounding box center [733, 123] width 173 height 18
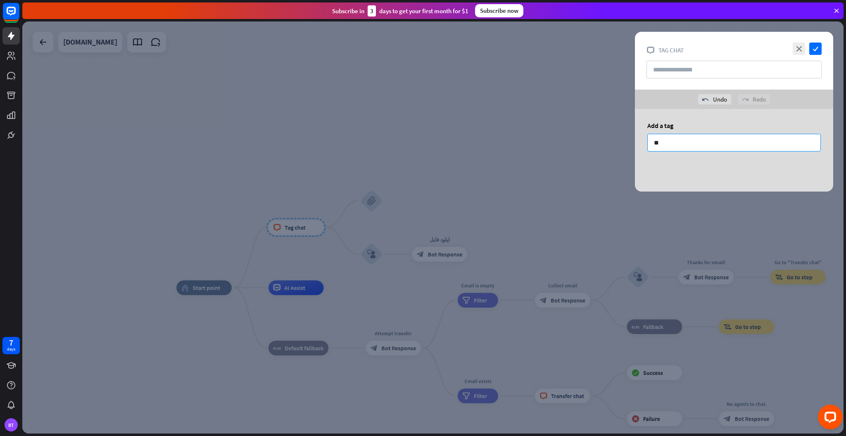
type input "***"
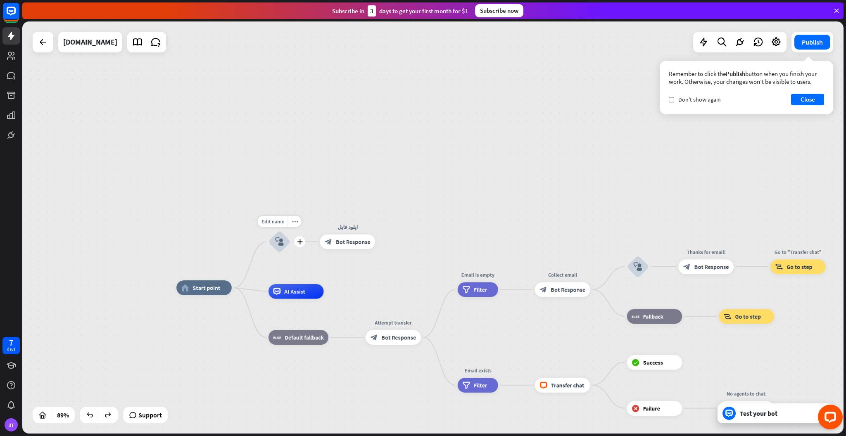
click at [272, 239] on div "block_user_input" at bounding box center [279, 242] width 22 height 22
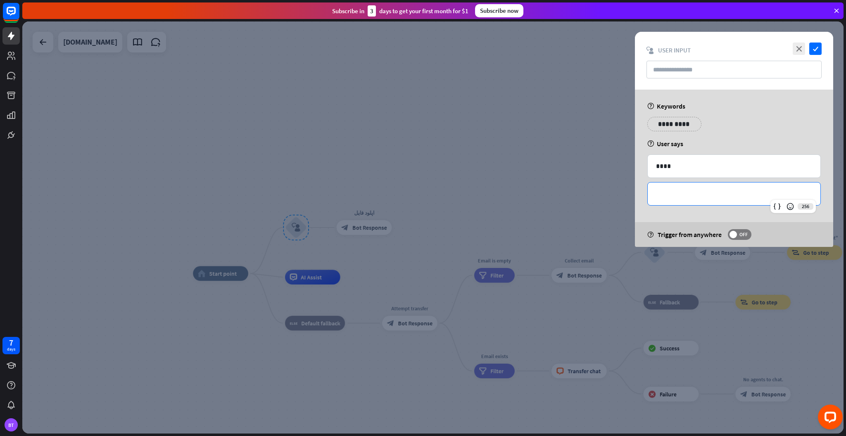
click at [702, 189] on p "**********" at bounding box center [734, 194] width 156 height 10
click at [415, 116] on div at bounding box center [432, 227] width 821 height 412
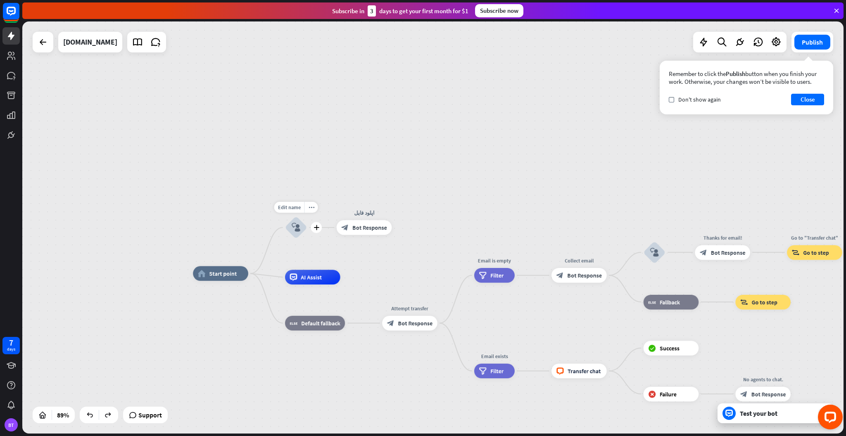
click at [299, 229] on icon "block_user_input" at bounding box center [296, 227] width 9 height 9
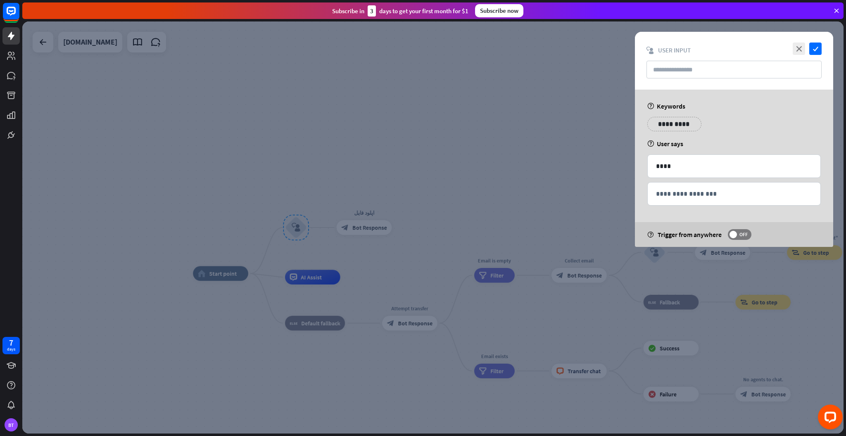
click at [289, 230] on div at bounding box center [432, 227] width 821 height 412
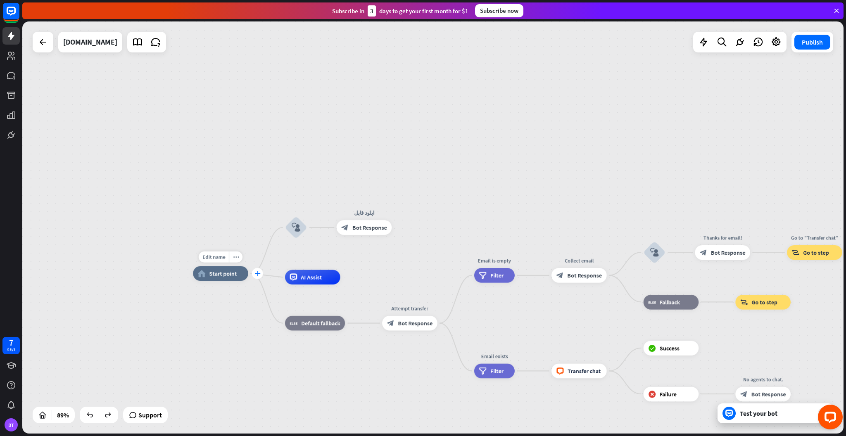
click at [258, 274] on icon "plus" at bounding box center [256, 273] width 5 height 5
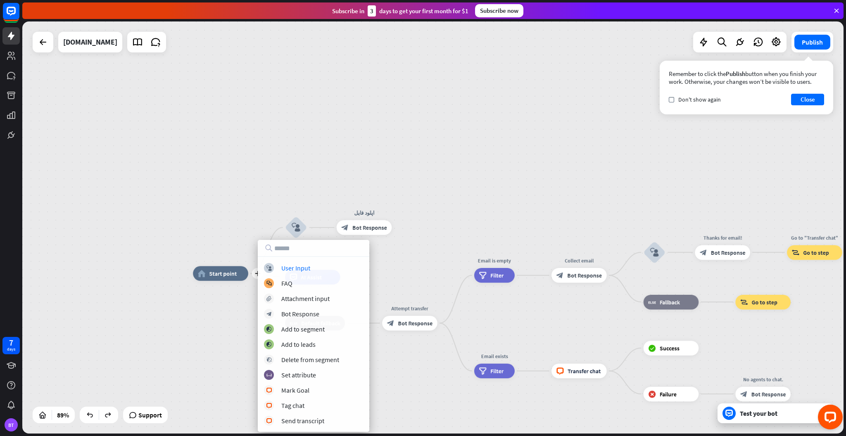
click at [325, 164] on div "plus home_2 Start point block_user_input اپلود فایل block_bot_response Bot Resp…" at bounding box center [432, 227] width 821 height 412
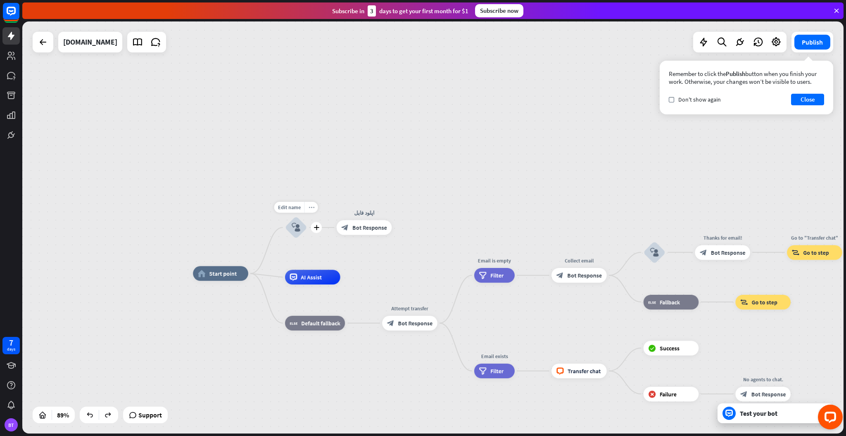
click at [308, 209] on icon "more_horiz" at bounding box center [311, 206] width 6 height 5
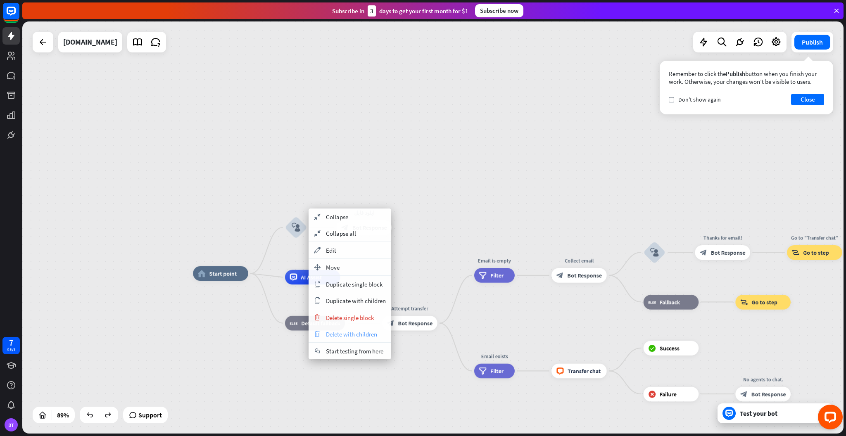
click at [333, 337] on span "Delete with children" at bounding box center [351, 334] width 51 height 8
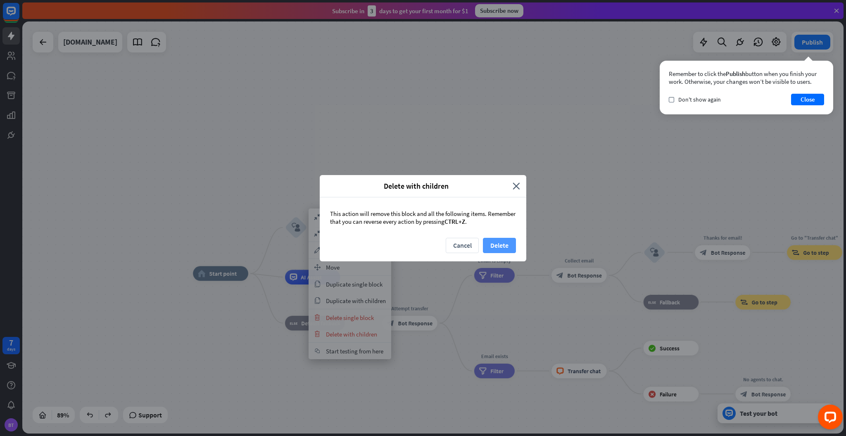
click at [495, 243] on button "Delete" at bounding box center [499, 245] width 33 height 15
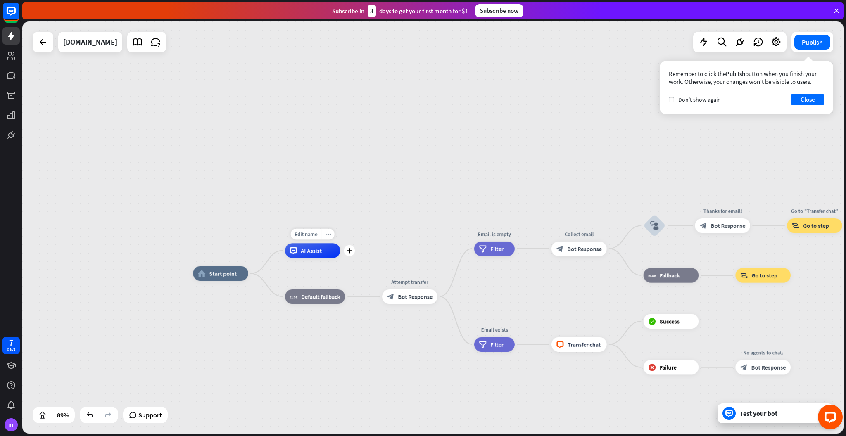
click at [325, 232] on icon "more_horiz" at bounding box center [328, 233] width 6 height 5
click at [327, 284] on div "more_horiz" at bounding box center [330, 280] width 14 height 11
click at [252, 273] on div "plus" at bounding box center [257, 273] width 11 height 11
type input "***"
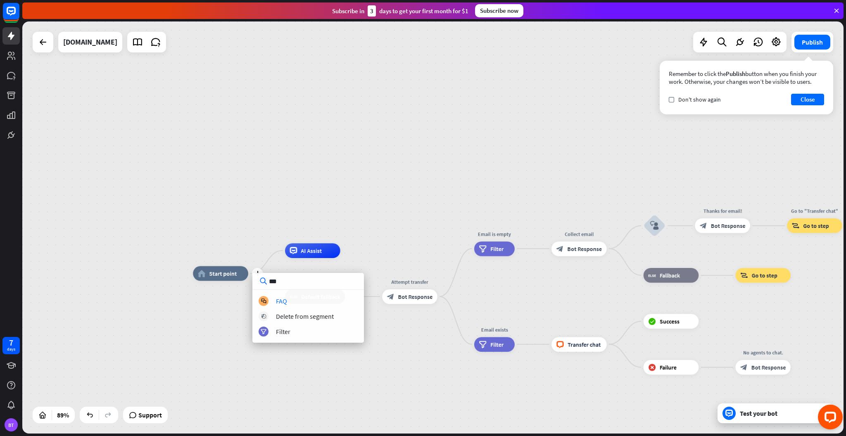
type input "****"
type input "**"
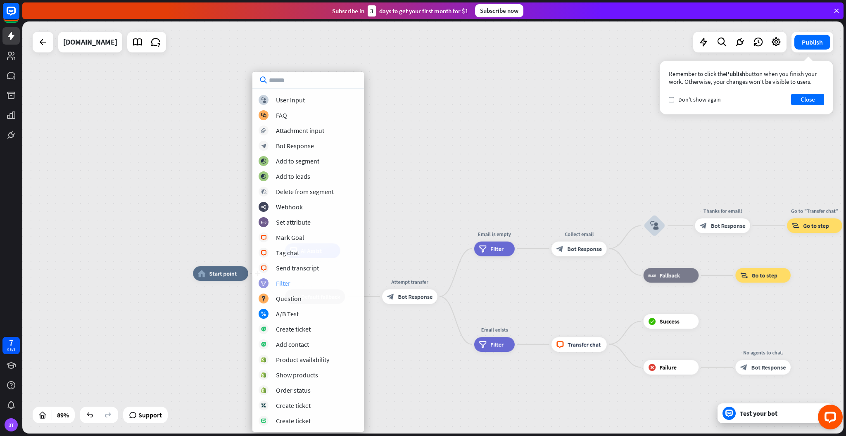
click at [298, 286] on div "filter Filter" at bounding box center [307, 283] width 99 height 10
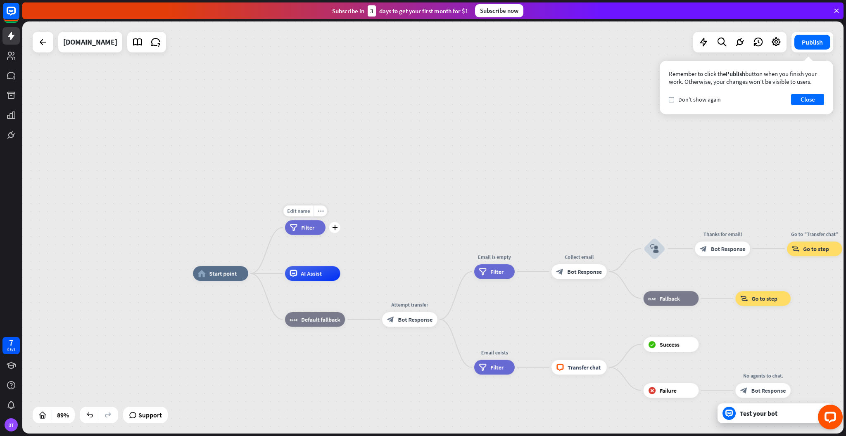
click at [307, 227] on span "Filter" at bounding box center [307, 227] width 13 height 7
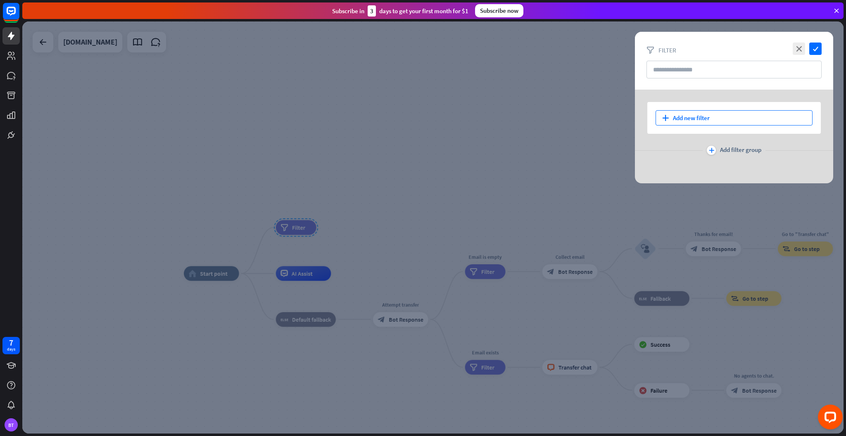
click at [687, 114] on div "plus Add new filter" at bounding box center [733, 117] width 157 height 15
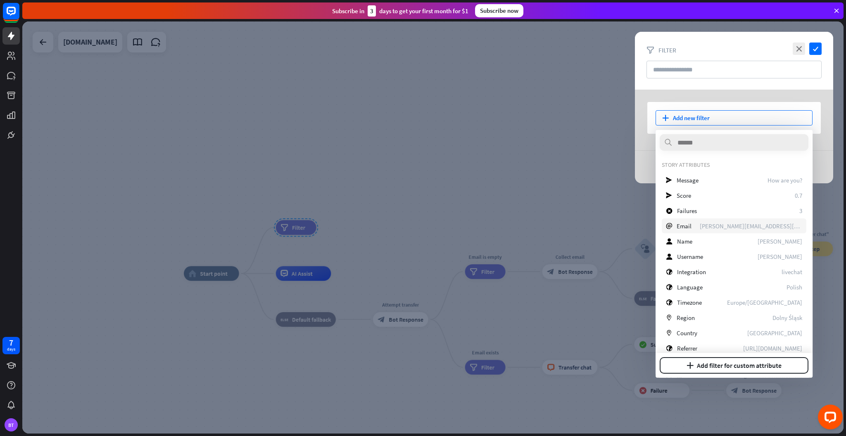
click at [701, 227] on div "email Email [PERSON_NAME][EMAIL_ADDRESS][DOMAIN_NAME]" at bounding box center [733, 225] width 145 height 15
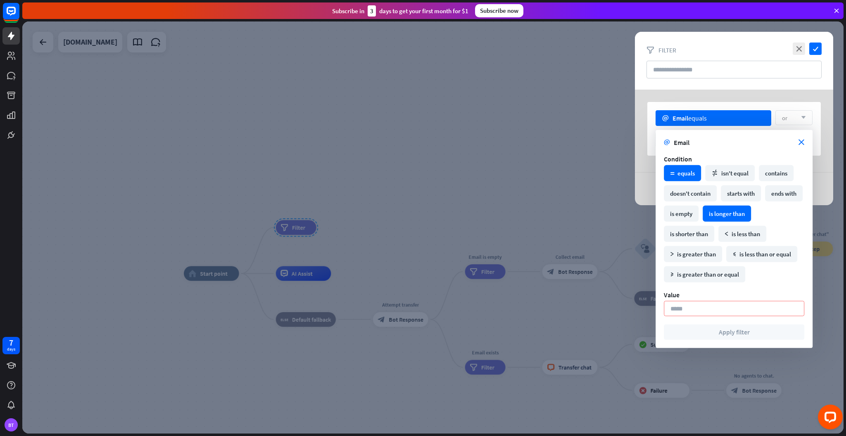
click at [751, 213] on div "is longer than" at bounding box center [726, 214] width 48 height 16
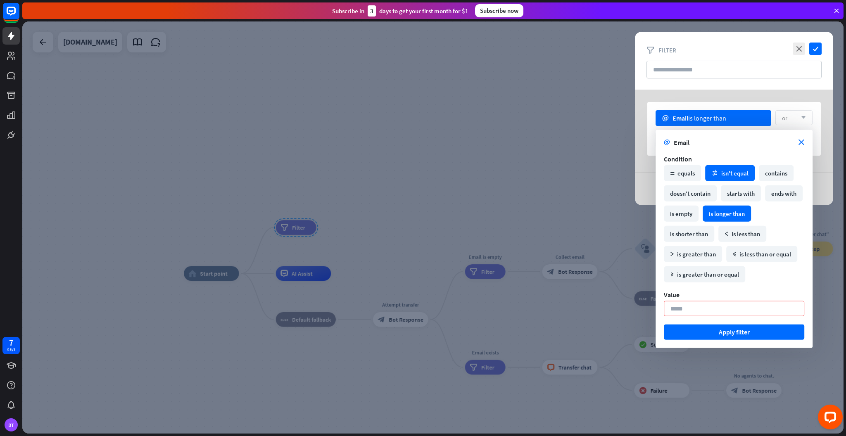
click at [732, 175] on div "math_not_equal isn't equal" at bounding box center [730, 173] width 50 height 16
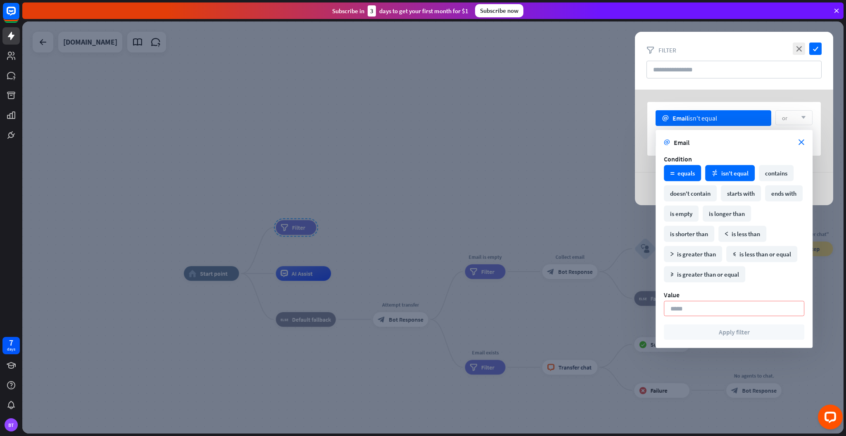
click at [674, 170] on div "math_equal equals" at bounding box center [682, 173] width 37 height 16
click at [690, 313] on input at bounding box center [734, 308] width 140 height 15
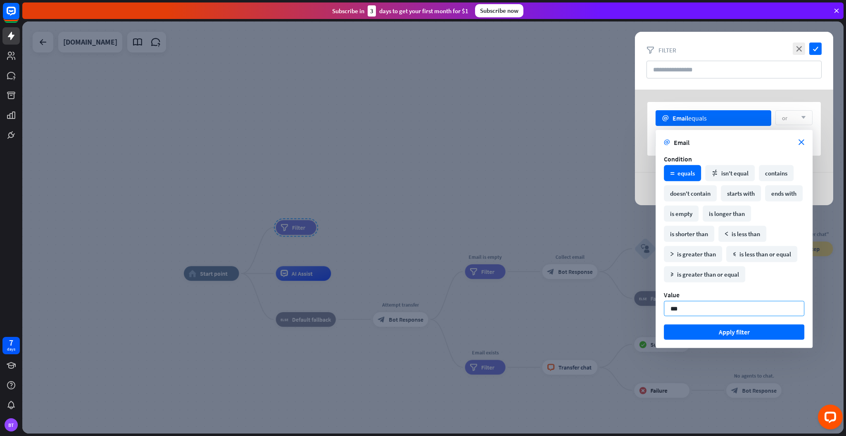
type input "**"
type input "*****"
click button "Apply filter" at bounding box center [734, 332] width 140 height 15
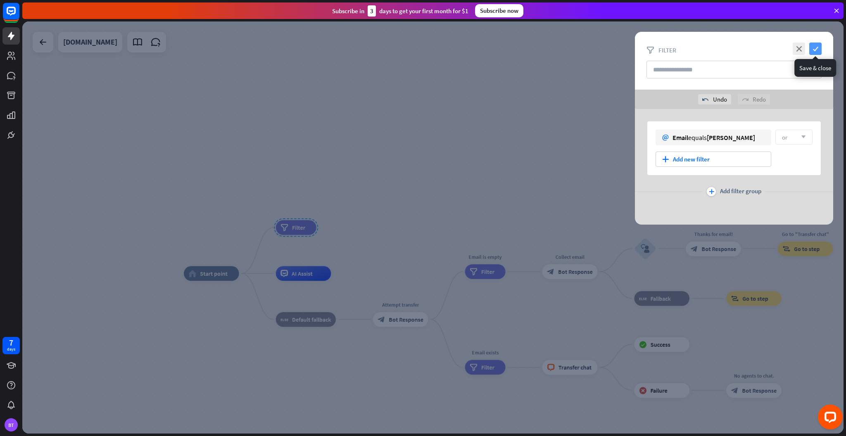
click at [816, 47] on icon "check" at bounding box center [815, 49] width 12 height 12
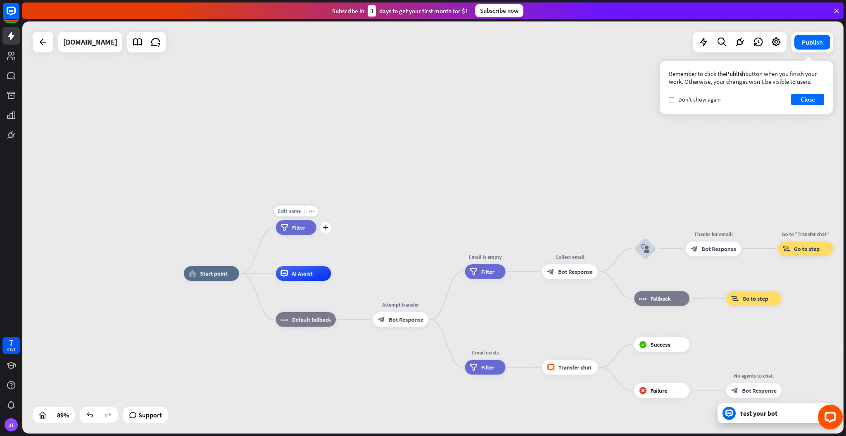
click at [307, 225] on div "filter Filter" at bounding box center [296, 227] width 40 height 15
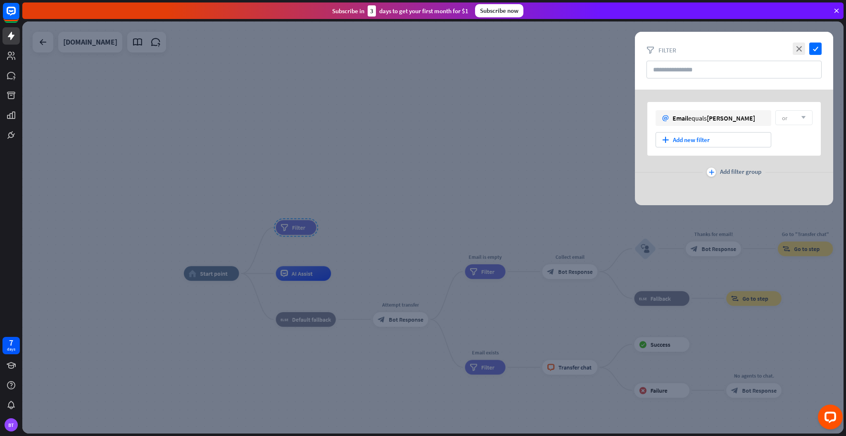
click at [307, 225] on div at bounding box center [432, 227] width 821 height 412
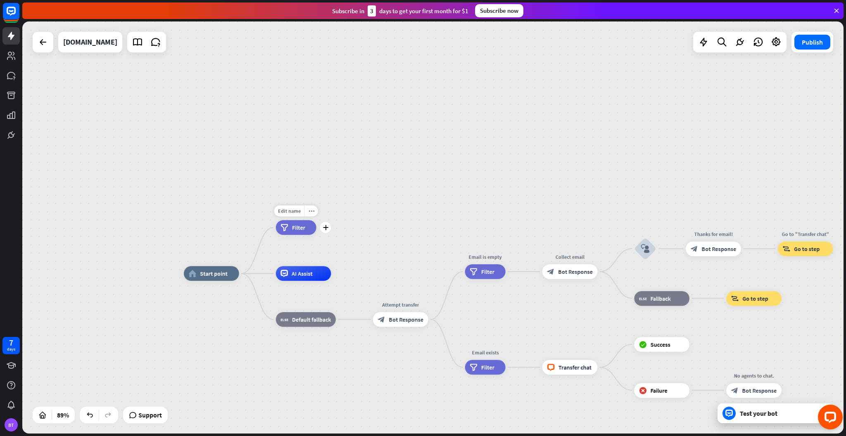
click at [300, 229] on span "Filter" at bounding box center [298, 227] width 13 height 7
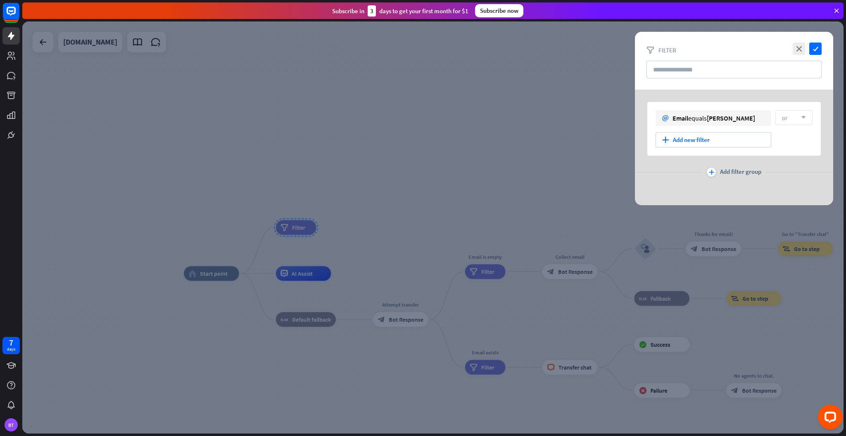
click at [543, 65] on div at bounding box center [432, 227] width 821 height 412
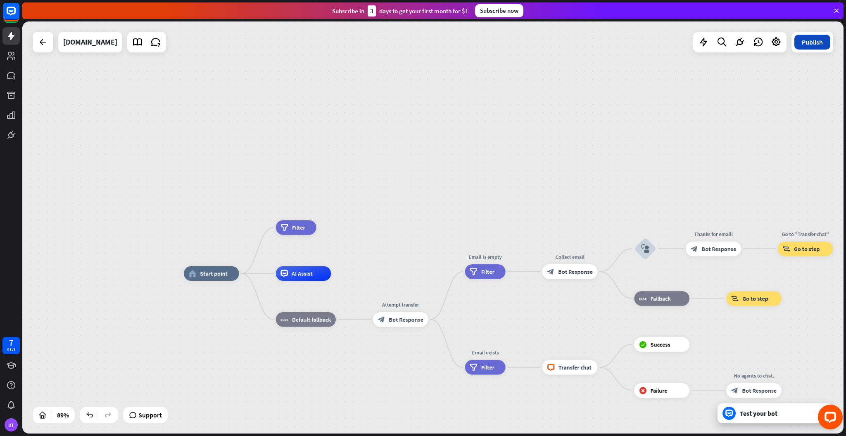
click at [811, 43] on button "Publish" at bounding box center [812, 42] width 36 height 15
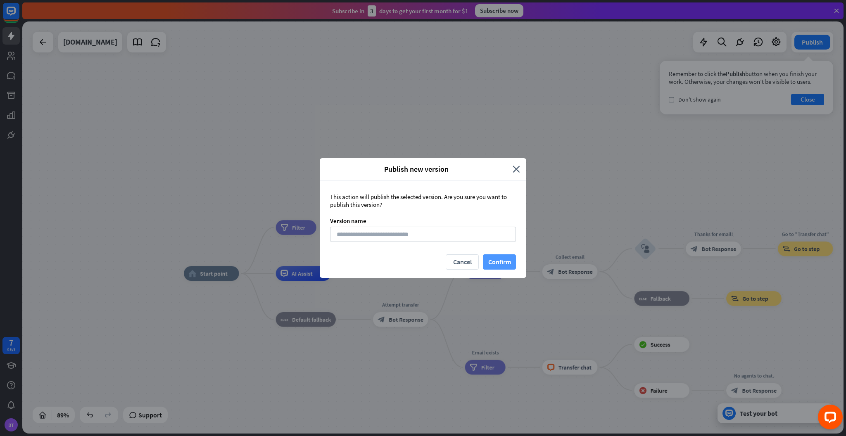
click at [512, 261] on button "Confirm" at bounding box center [499, 261] width 33 height 15
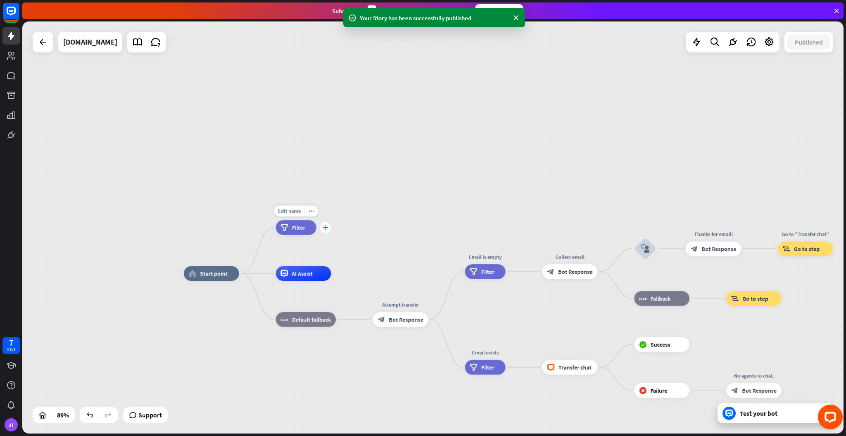
click at [327, 226] on icon "plus" at bounding box center [324, 227] width 5 height 5
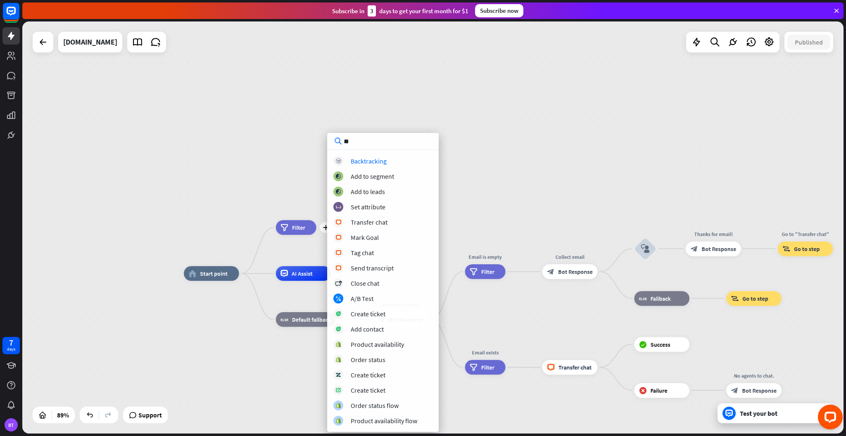
type input "***"
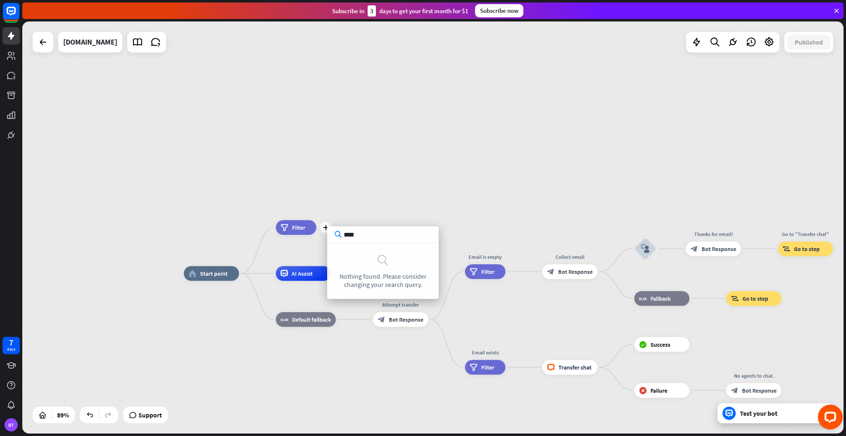
type input "*****"
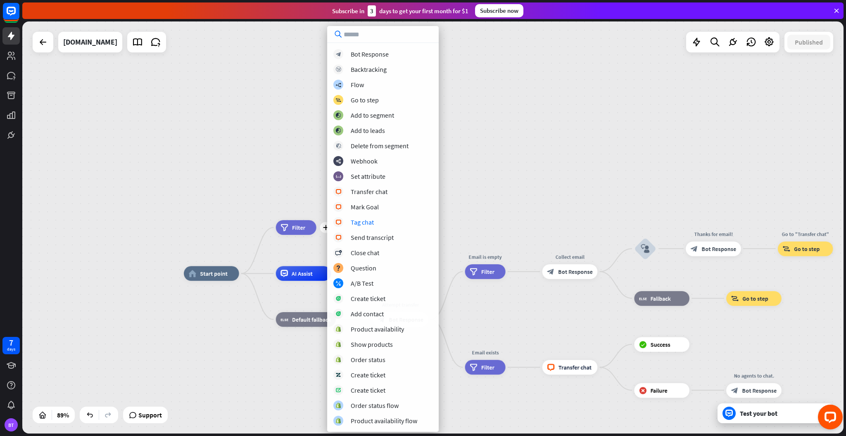
click at [182, 88] on div "home_2 Start point plus filter Filter AI Assist block_fallback Default fallback…" at bounding box center [432, 227] width 821 height 412
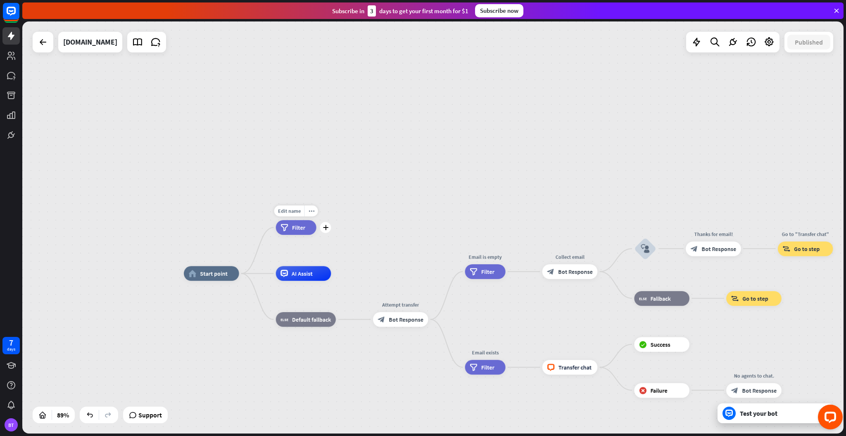
click at [299, 226] on span "Filter" at bounding box center [298, 227] width 13 height 7
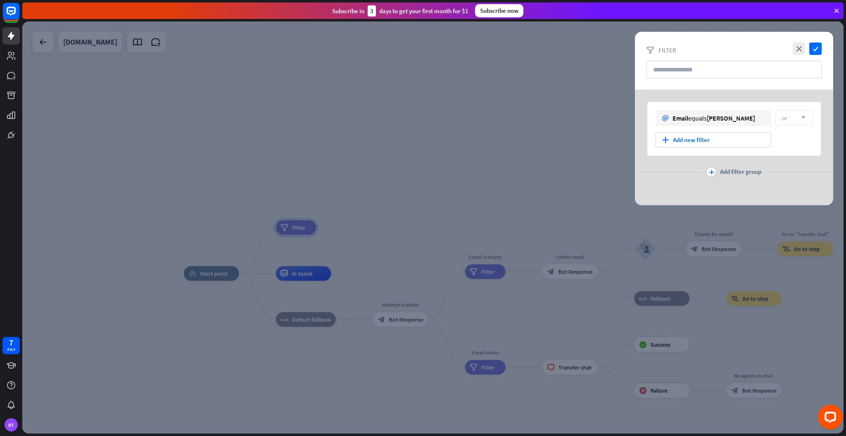
click at [521, 180] on div at bounding box center [432, 227] width 821 height 412
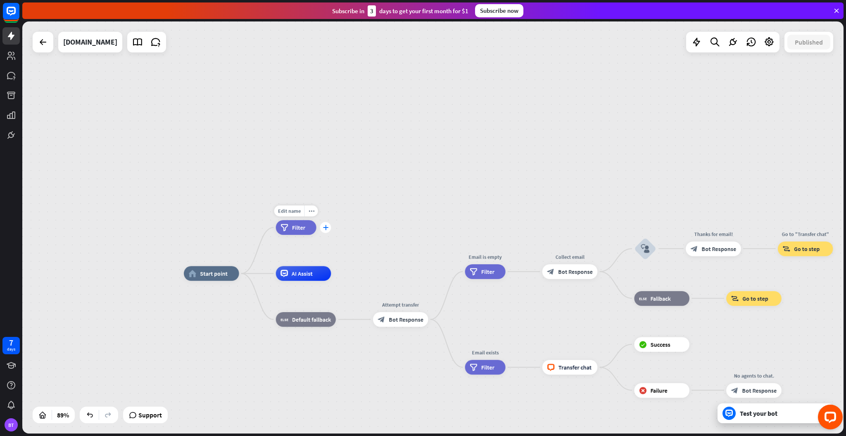
click at [322, 229] on div "plus" at bounding box center [325, 227] width 11 height 11
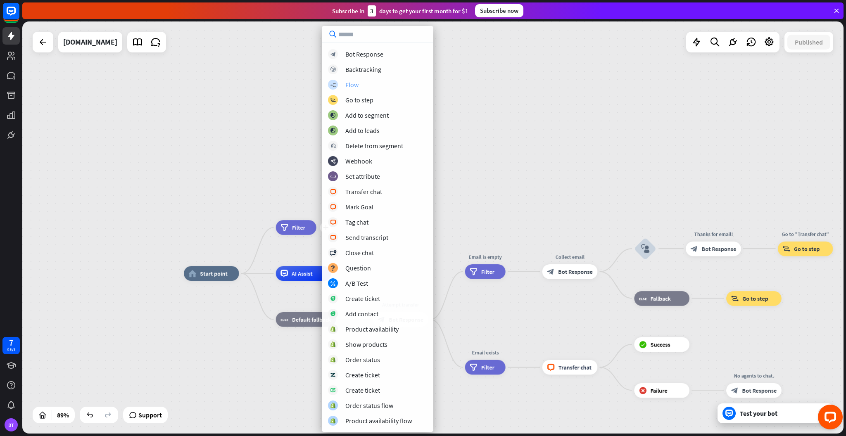
click at [367, 84] on div "builder_tree Flow" at bounding box center [377, 85] width 99 height 10
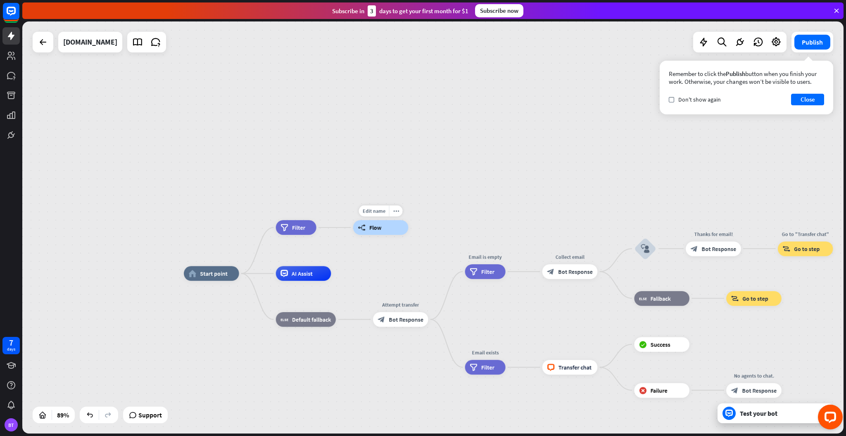
click at [377, 226] on span "Flow" at bounding box center [375, 227] width 12 height 7
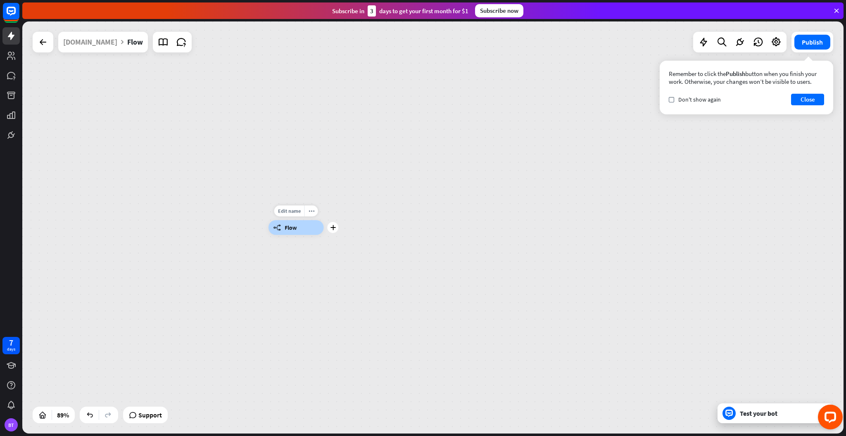
click at [321, 227] on div "builder_tree Flow" at bounding box center [295, 227] width 55 height 15
click at [324, 232] on div "builder_tree Flow" at bounding box center [295, 227] width 55 height 15
click at [324, 223] on div "builder_tree Flow" at bounding box center [295, 227] width 55 height 15
click at [298, 235] on div "builder_tree Flow" at bounding box center [295, 227] width 55 height 15
click at [295, 221] on div "builder_tree Flow" at bounding box center [295, 227] width 55 height 15
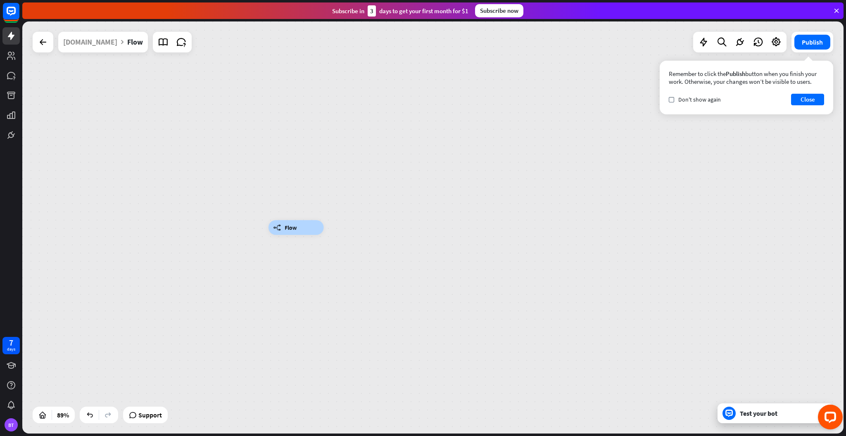
click at [324, 222] on div "builder_tree Flow" at bounding box center [295, 227] width 55 height 15
click at [335, 282] on div "builder_tree Flow" at bounding box center [633, 411] width 731 height 367
click at [298, 230] on div "builder_tree Flow" at bounding box center [295, 227] width 55 height 15
click at [339, 268] on div "builder_tree Flow" at bounding box center [633, 411] width 731 height 367
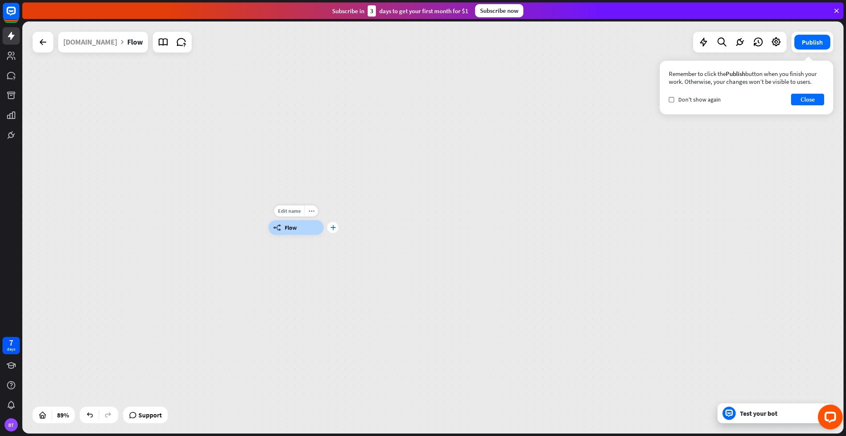
click at [331, 224] on div "plus" at bounding box center [332, 227] width 11 height 11
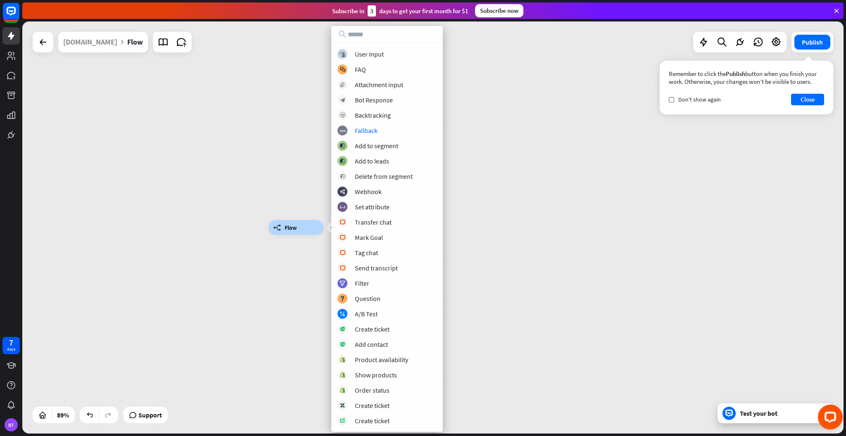
click at [175, 86] on div "plus builder_tree Flow" at bounding box center [432, 227] width 821 height 412
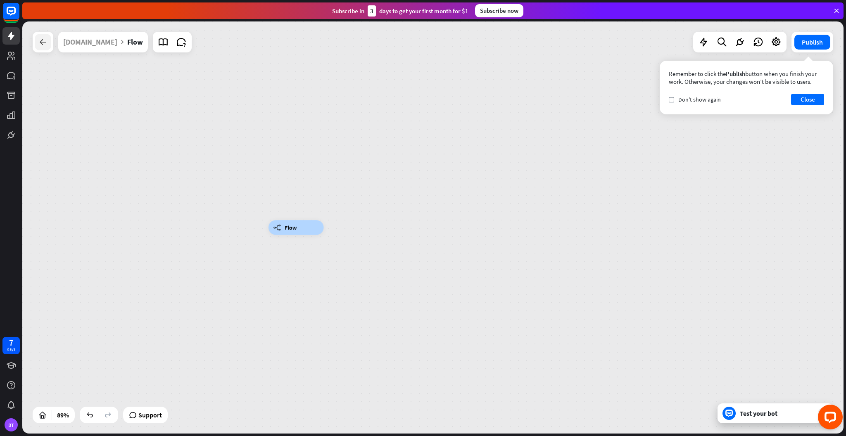
click at [44, 48] on div at bounding box center [43, 42] width 17 height 17
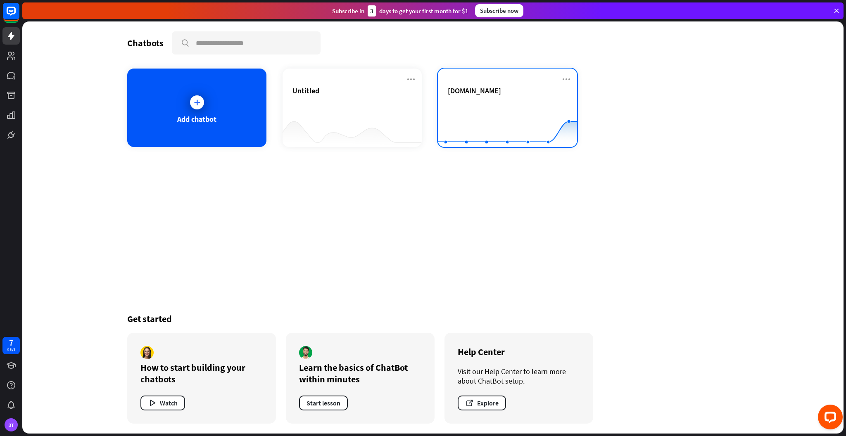
click at [549, 86] on div "[DOMAIN_NAME]" at bounding box center [507, 90] width 119 height 9
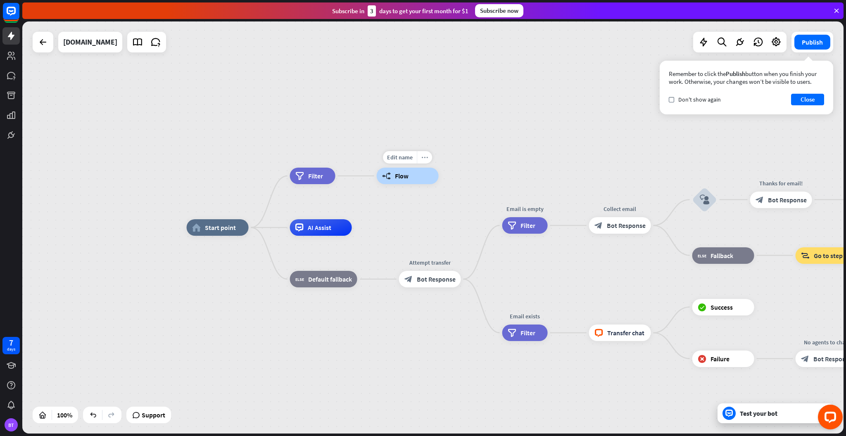
click at [424, 161] on div "more_horiz" at bounding box center [424, 157] width 15 height 12
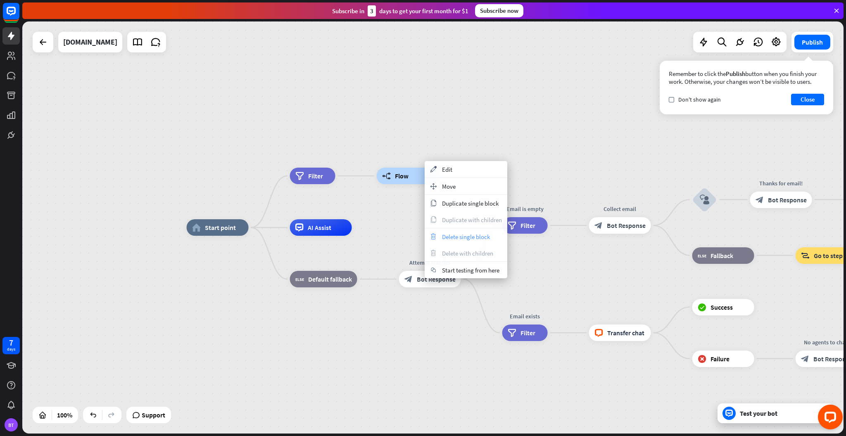
click at [443, 237] on span "Delete single block" at bounding box center [466, 237] width 48 height 8
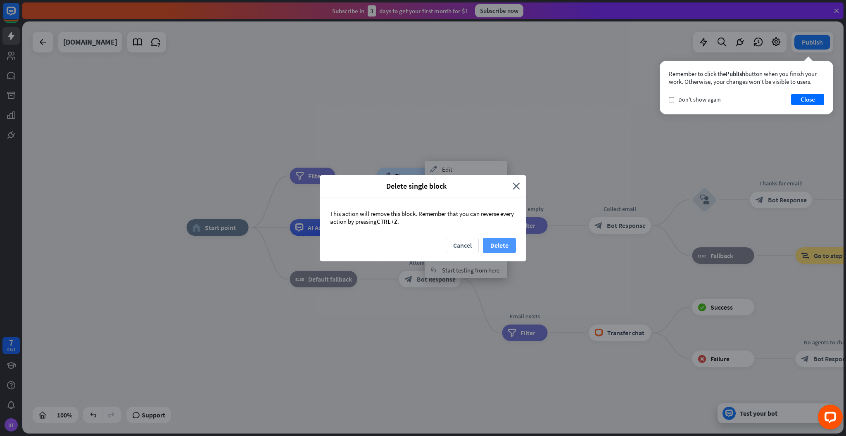
click at [496, 242] on button "Delete" at bounding box center [499, 245] width 33 height 15
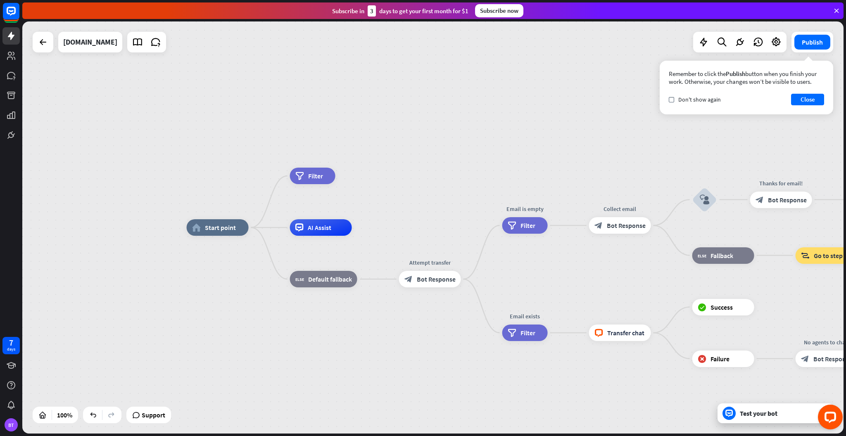
click at [329, 174] on div "filter Filter" at bounding box center [312, 176] width 45 height 17
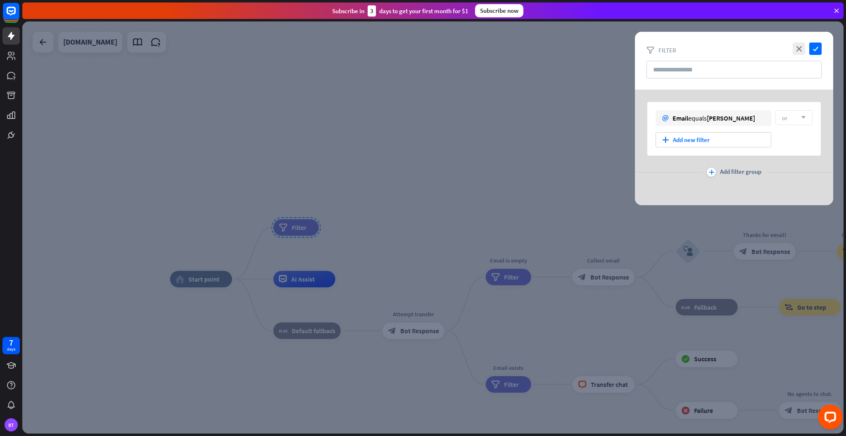
click at [329, 174] on div at bounding box center [432, 227] width 821 height 412
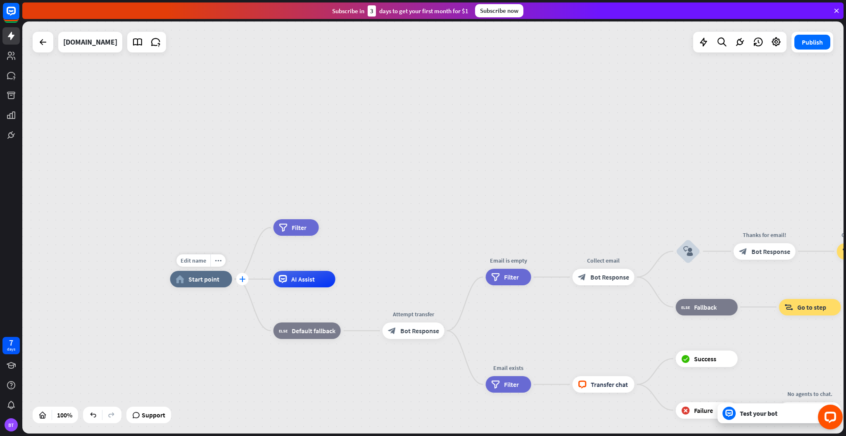
click at [239, 282] on icon "plus" at bounding box center [242, 279] width 6 height 6
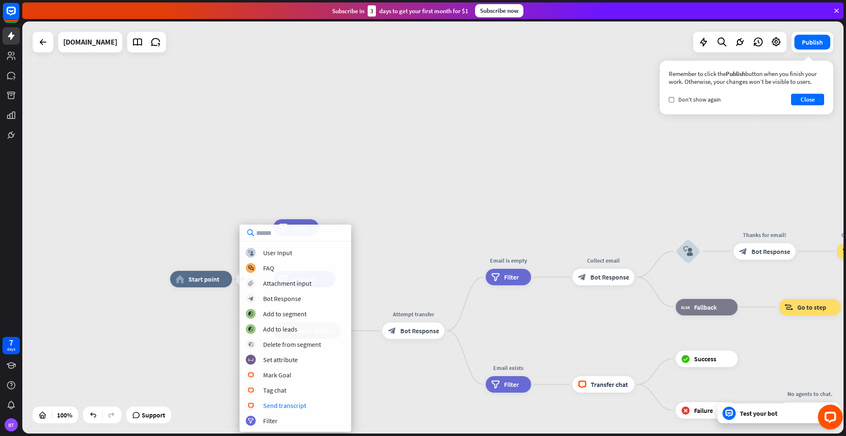
click at [287, 410] on div "block_user_input User Input block_faq FAQ block_attachment Attachment input blo…" at bounding box center [294, 337] width 111 height 178
click at [274, 405] on div "Send transcript" at bounding box center [284, 405] width 43 height 8
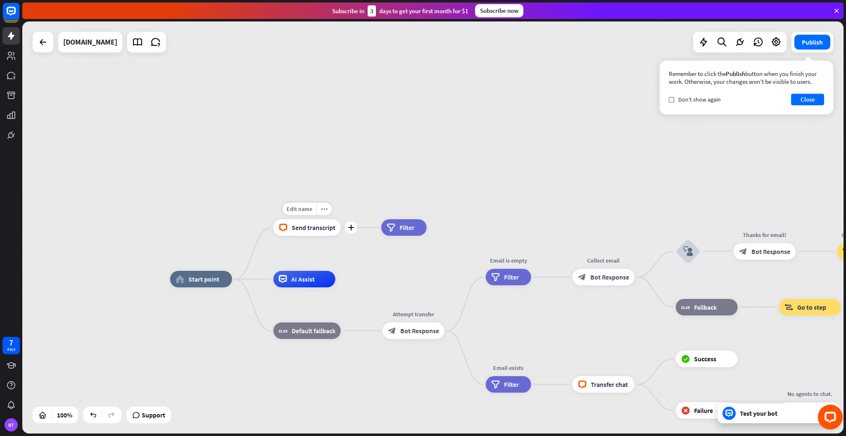
click at [306, 226] on span "Send transcript" at bounding box center [314, 227] width 44 height 8
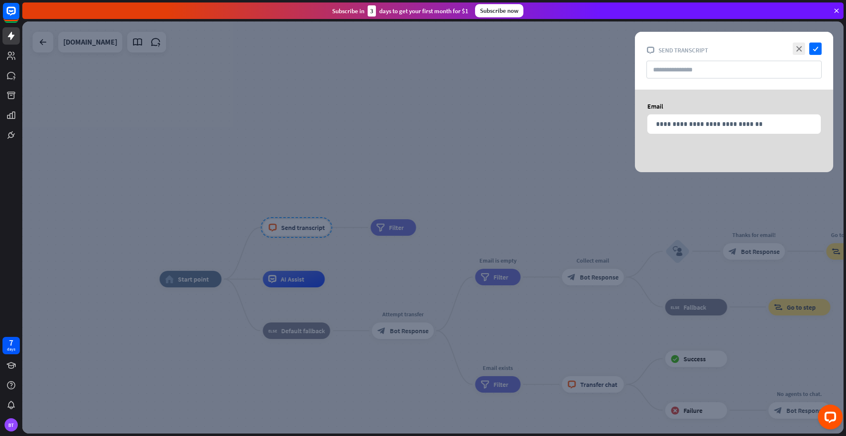
click at [727, 134] on div "**********" at bounding box center [734, 118] width 198 height 57
click at [682, 74] on input "text" at bounding box center [733, 70] width 175 height 18
click at [801, 50] on icon "close" at bounding box center [798, 49] width 12 height 12
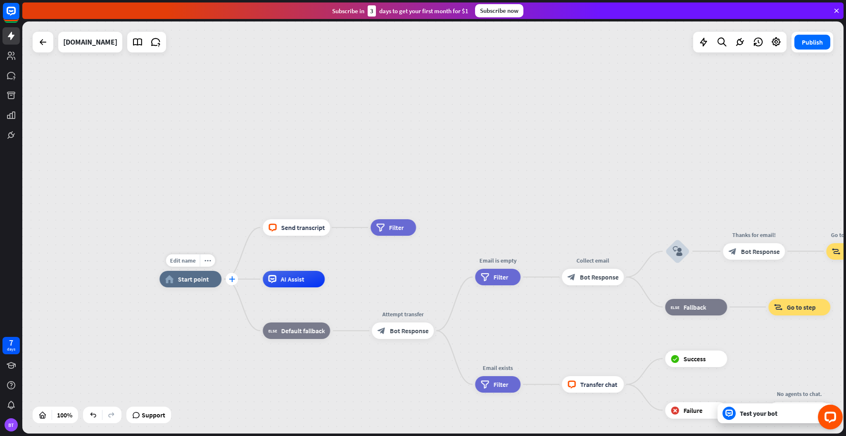
click at [232, 279] on icon "plus" at bounding box center [232, 279] width 6 height 6
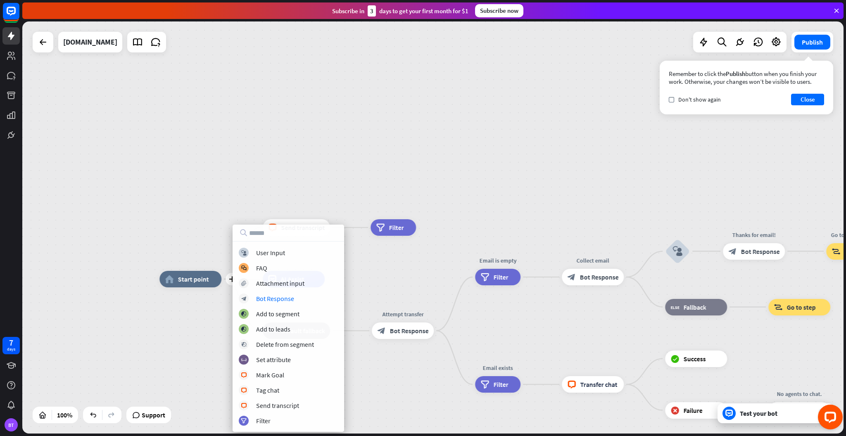
click at [290, 180] on div "plus home_2 Start point block_livechat Send transcript filter Filter AI Assist …" at bounding box center [432, 227] width 821 height 412
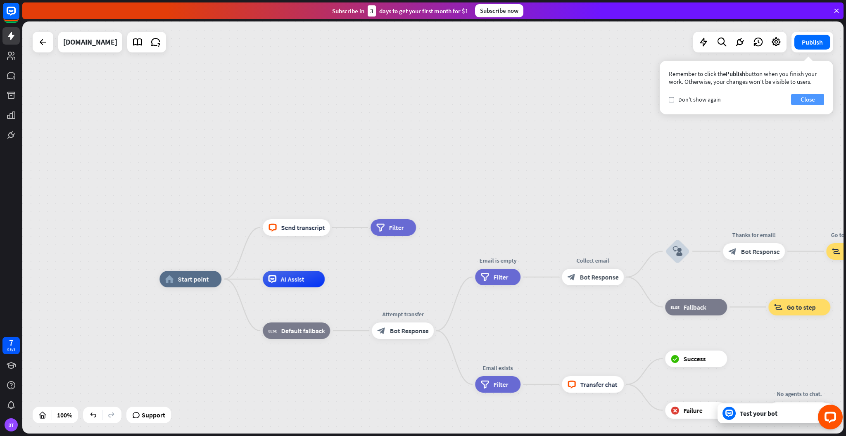
click at [808, 95] on button "Close" at bounding box center [807, 100] width 33 height 12
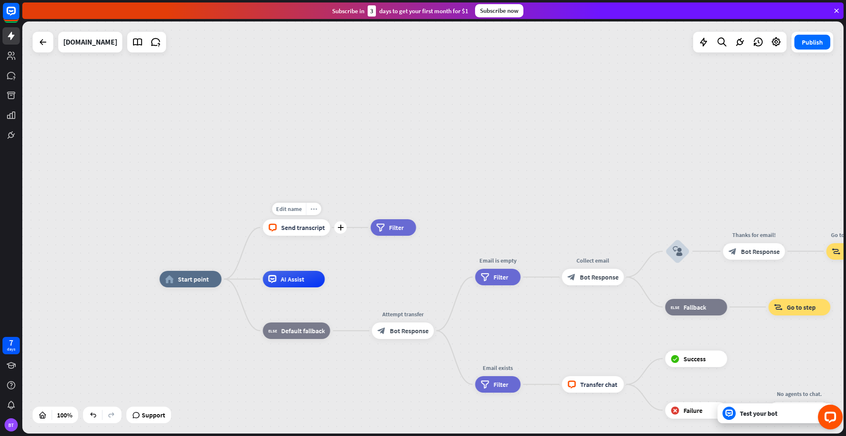
click at [310, 208] on icon "more_horiz" at bounding box center [313, 209] width 7 height 6
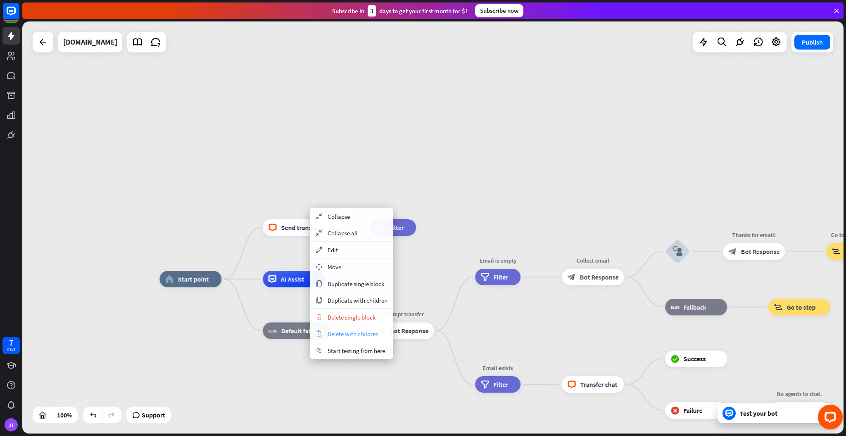
click at [343, 334] on span "Delete with children" at bounding box center [352, 334] width 51 height 8
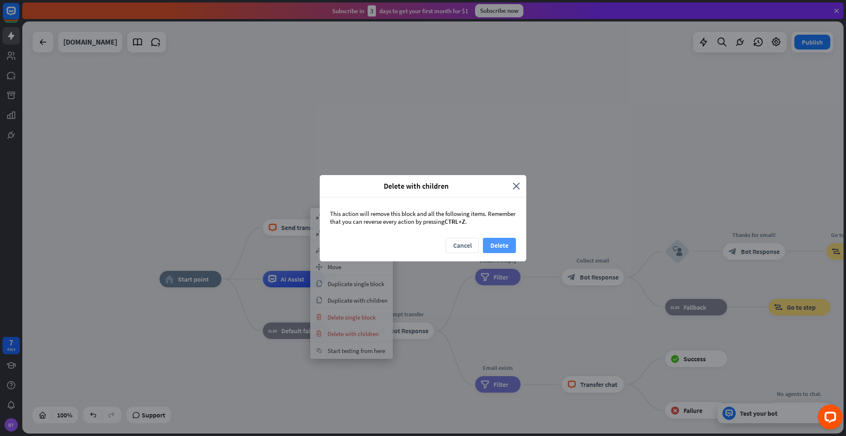
click at [497, 239] on button "Delete" at bounding box center [499, 245] width 33 height 15
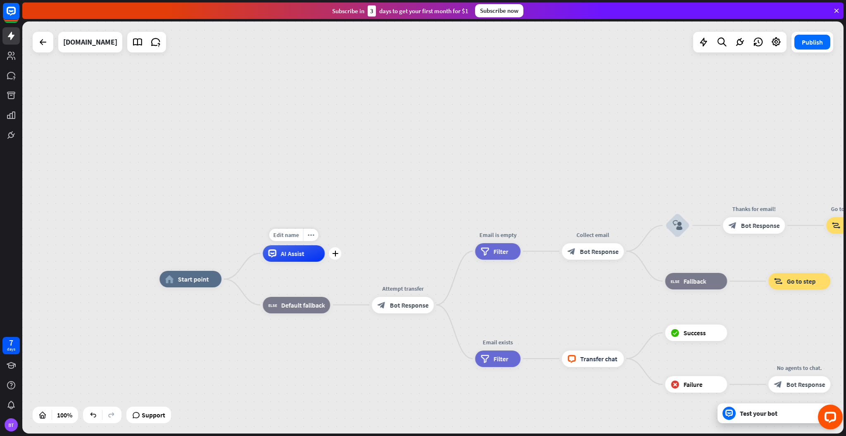
click at [296, 252] on span "AI Assist" at bounding box center [292, 253] width 24 height 8
click at [294, 232] on span "Edit name" at bounding box center [286, 234] width 26 height 7
click at [329, 209] on div "home_2 Start point AI Assist block_fallback Default fallback Attempt transfer b…" at bounding box center [432, 227] width 821 height 412
click at [289, 283] on span "Edit name" at bounding box center [289, 286] width 26 height 7
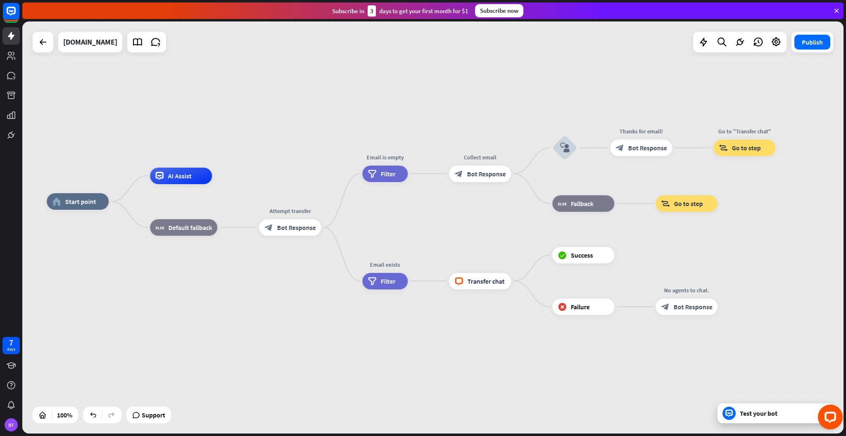
drag, startPoint x: 403, startPoint y: 351, endPoint x: 290, endPoint y: 270, distance: 138.8
click at [290, 270] on div "home_2 Start point AI Assist block_fallback Default fallback Attempt transfer b…" at bounding box center [457, 408] width 821 height 412
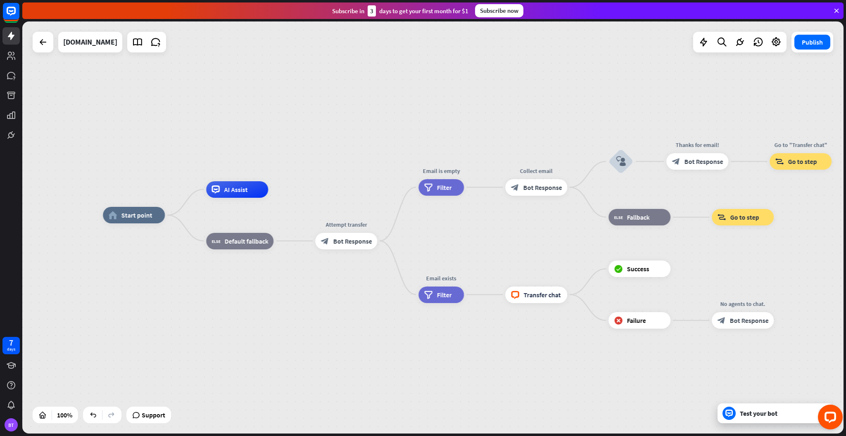
drag, startPoint x: 519, startPoint y: 322, endPoint x: 575, endPoint y: 339, distance: 58.7
click at [575, 339] on div "home_2 Start point AI Assist block_fallback Default fallback Attempt transfer b…" at bounding box center [513, 421] width 821 height 412
click at [280, 191] on icon "plus" at bounding box center [278, 190] width 6 height 6
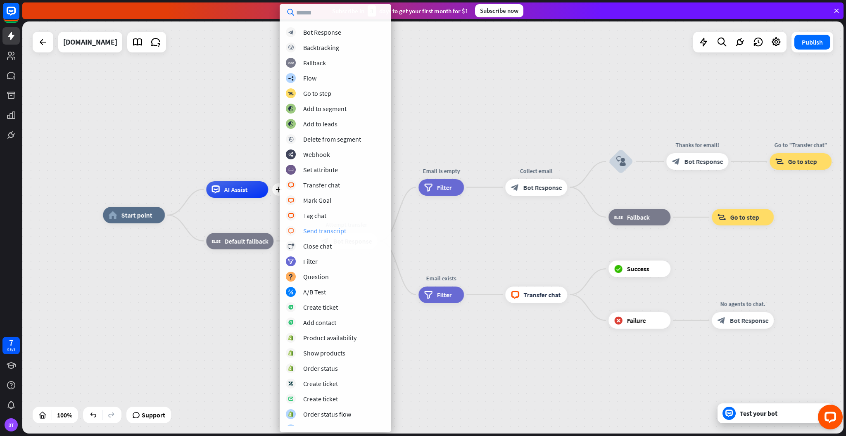
scroll to position [8, 0]
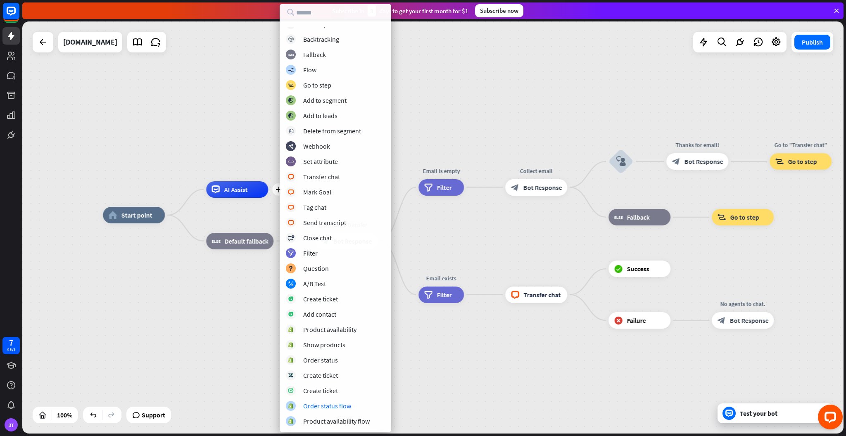
click at [436, 357] on div "home_2 Start point plus AI Assist block_fallback Default fallback Attempt trans…" at bounding box center [513, 421] width 821 height 412
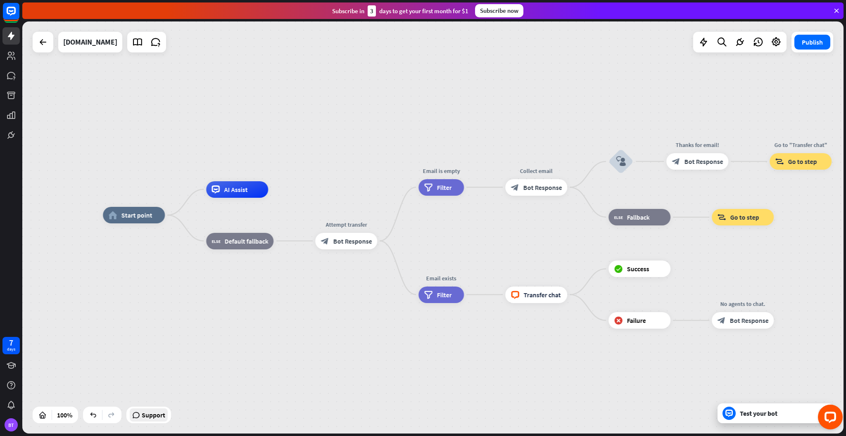
click at [146, 415] on span "Support" at bounding box center [154, 414] width 24 height 13
click at [703, 43] on icon at bounding box center [703, 42] width 11 height 11
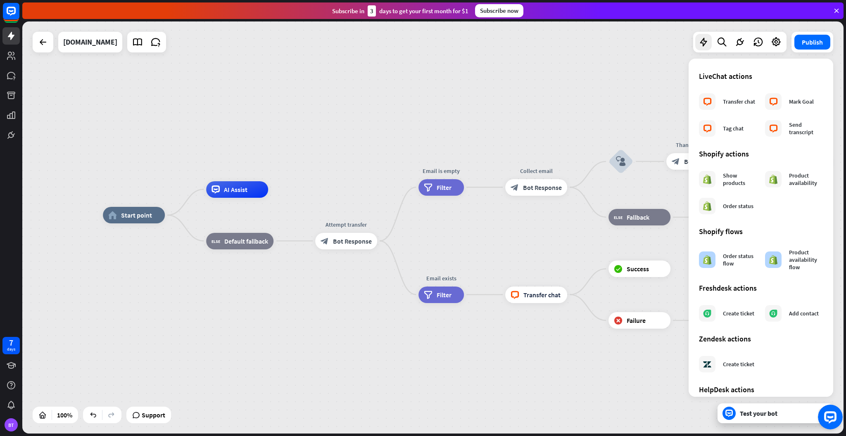
scroll to position [327, 0]
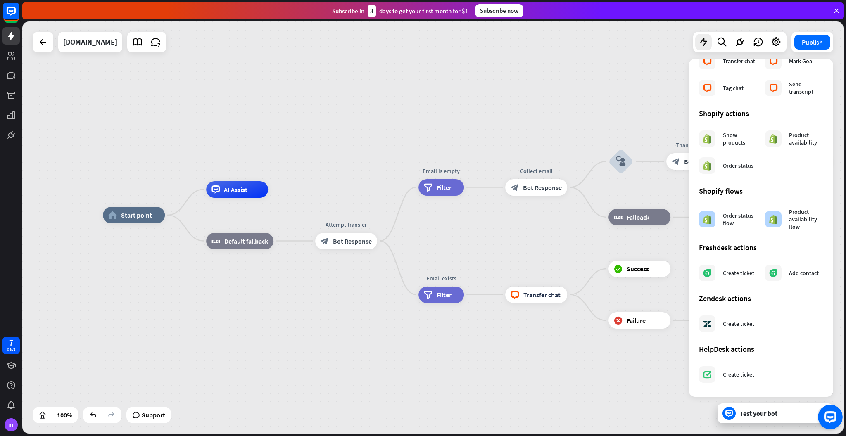
click at [548, 88] on div "home_2 Start point AI Assist block_fallback Default fallback Attempt transfer b…" at bounding box center [432, 227] width 821 height 412
click at [281, 190] on icon "plus" at bounding box center [278, 190] width 6 height 6
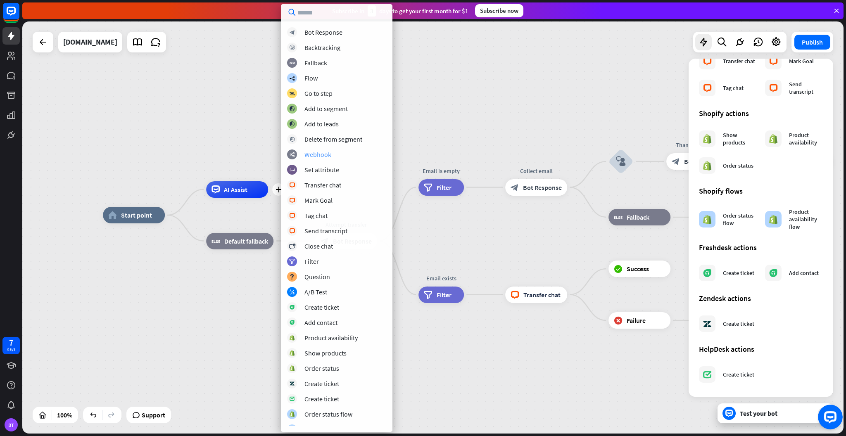
click at [360, 150] on div "webhooks Webhook" at bounding box center [336, 154] width 99 height 10
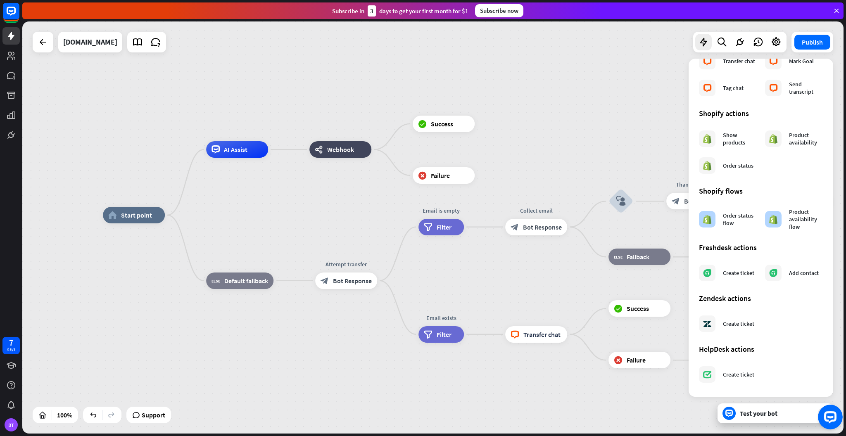
click at [574, 69] on div "home_2 Start point AI Assist webhooks Webhook block_success Success block_failu…" at bounding box center [432, 227] width 821 height 412
